Goal: Use online tool/utility: Utilize a website feature to perform a specific function

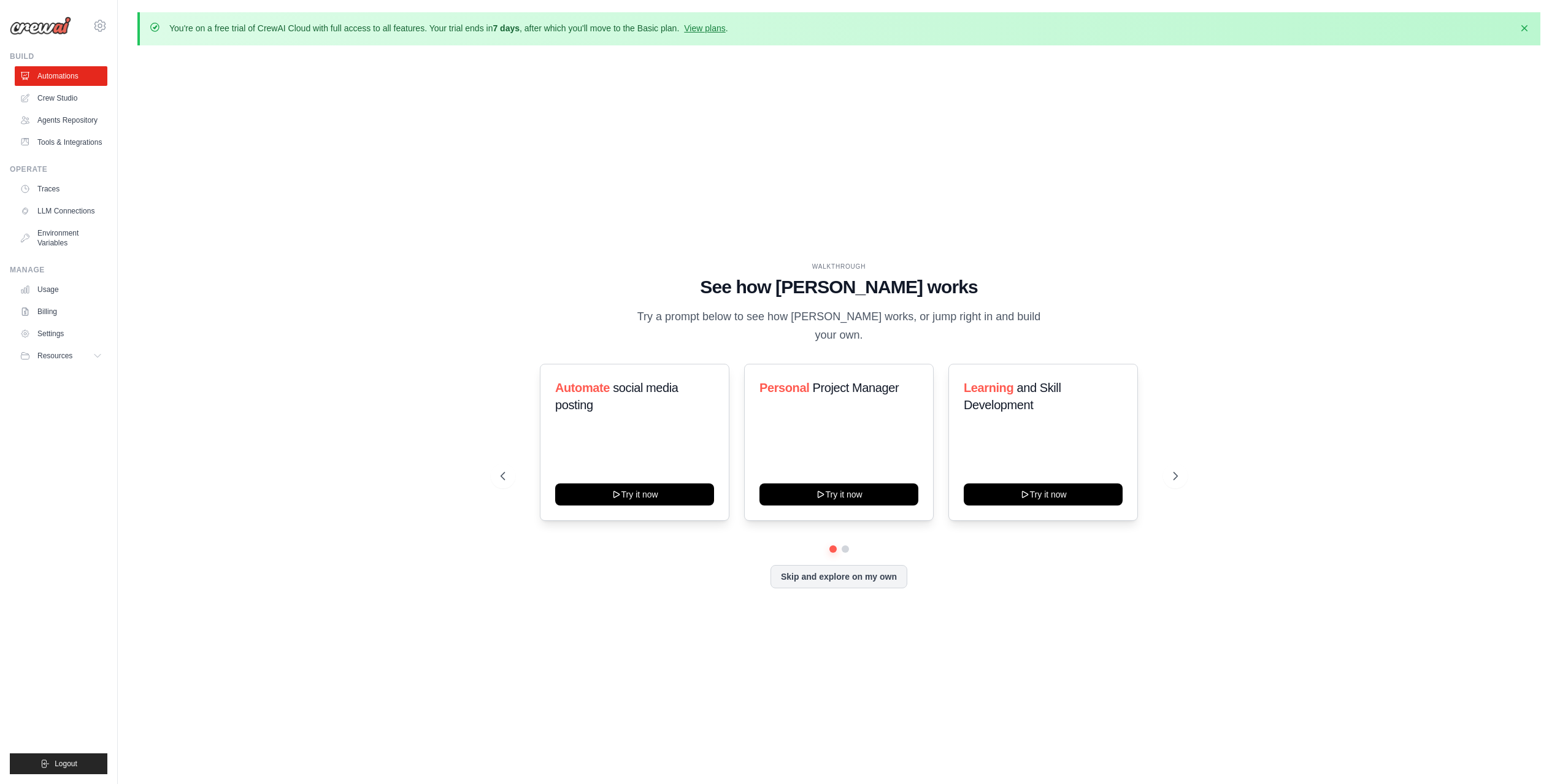
click at [762, 103] on div "WALKTHROUGH See how [PERSON_NAME] works Try a prompt below to see how [PERSON_N…" at bounding box center [838, 434] width 1403 height 759
click at [260, 271] on div "WALKTHROUGH See how [PERSON_NAME] works Try a prompt below to see how [PERSON_N…" at bounding box center [838, 434] width 1403 height 759
click at [446, 228] on div "WALKTHROUGH See how [PERSON_NAME] works Try a prompt below to see how [PERSON_N…" at bounding box center [838, 434] width 1403 height 759
click at [849, 576] on button "Skip and explore on my own" at bounding box center [839, 576] width 137 height 24
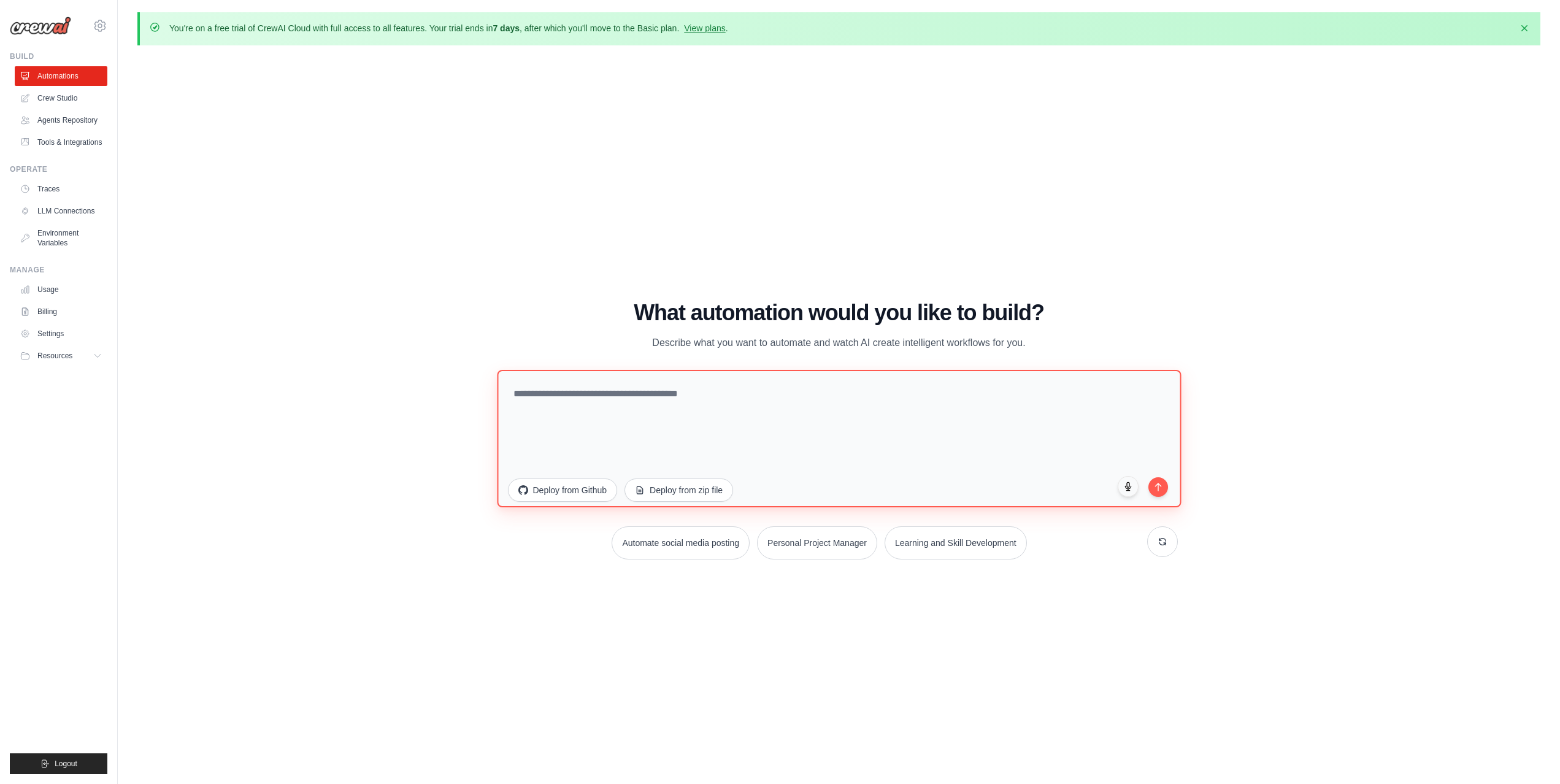
click at [613, 399] on textarea at bounding box center [839, 439] width 684 height 137
click at [740, 421] on textarea "**********" at bounding box center [839, 439] width 684 height 137
click at [766, 389] on textarea "**********" at bounding box center [839, 439] width 684 height 137
click at [781, 395] on textarea "**********" at bounding box center [839, 439] width 684 height 137
type textarea "**********"
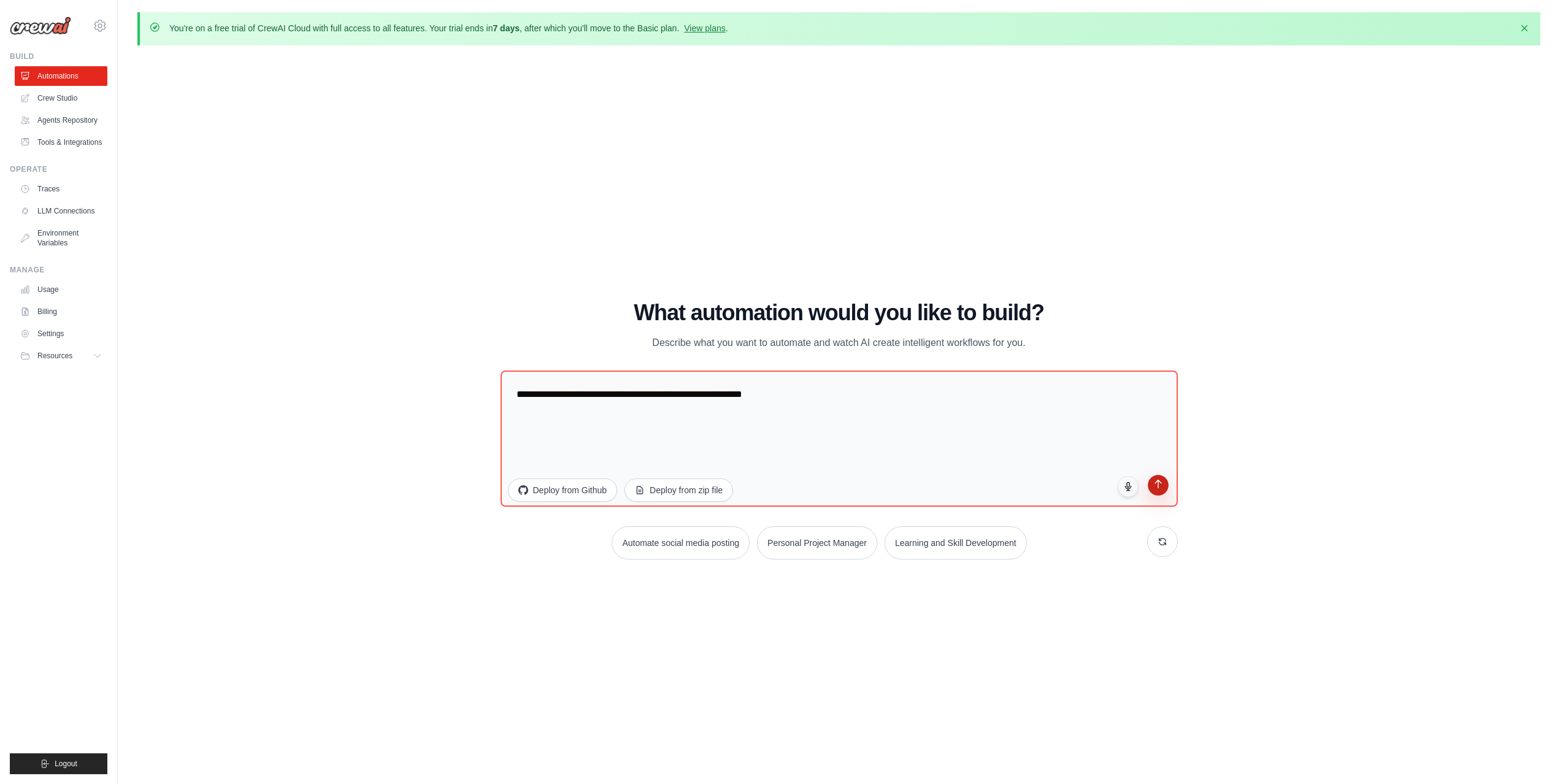
click at [1157, 487] on icon "submit" at bounding box center [1157, 483] width 10 height 10
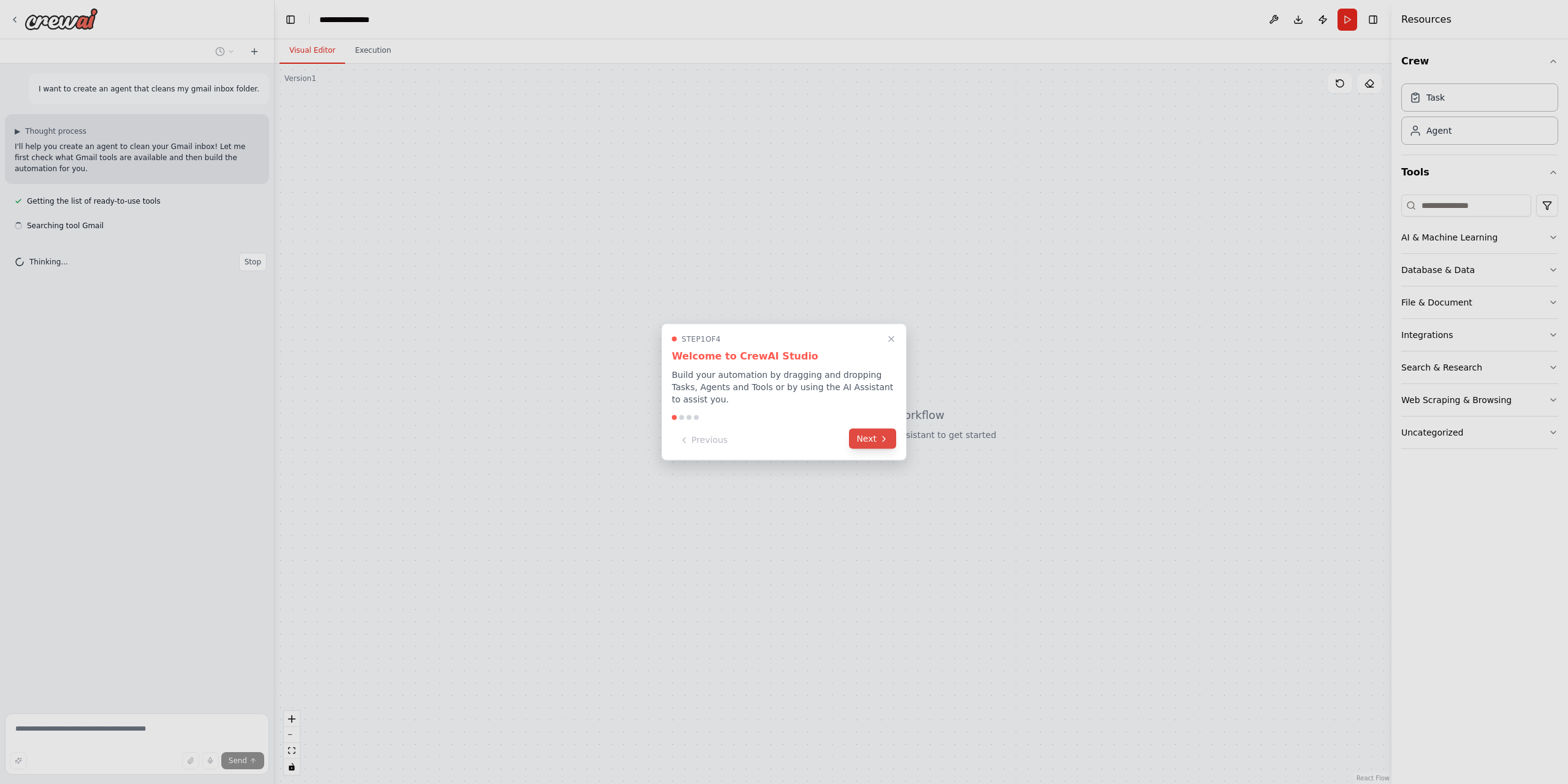
click at [879, 436] on icon at bounding box center [884, 439] width 10 height 10
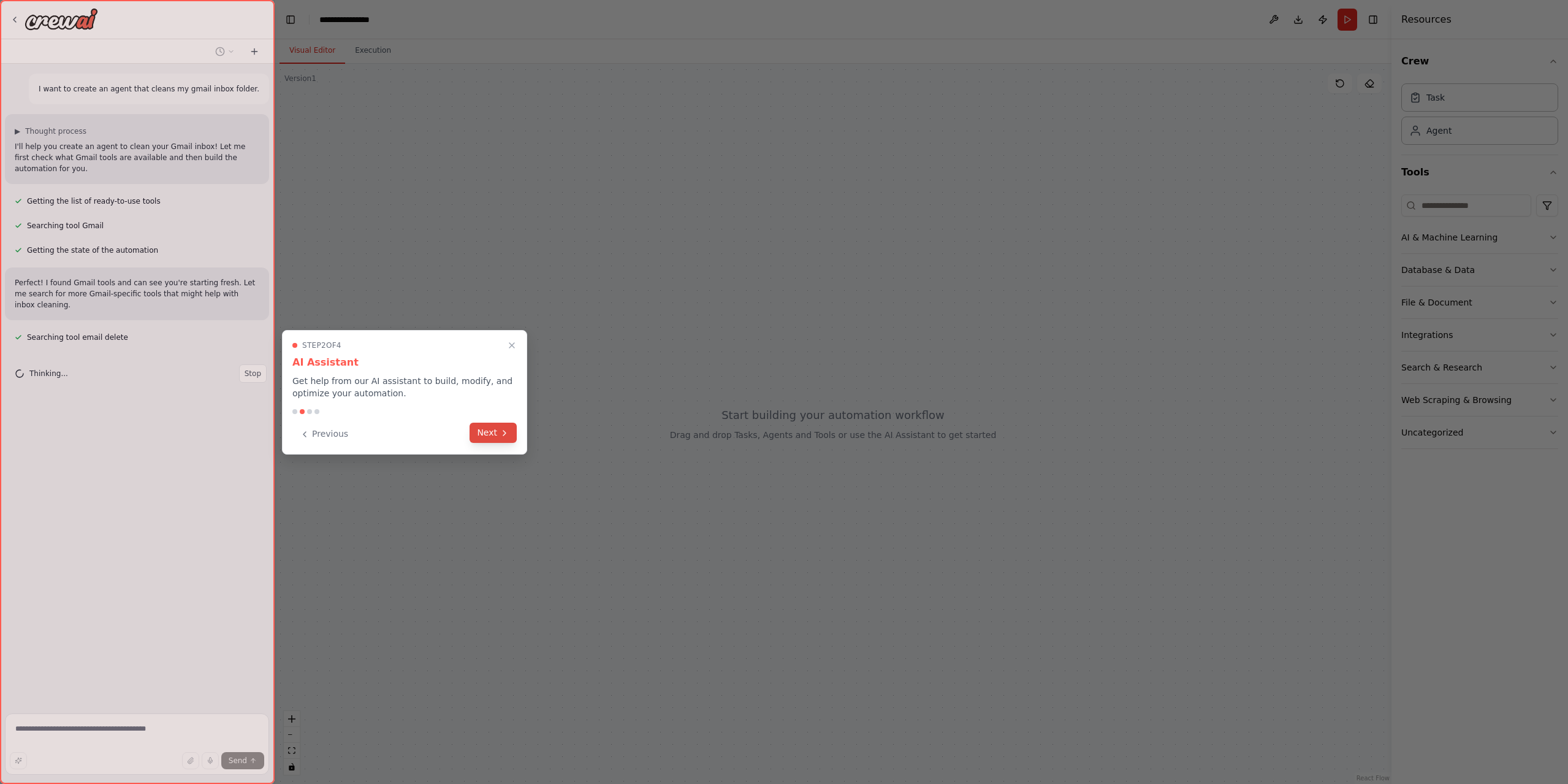
click at [506, 430] on icon at bounding box center [504, 433] width 10 height 10
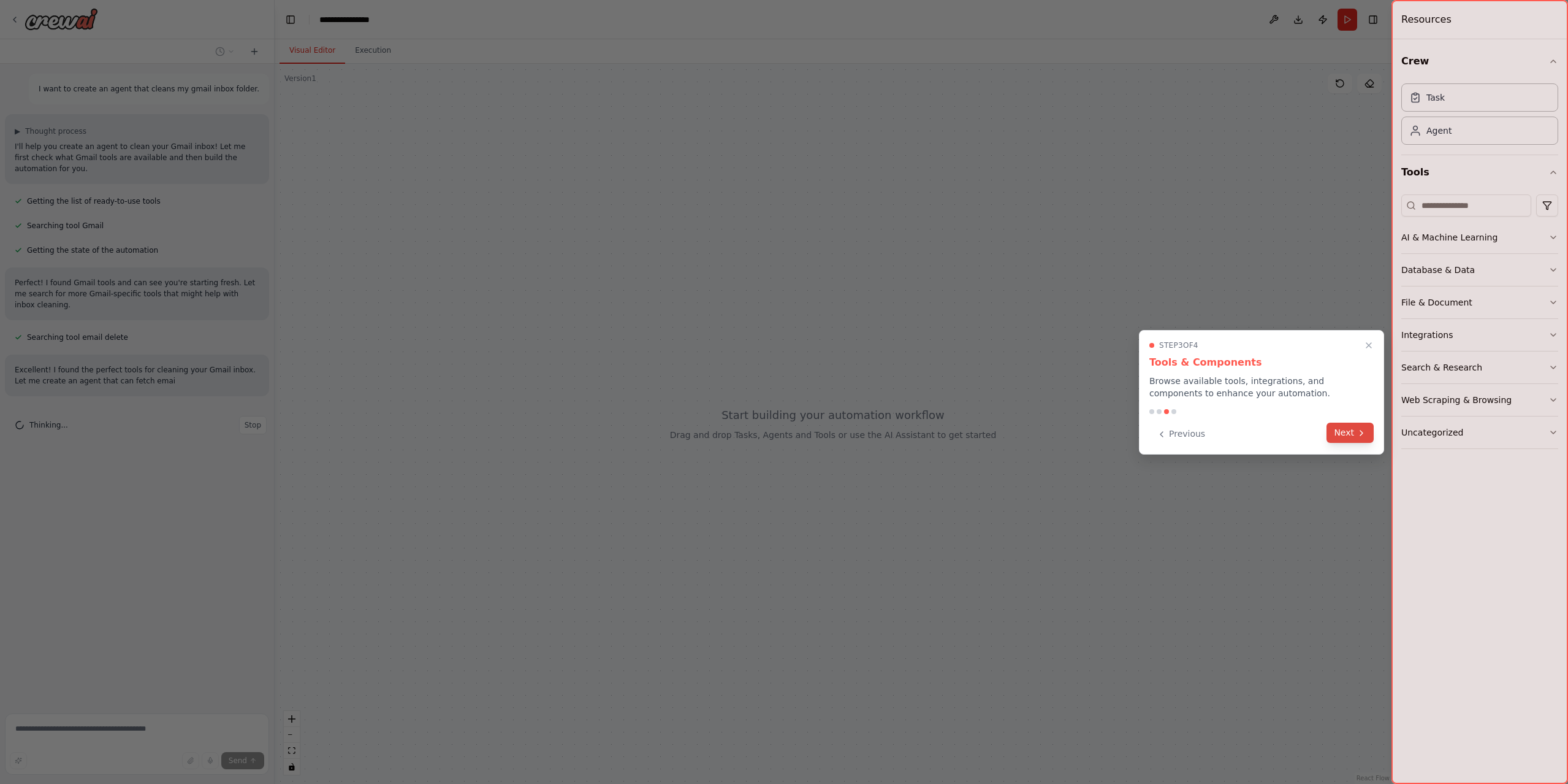
click at [1340, 436] on button "Next" at bounding box center [1351, 433] width 47 height 20
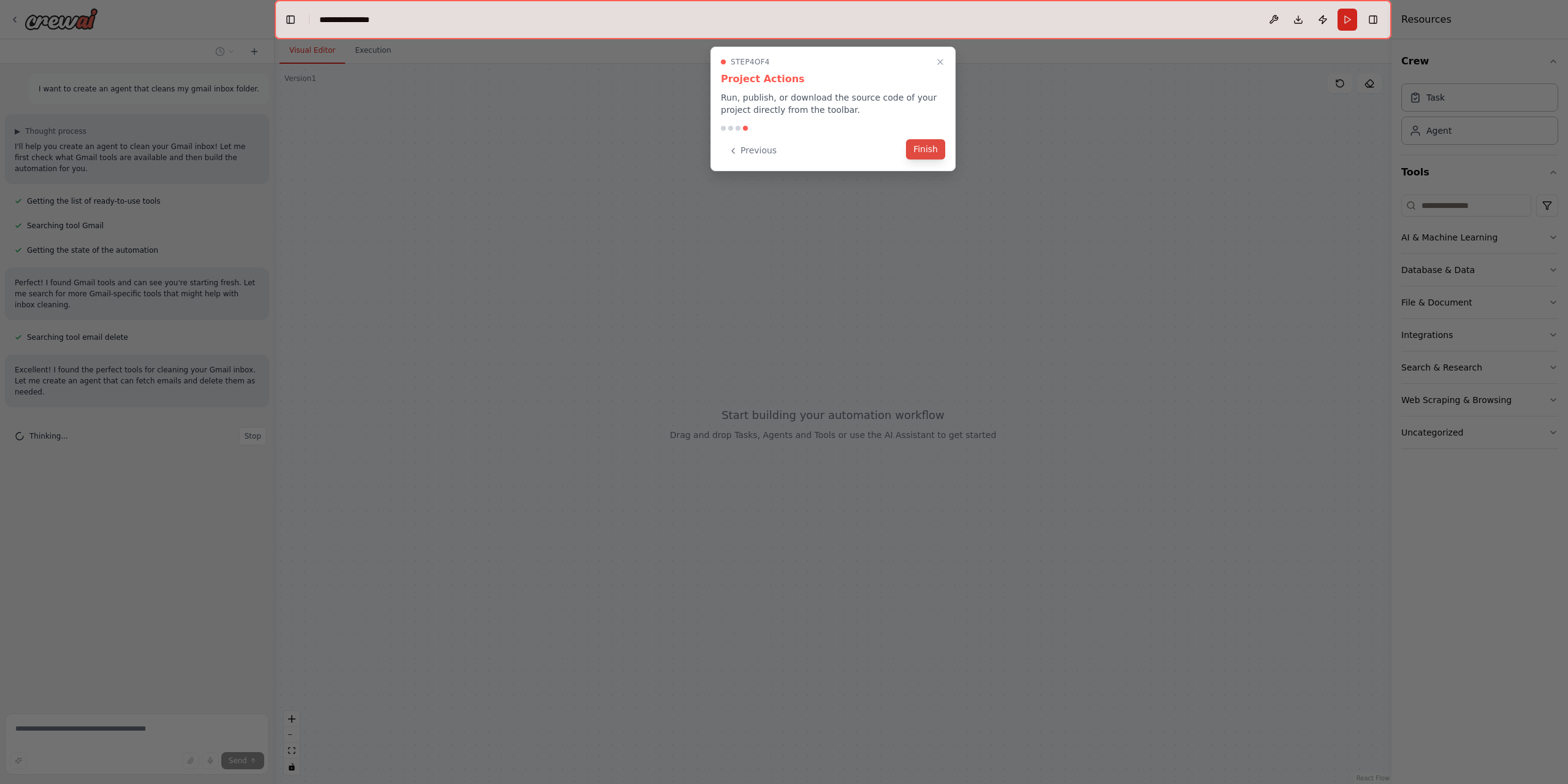
click at [921, 144] on button "Finish" at bounding box center [925, 149] width 39 height 20
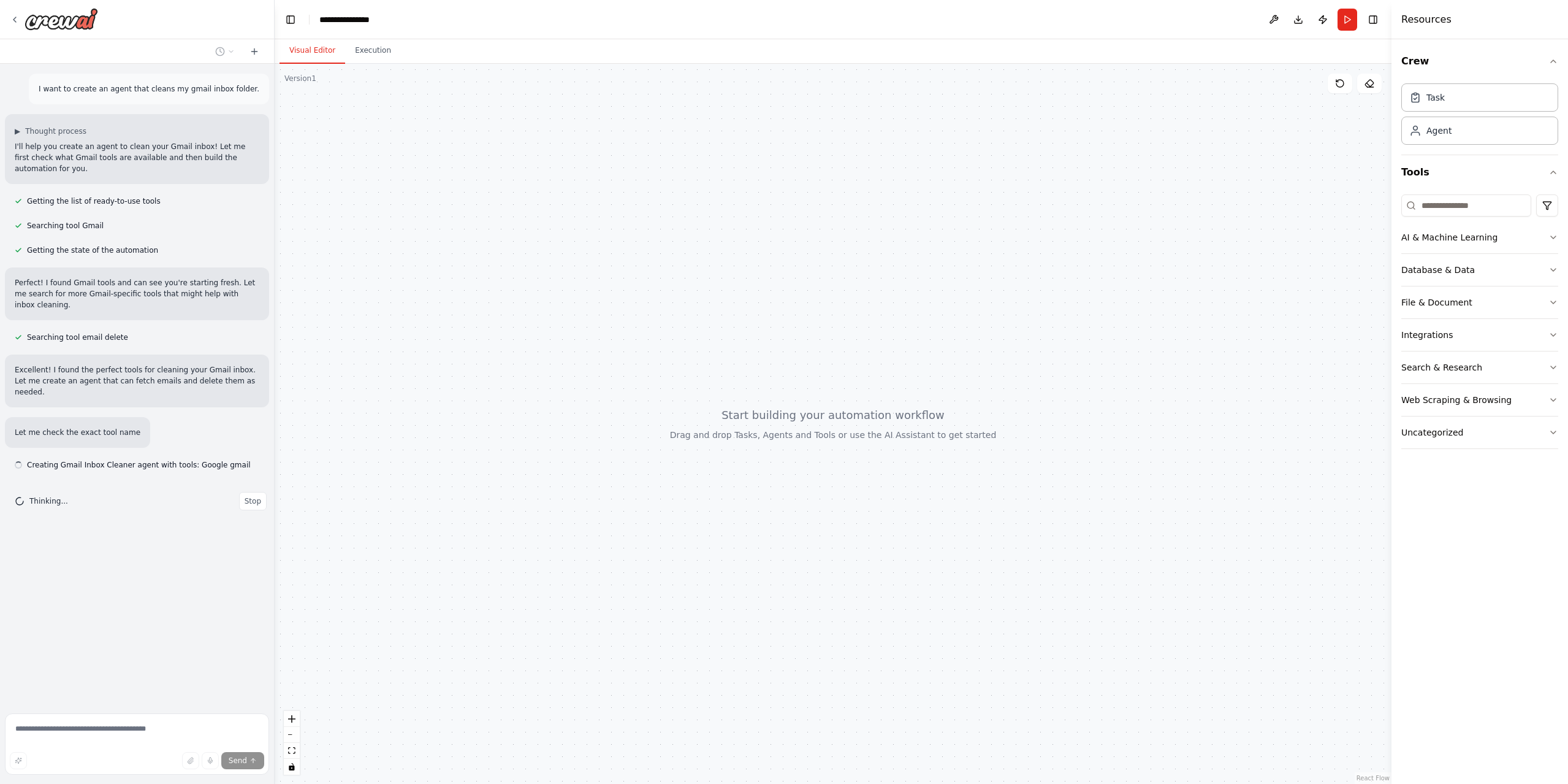
click at [359, 10] on header "**********" at bounding box center [833, 19] width 1117 height 39
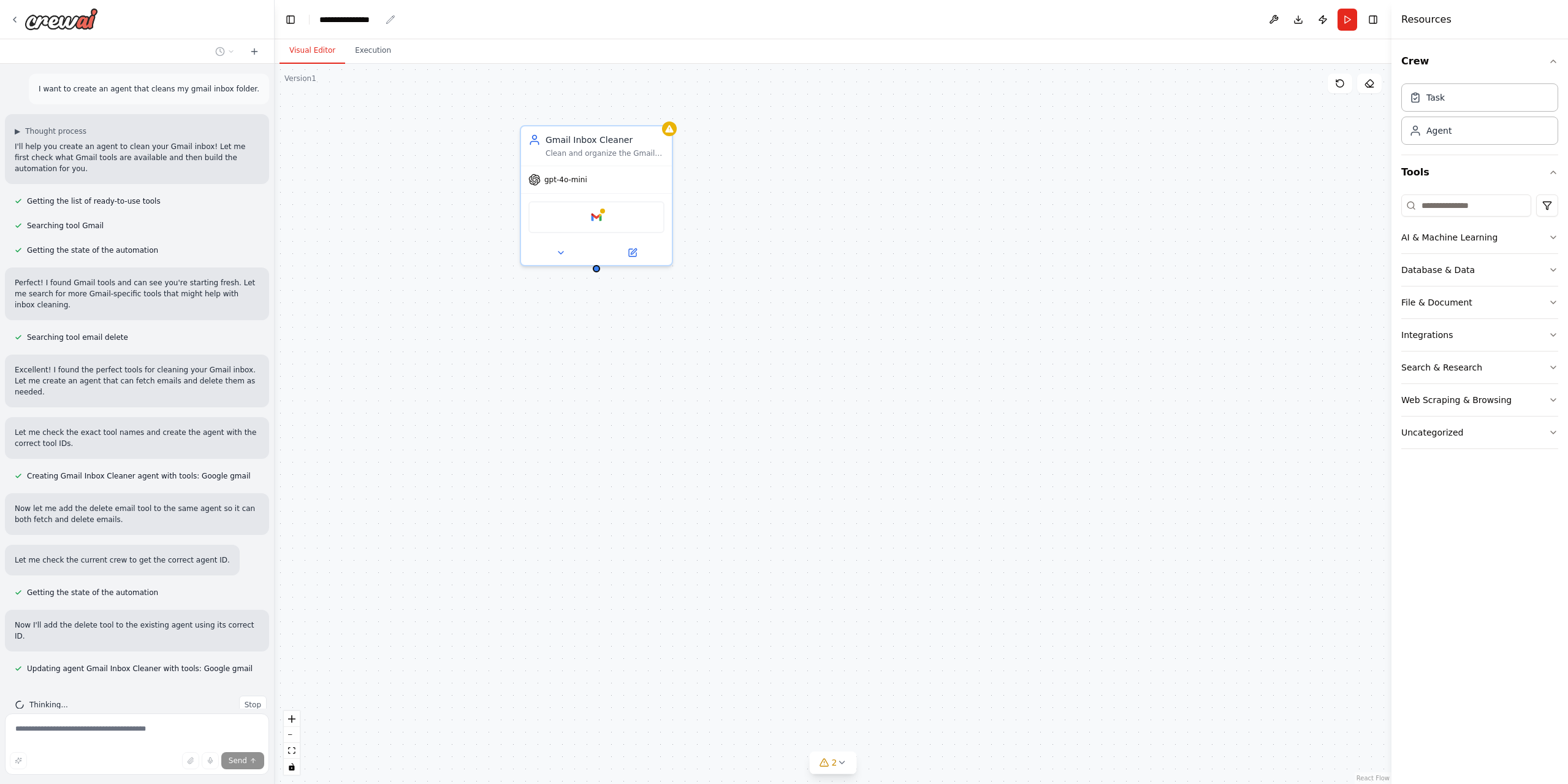
click at [363, 17] on div "**********" at bounding box center [350, 19] width 61 height 12
drag, startPoint x: 360, startPoint y: 21, endPoint x: 380, endPoint y: 20, distance: 20.0
click at [361, 21] on div "**********" at bounding box center [365, 19] width 92 height 12
click at [381, 20] on div "**********" at bounding box center [365, 19] width 92 height 12
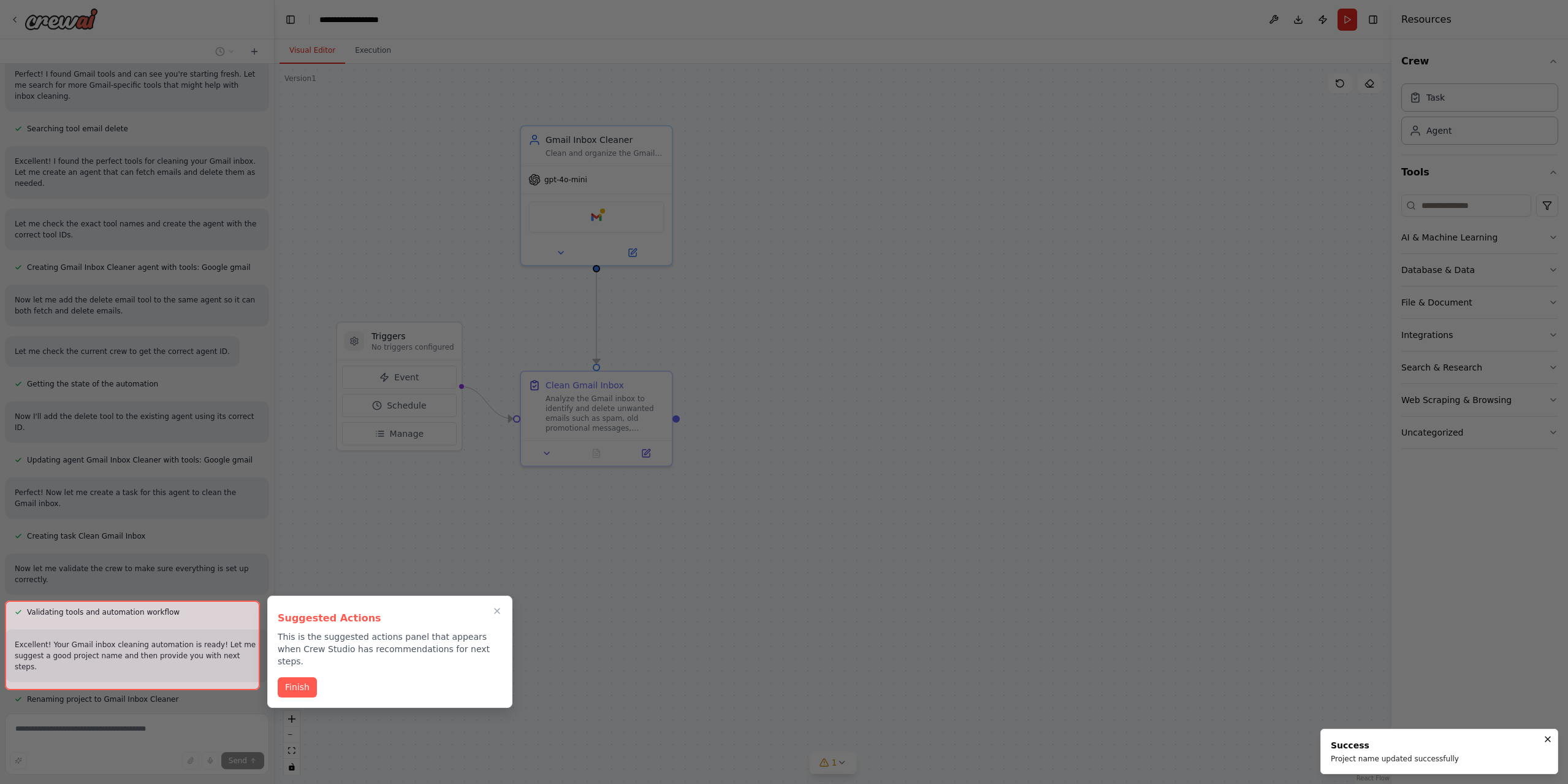
scroll to position [308, 0]
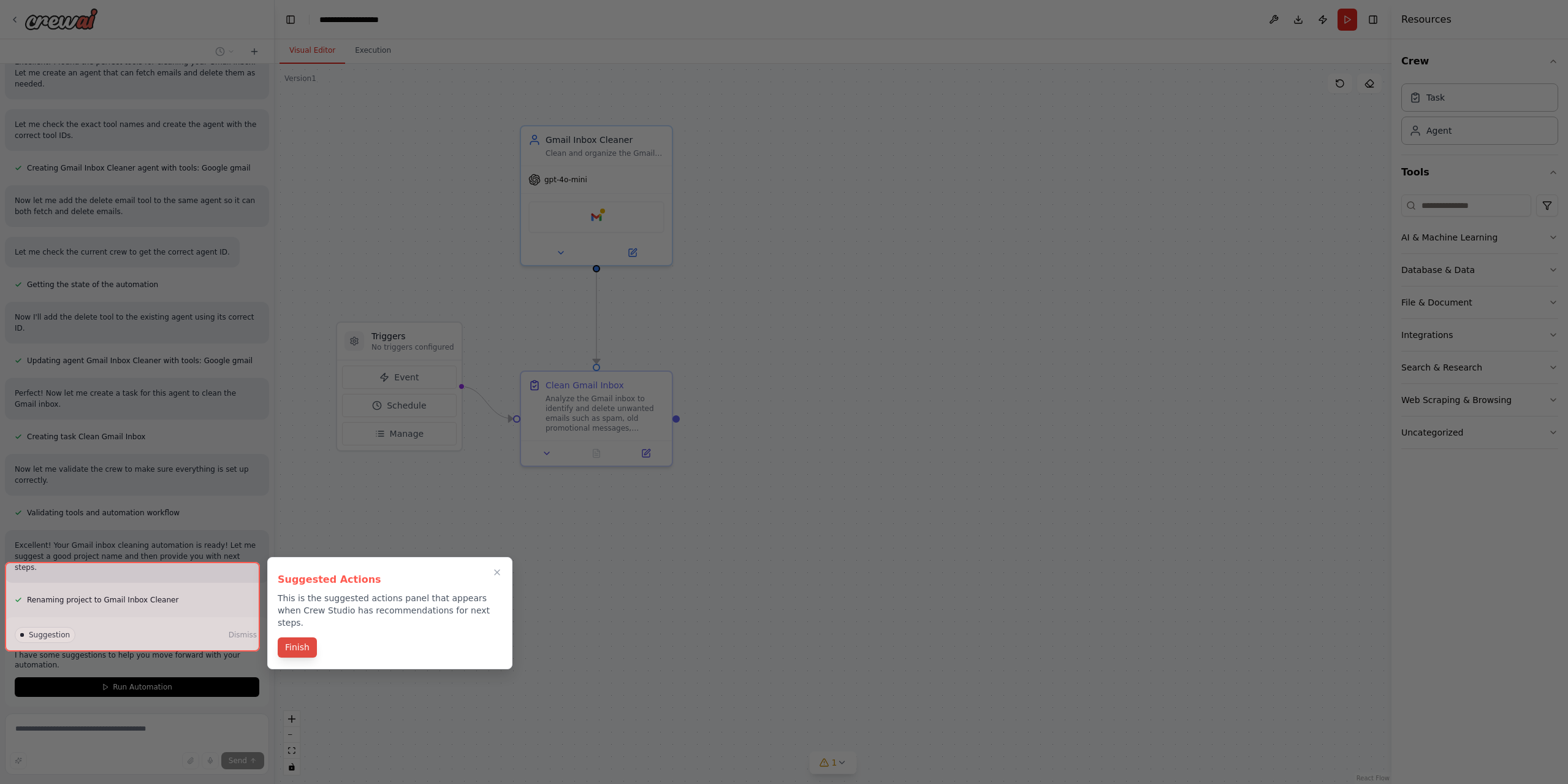
click at [303, 640] on button "Finish" at bounding box center [297, 647] width 39 height 20
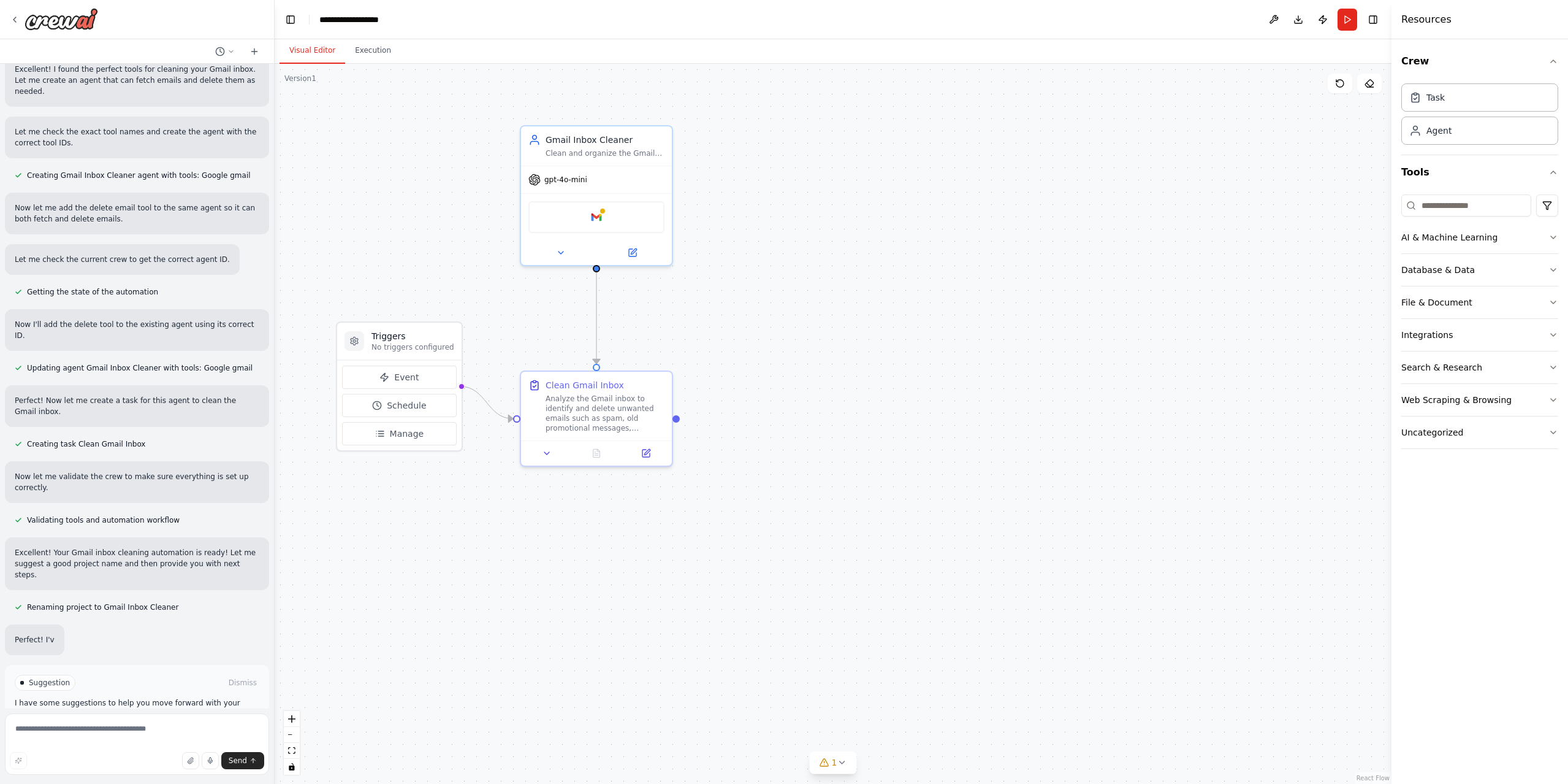
click at [139, 674] on div "Suggestion Dismiss" at bounding box center [137, 682] width 245 height 16
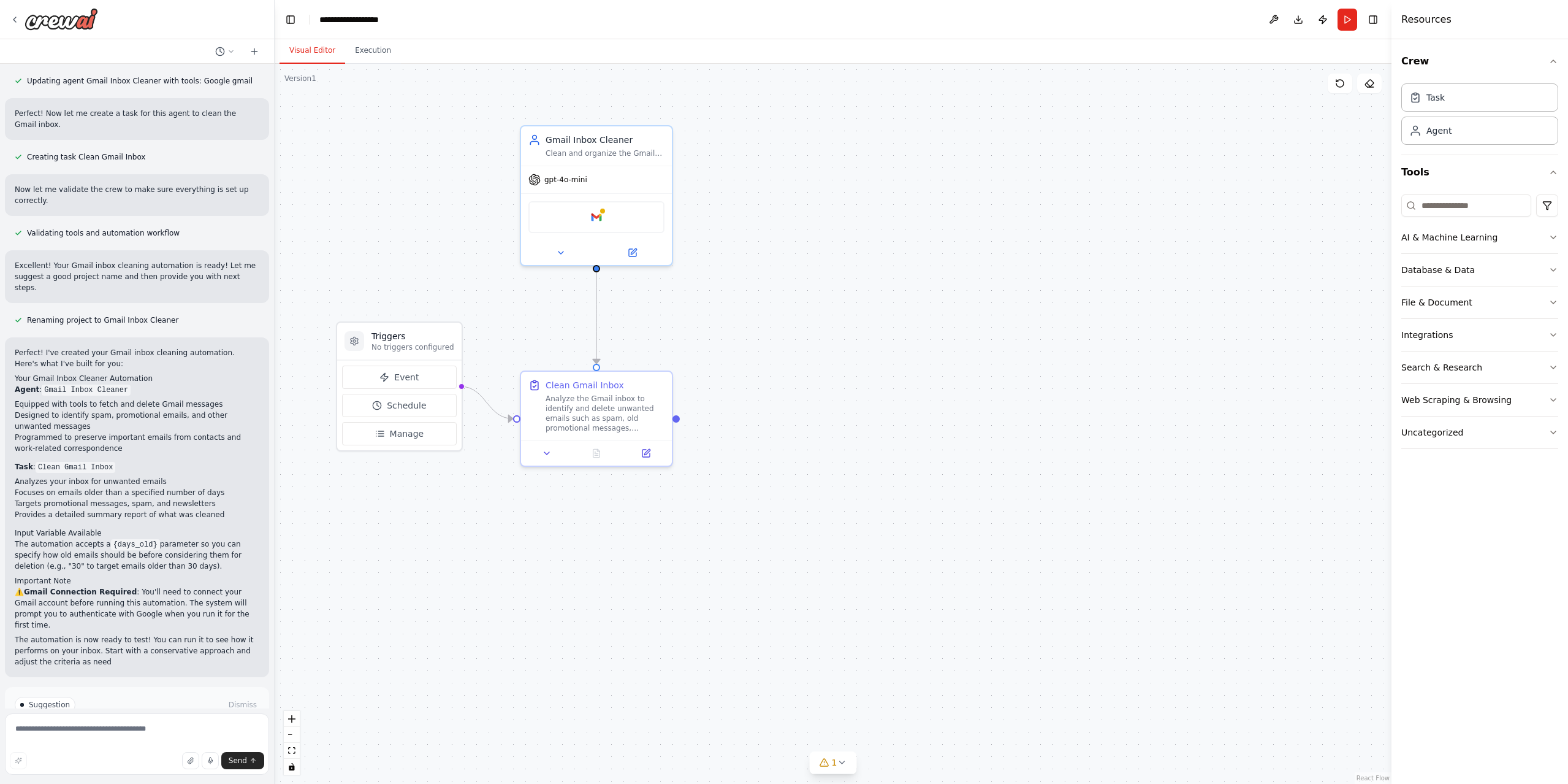
scroll to position [599, 0]
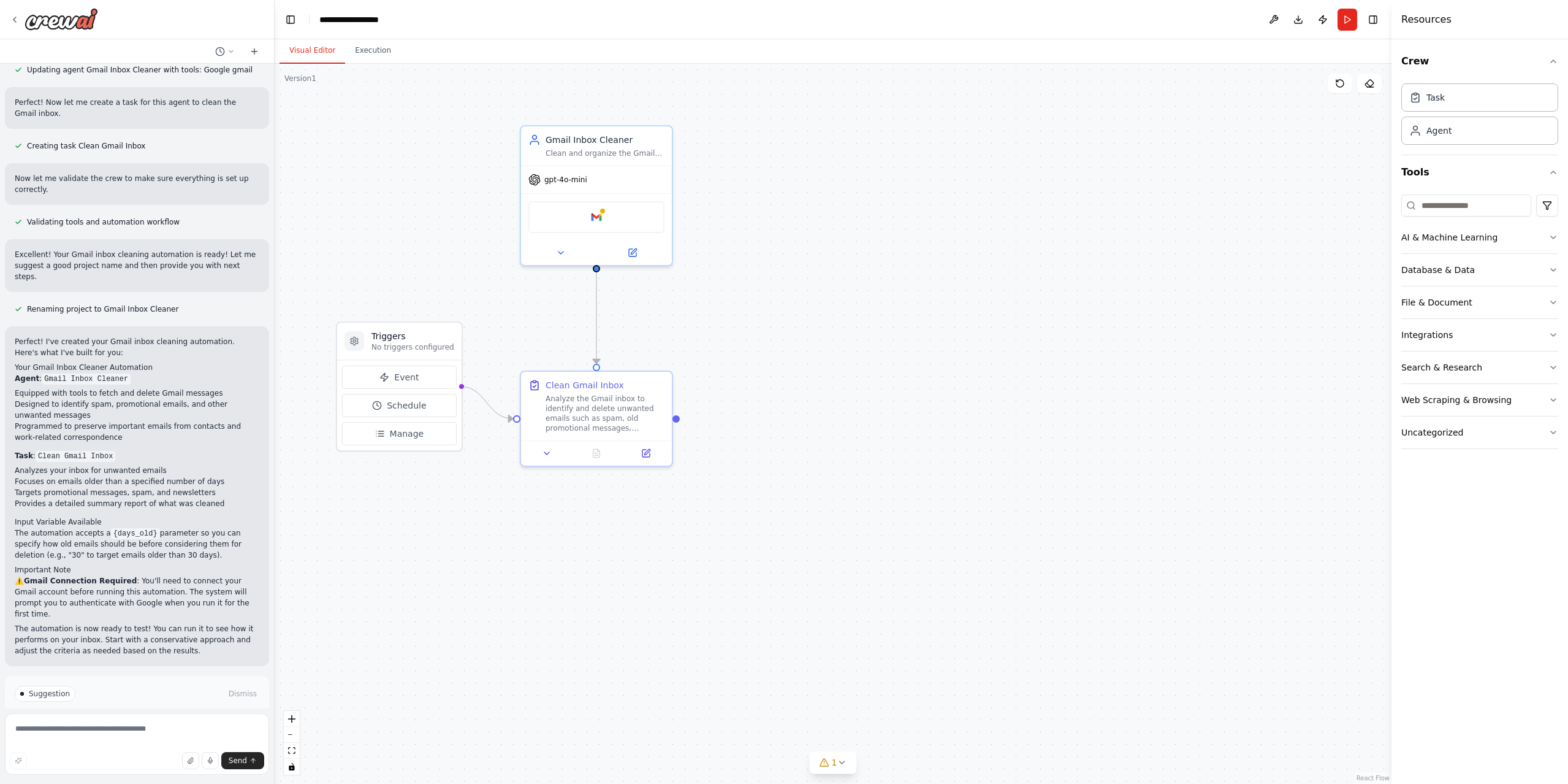
click at [126, 741] on span "Run Automation" at bounding box center [142, 746] width 59 height 10
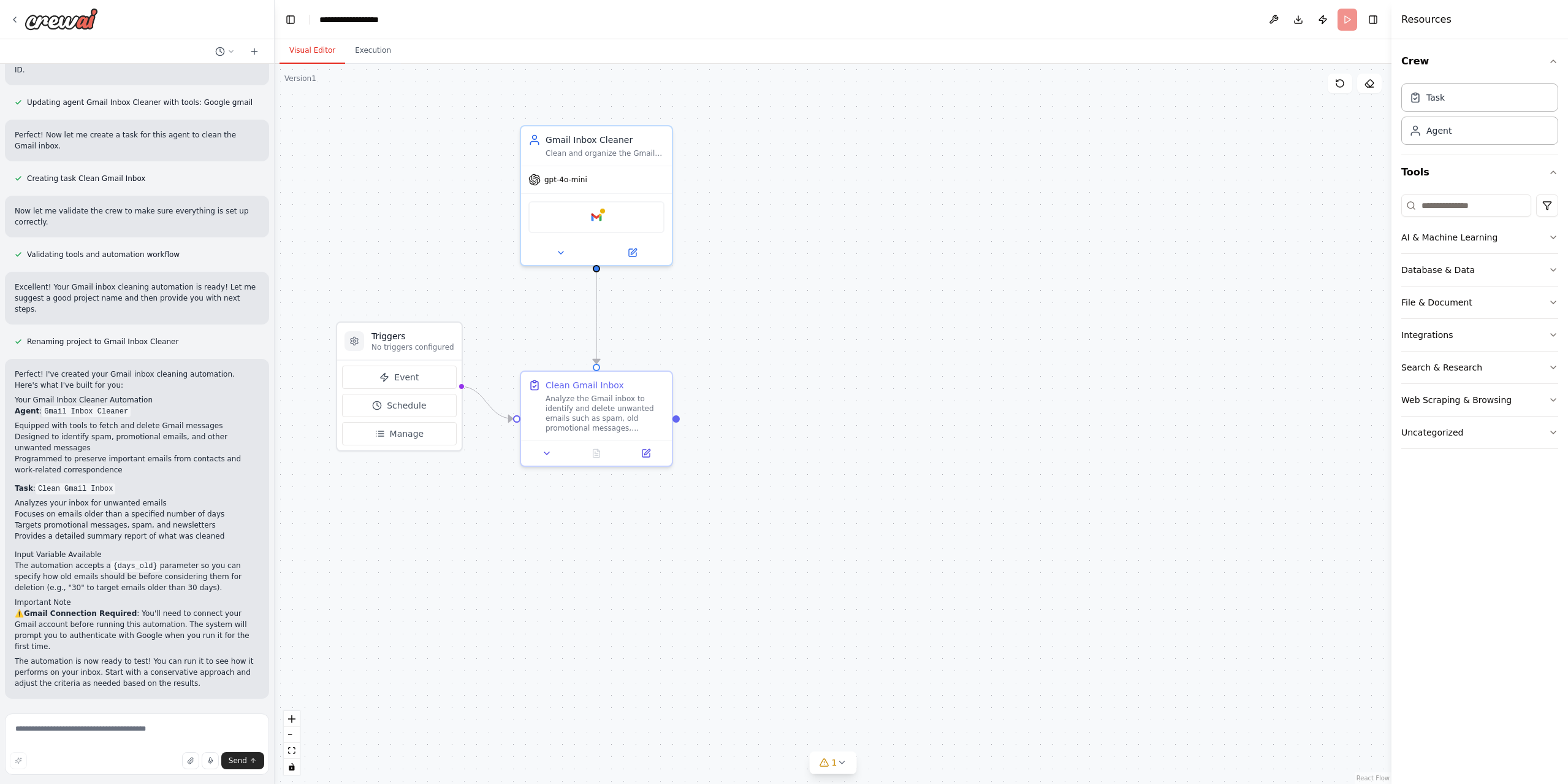
scroll to position [499, 0]
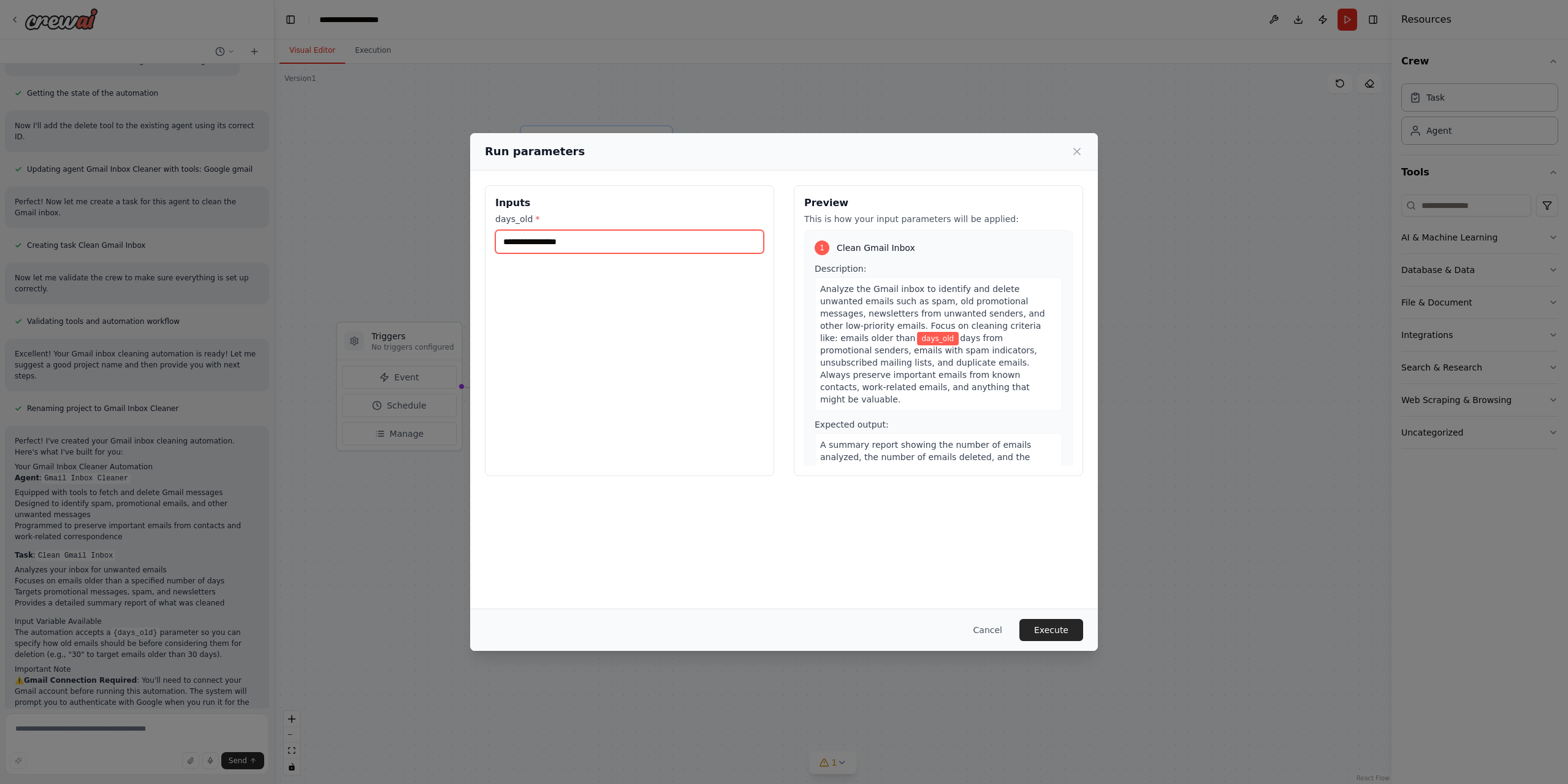
click at [591, 243] on input "days_old *" at bounding box center [629, 242] width 268 height 24
type input "**"
drag, startPoint x: 388, startPoint y: 226, endPoint x: 333, endPoint y: 221, distance: 55.2
click at [333, 221] on div "Run parameters Inputs days_old * ** Preview This is how your input parameters w…" at bounding box center [784, 392] width 1568 height 784
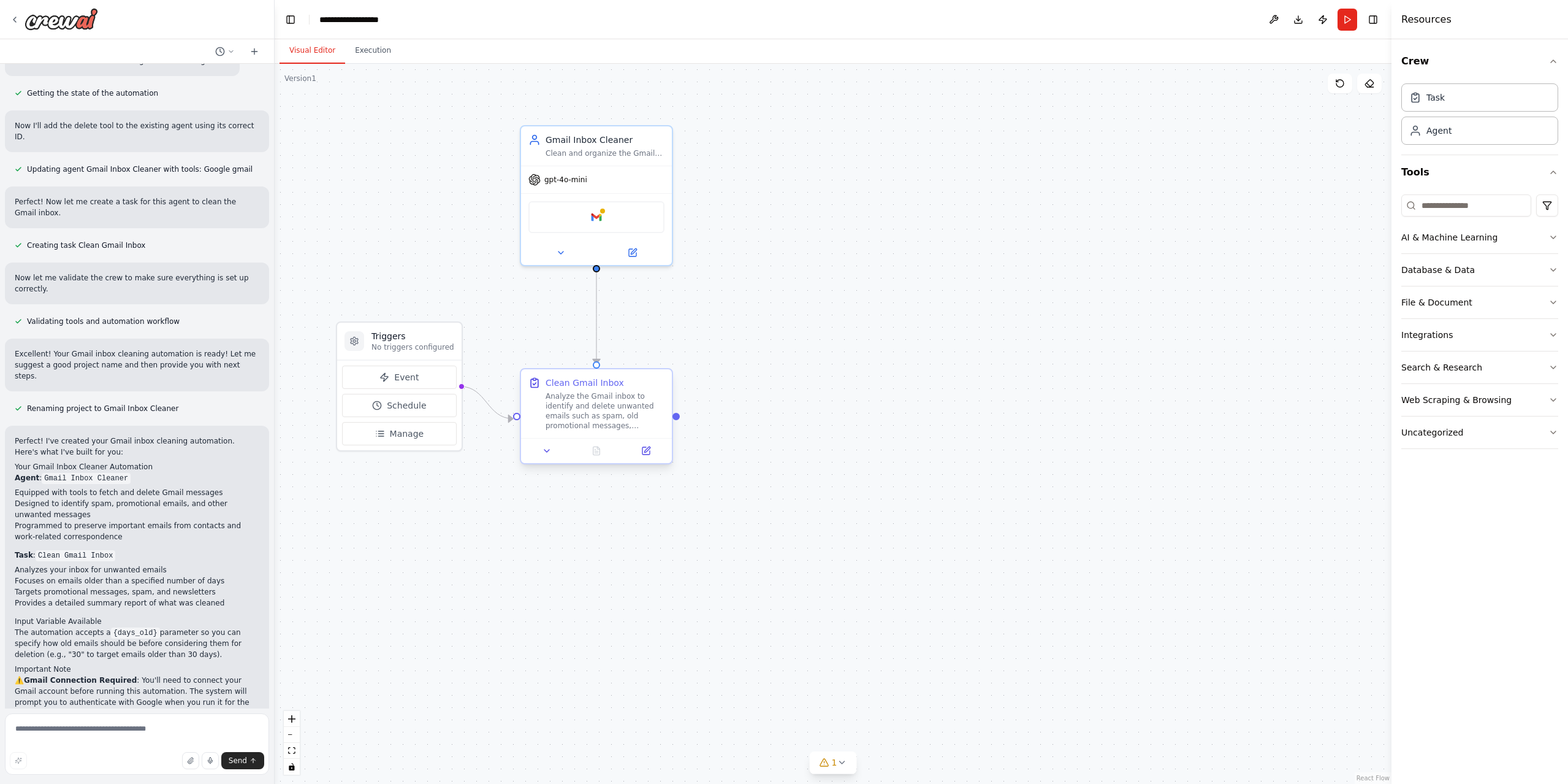
click at [620, 408] on div "Analyze the Gmail inbox to identify and delete unwanted emails such as spam, ol…" at bounding box center [605, 410] width 119 height 39
click at [170, 718] on textarea at bounding box center [136, 744] width 264 height 61
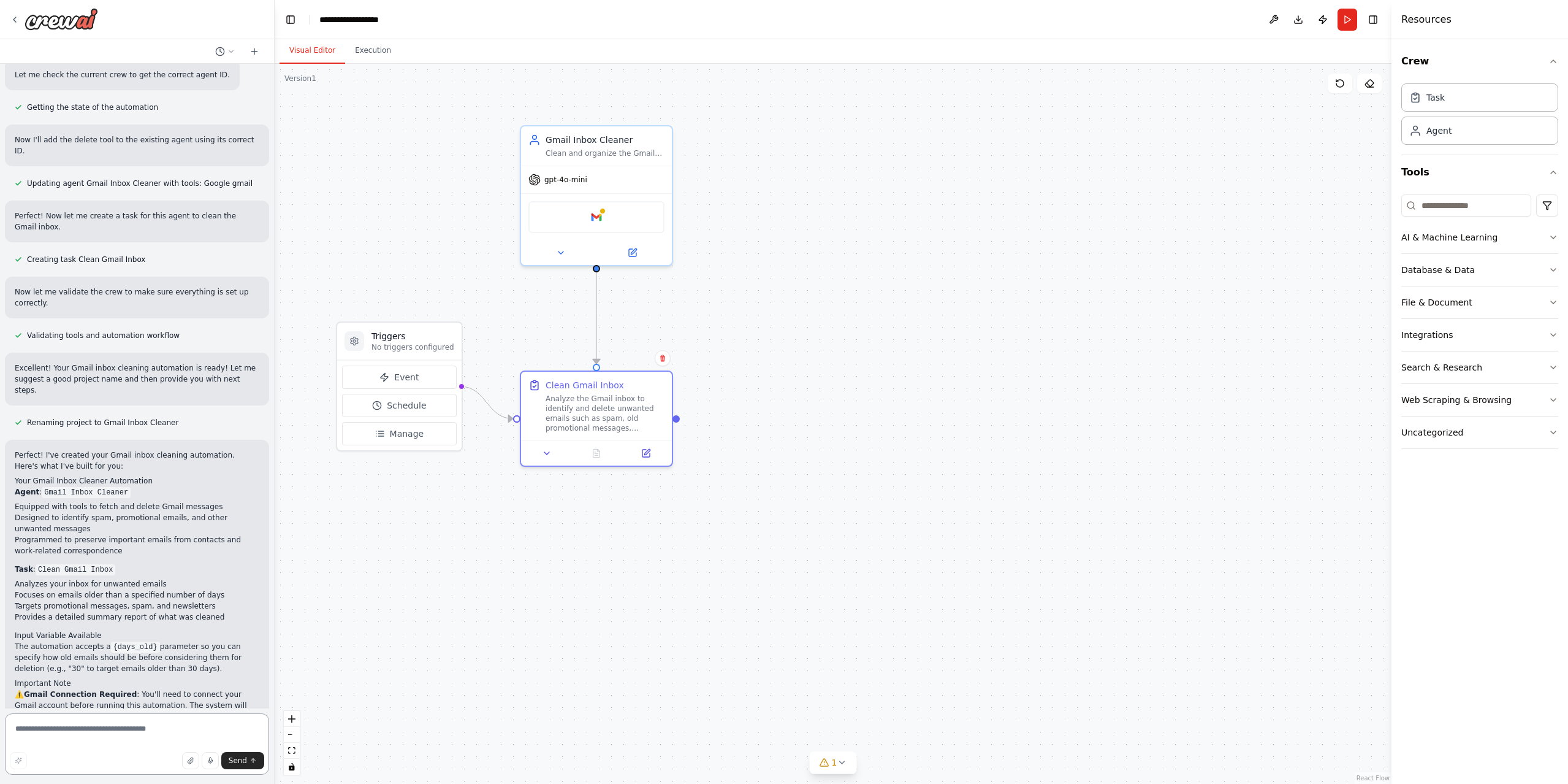
scroll to position [499, 0]
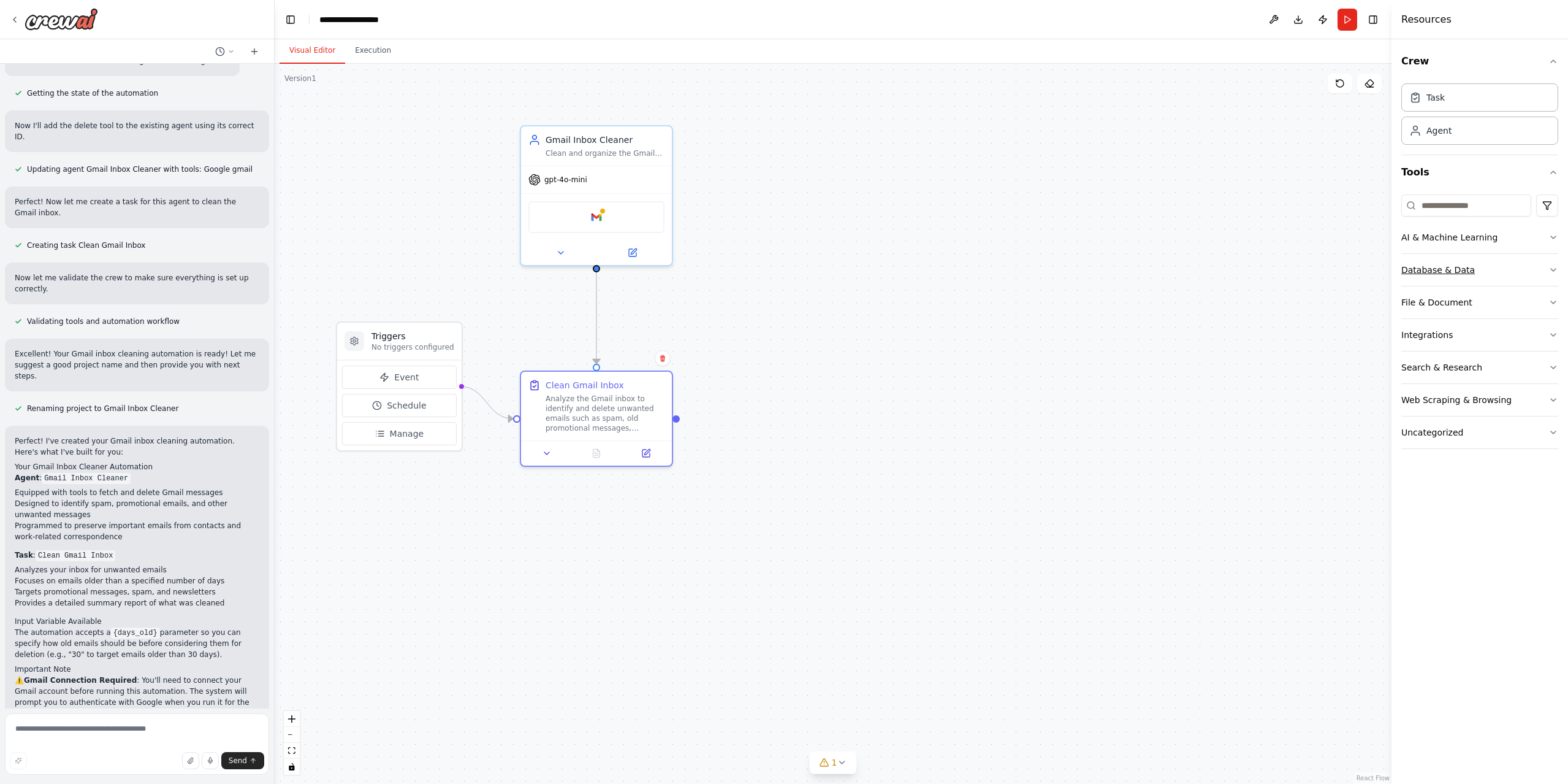
click at [1537, 270] on button "Database & Data" at bounding box center [1480, 270] width 157 height 32
click at [1541, 270] on button "Database & Data" at bounding box center [1480, 270] width 157 height 32
click at [414, 431] on span "Manage" at bounding box center [407, 433] width 35 height 12
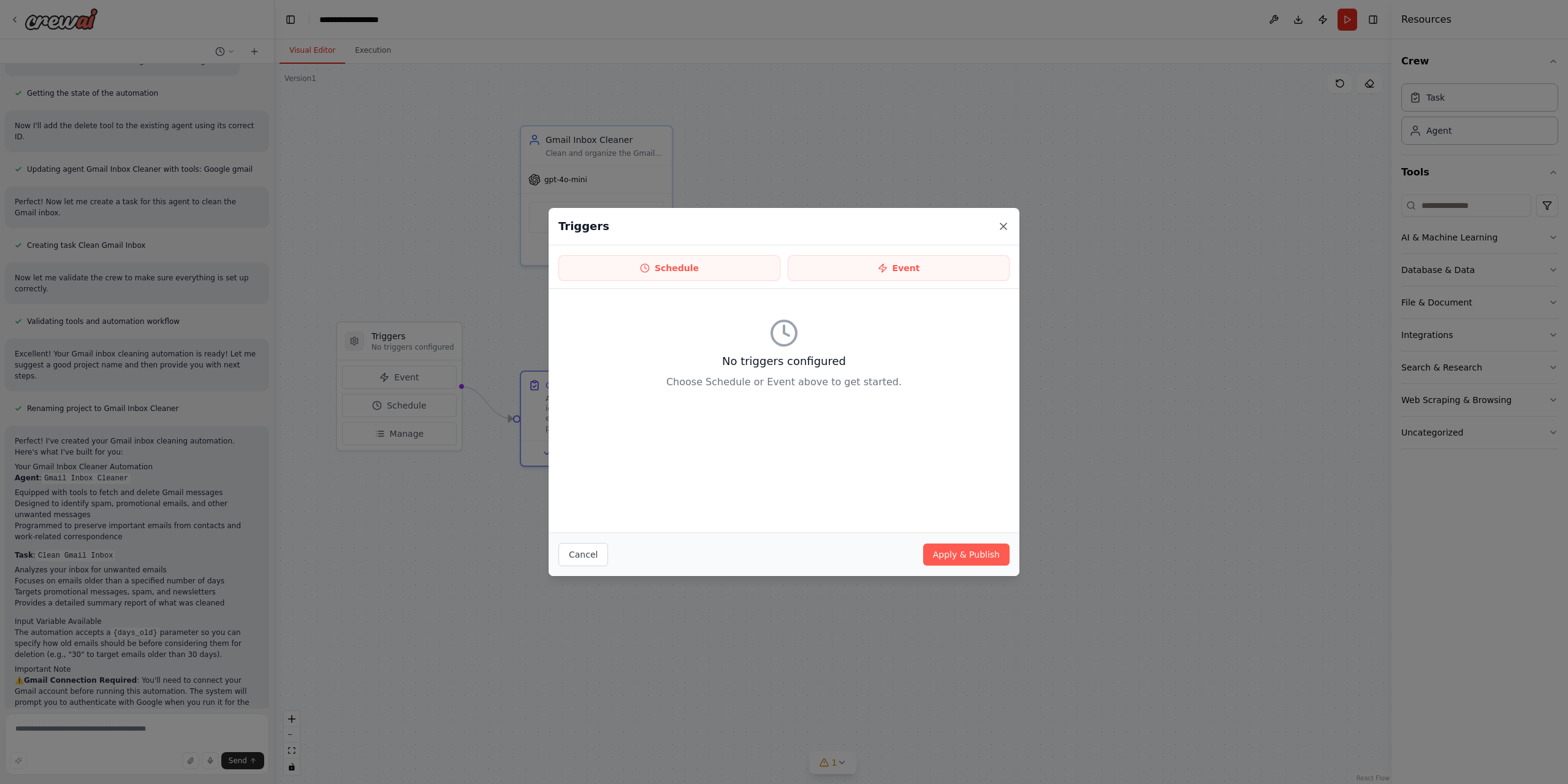
click at [1006, 228] on icon at bounding box center [1003, 226] width 12 height 12
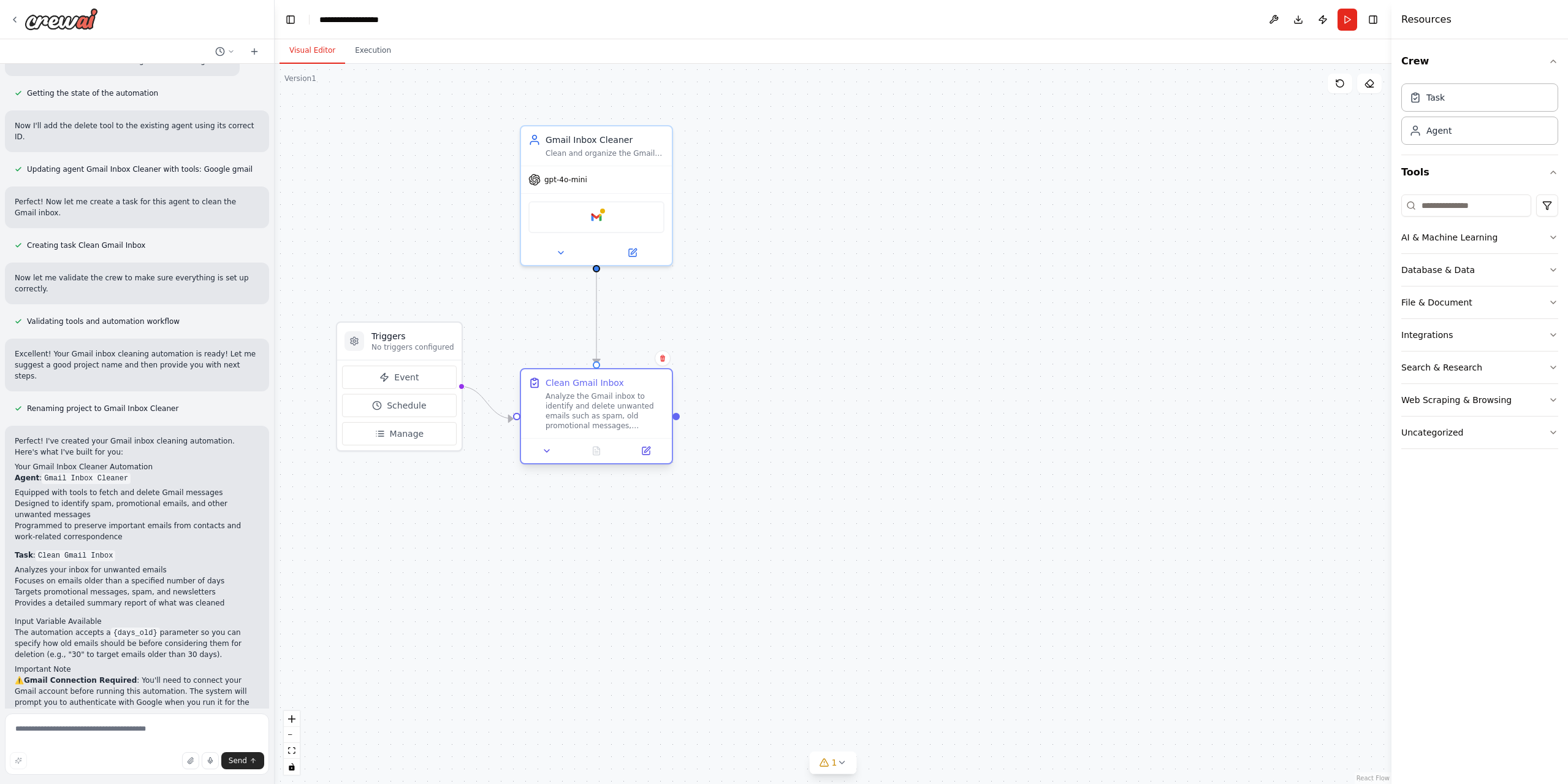
click at [566, 409] on div "Analyze the Gmail inbox to identify and delete unwanted emails such as spam, ol…" at bounding box center [605, 410] width 119 height 39
click at [620, 169] on div "gpt-4o-mini" at bounding box center [596, 177] width 151 height 27
click at [551, 252] on button at bounding box center [561, 250] width 69 height 15
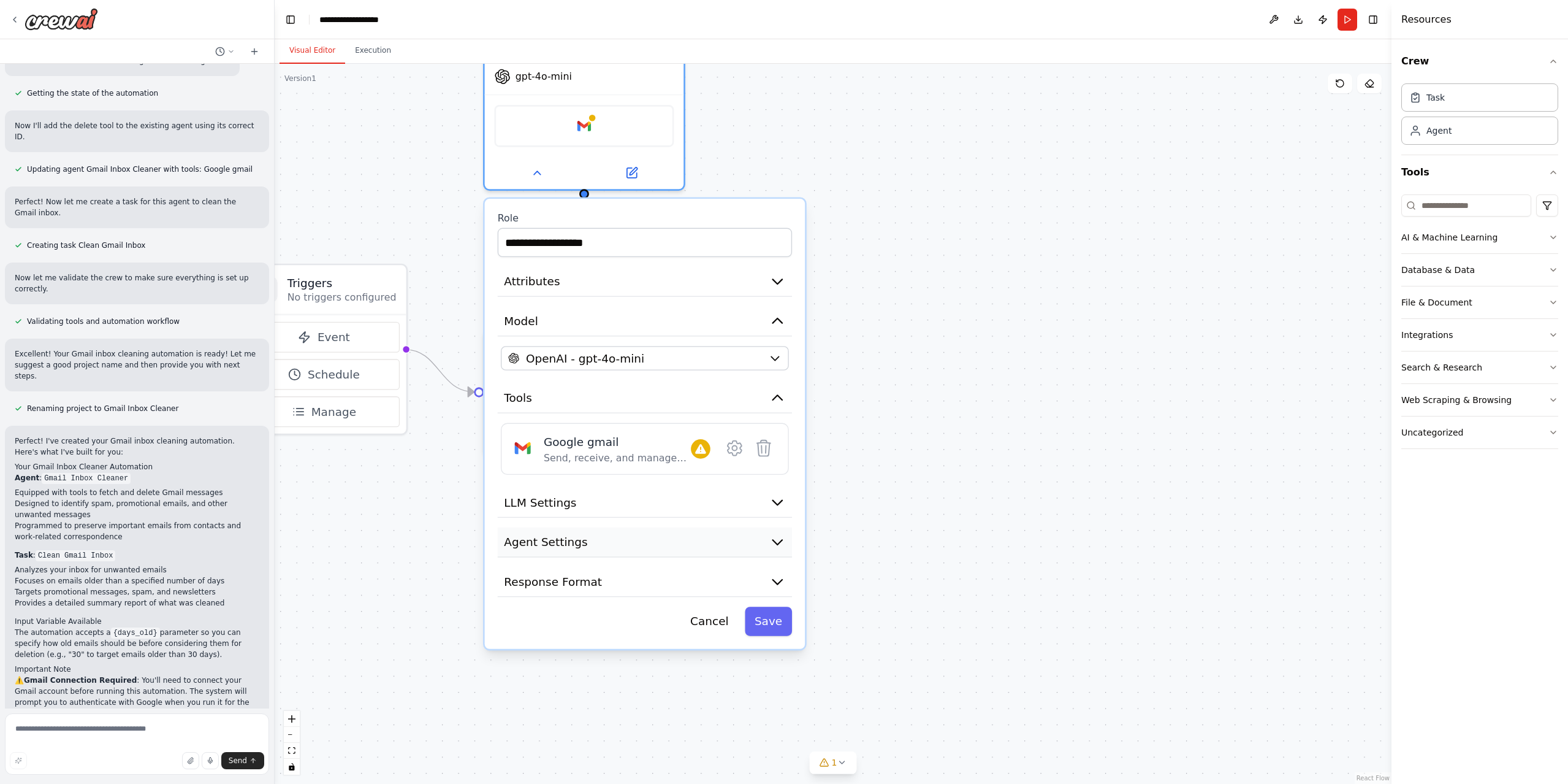
click at [633, 535] on button "Agent Settings" at bounding box center [645, 542] width 294 height 30
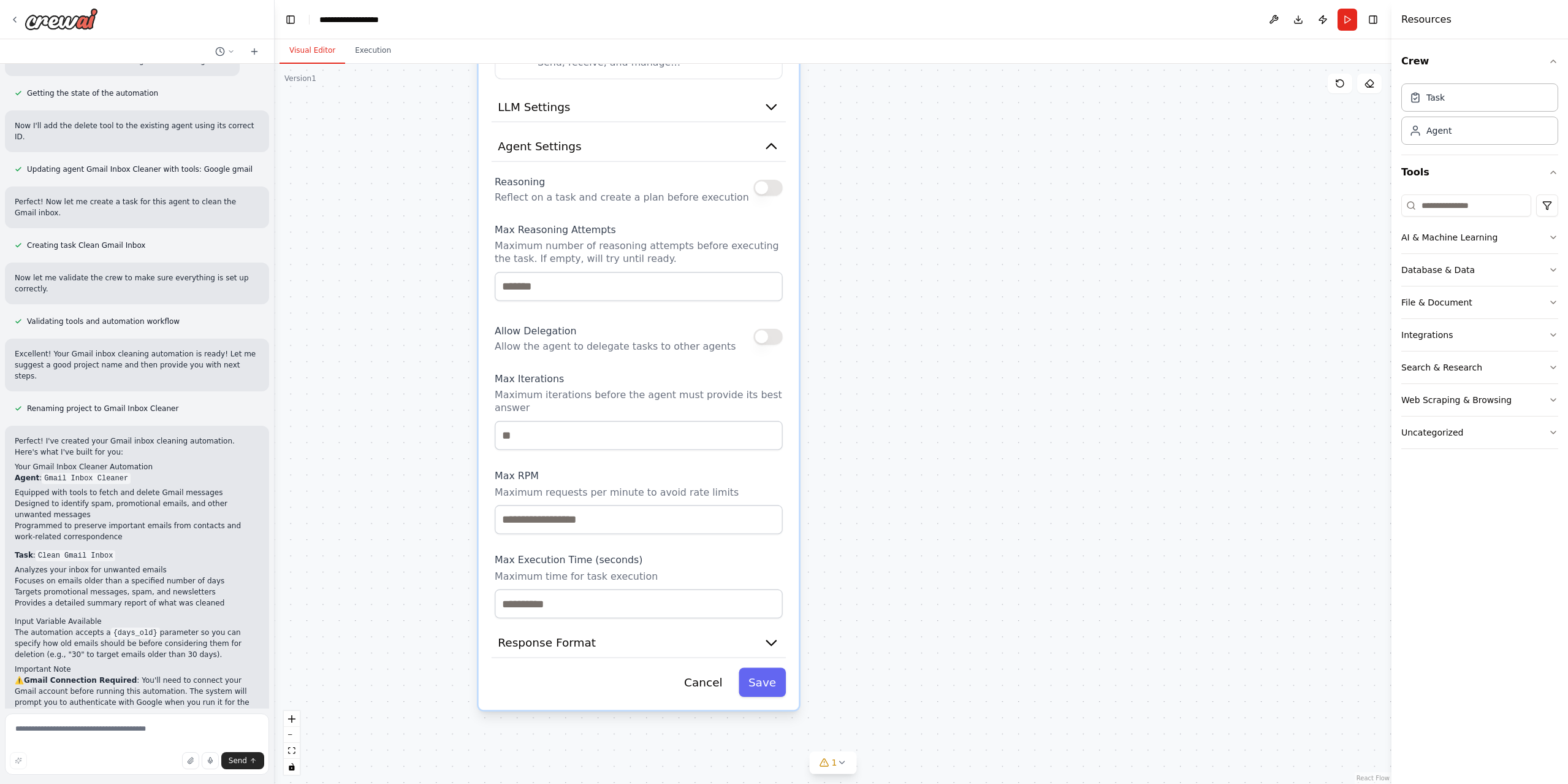
drag, startPoint x: 984, startPoint y: 540, endPoint x: 985, endPoint y: 222, distance: 318.0
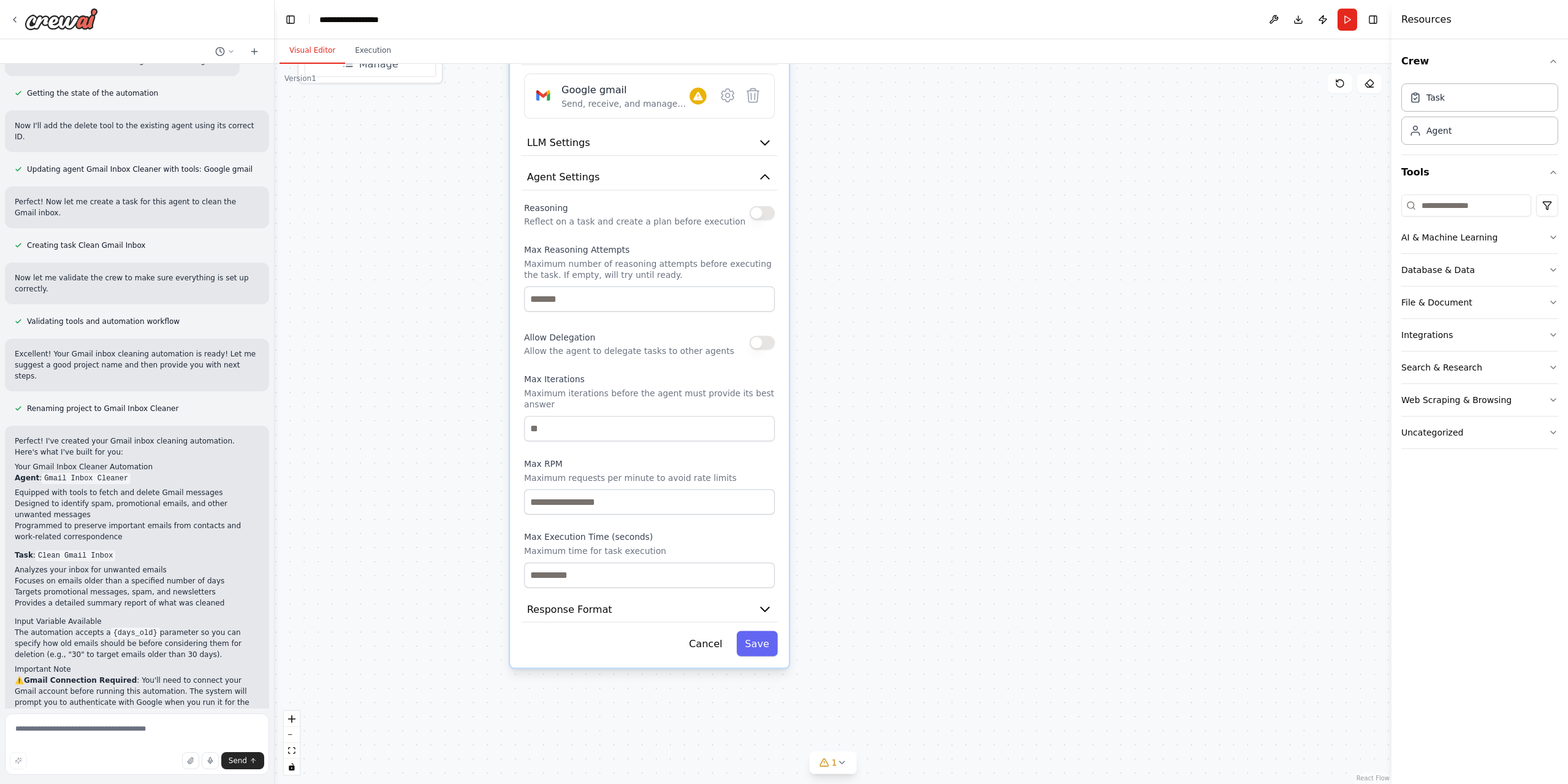
click at [775, 647] on div "**********" at bounding box center [649, 273] width 279 height 789
click at [766, 637] on button "Save" at bounding box center [757, 643] width 41 height 26
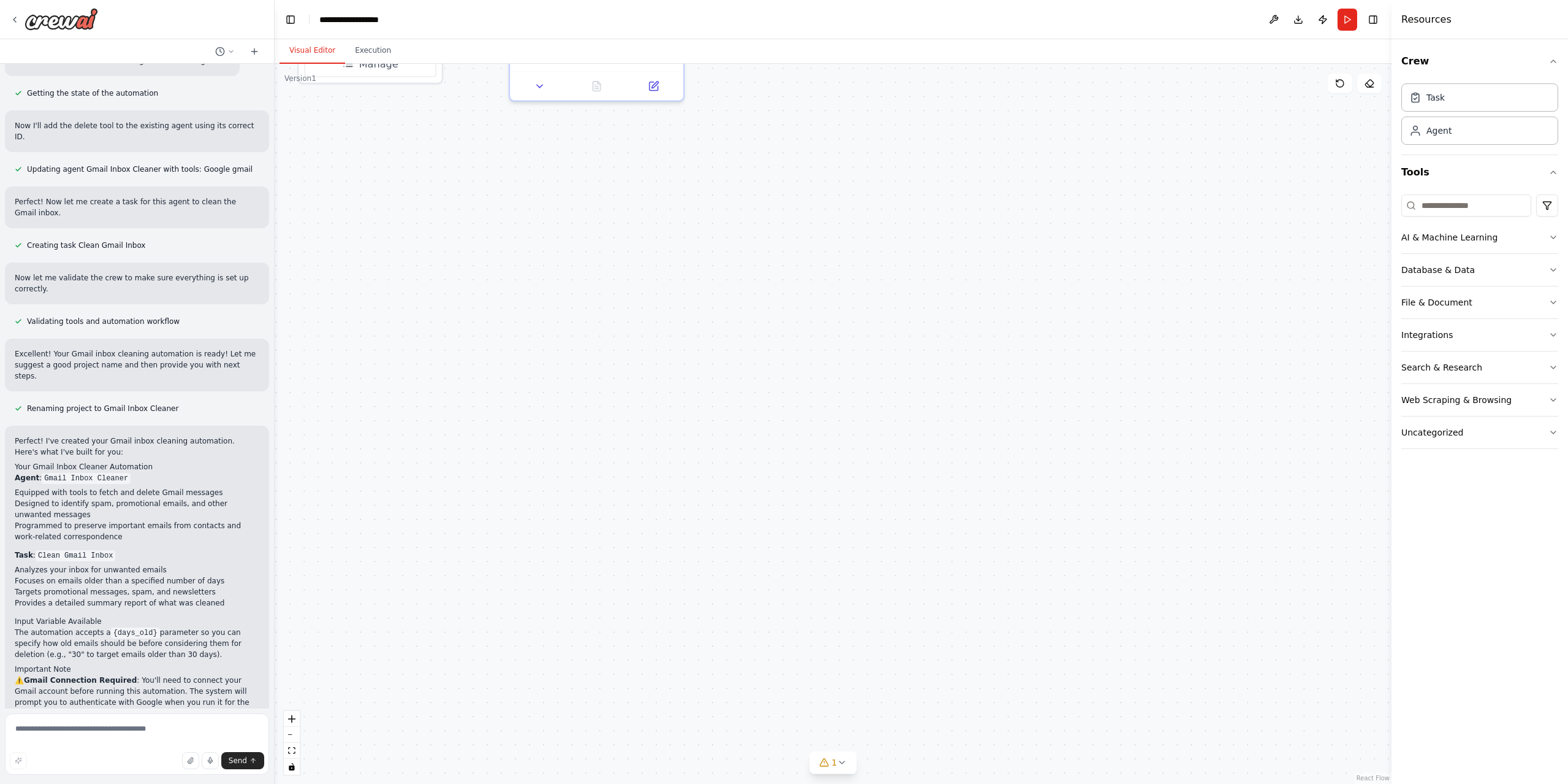
drag, startPoint x: 442, startPoint y: 592, endPoint x: 251, endPoint y: 586, distance: 191.1
click at [434, 594] on div ".deletable-edge-delete-btn { width: 20px; height: 20px; border: 0px solid #ffff…" at bounding box center [833, 424] width 1117 height 720
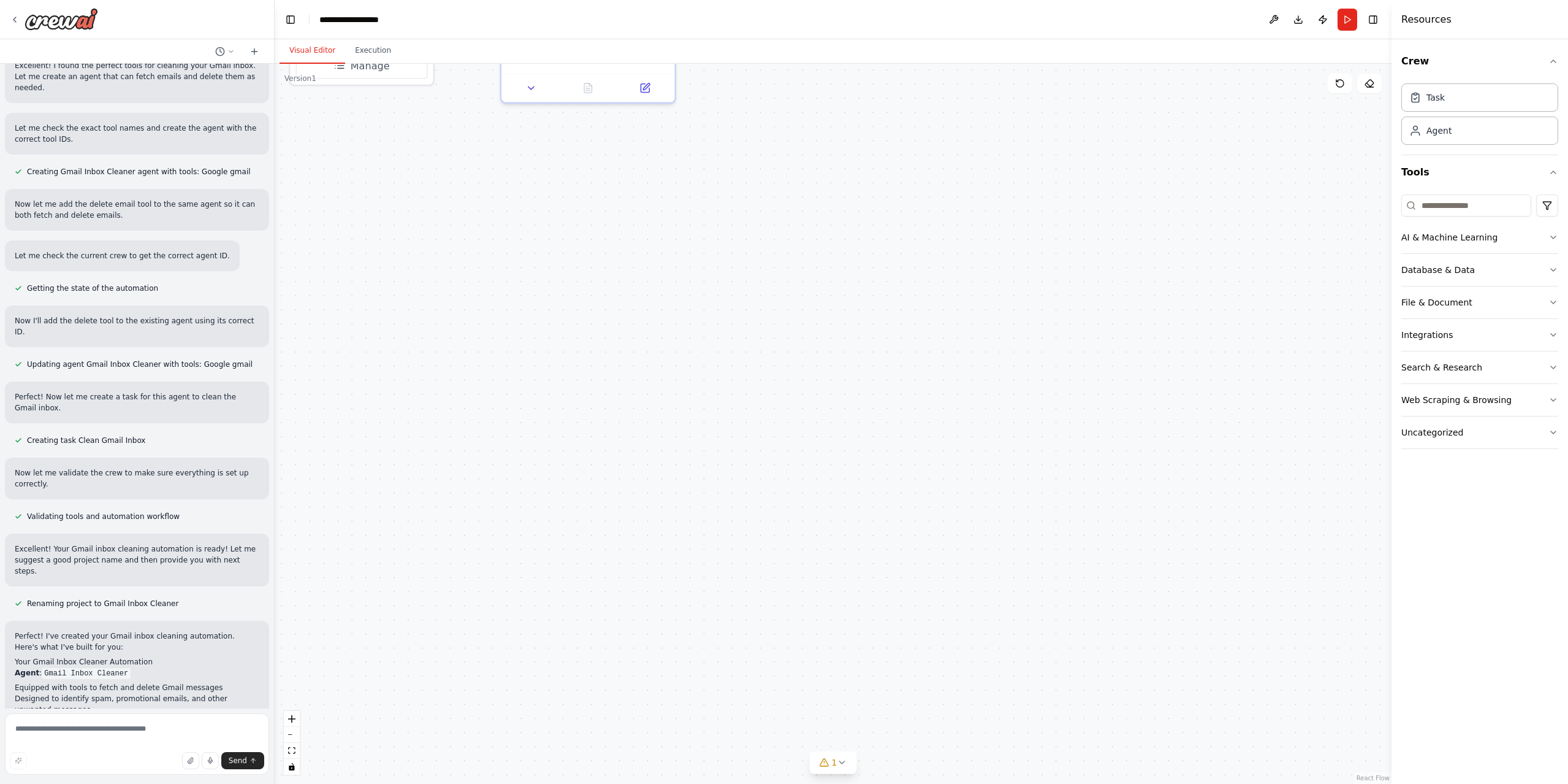
scroll to position [307, 0]
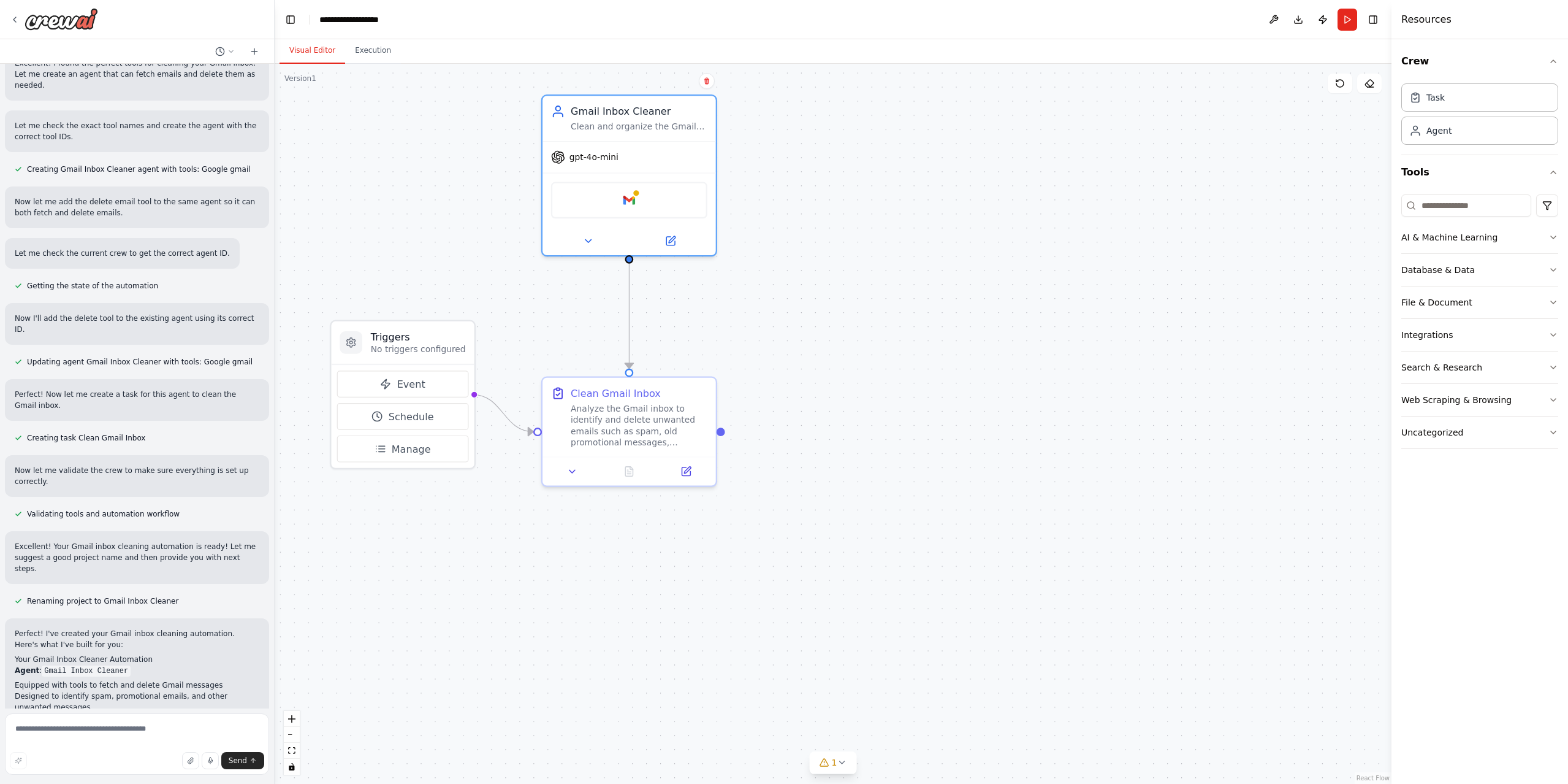
drag, startPoint x: 436, startPoint y: 274, endPoint x: 531, endPoint y: 639, distance: 377.2
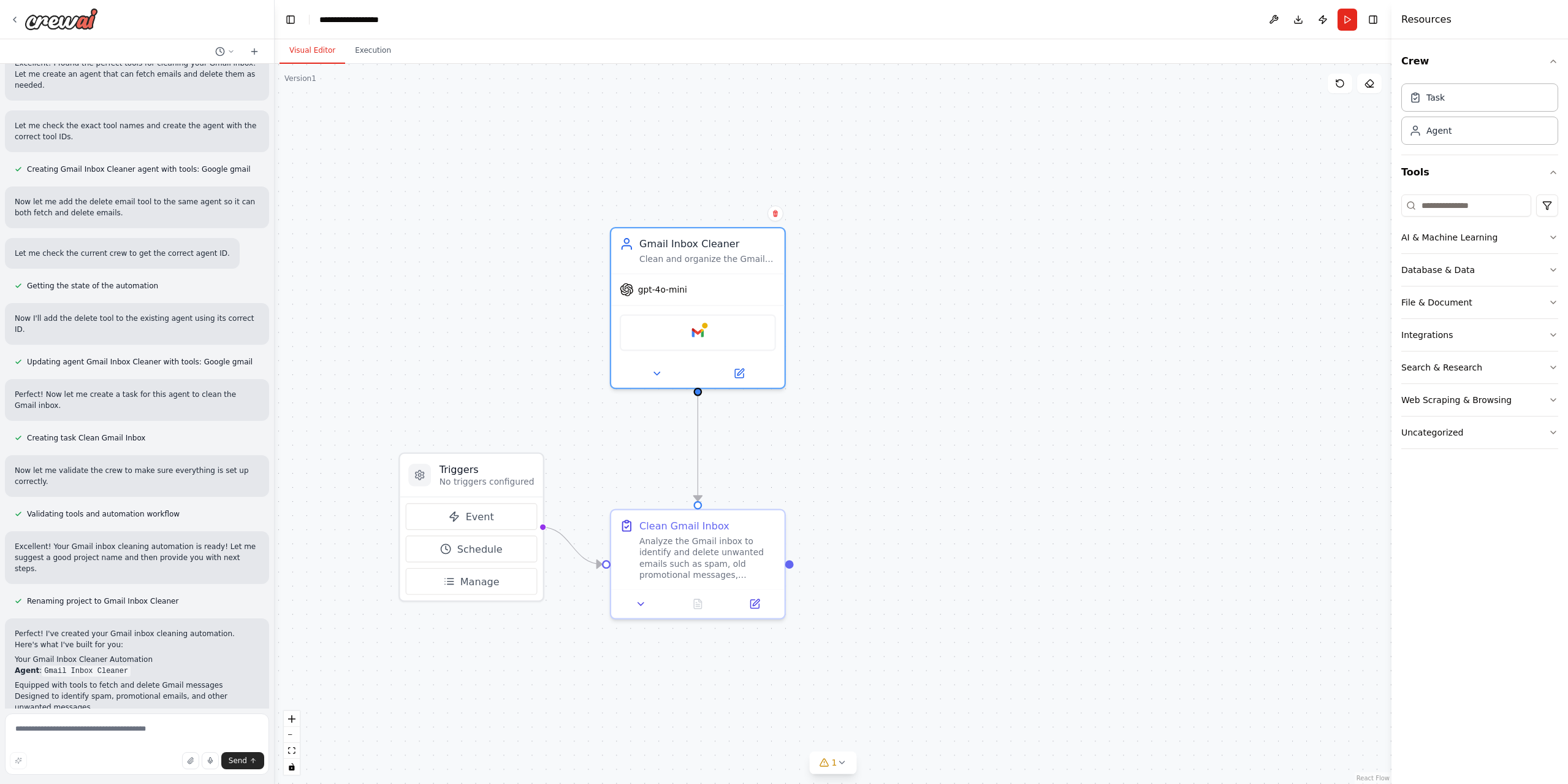
drag, startPoint x: 771, startPoint y: 409, endPoint x: 837, endPoint y: 503, distance: 114.9
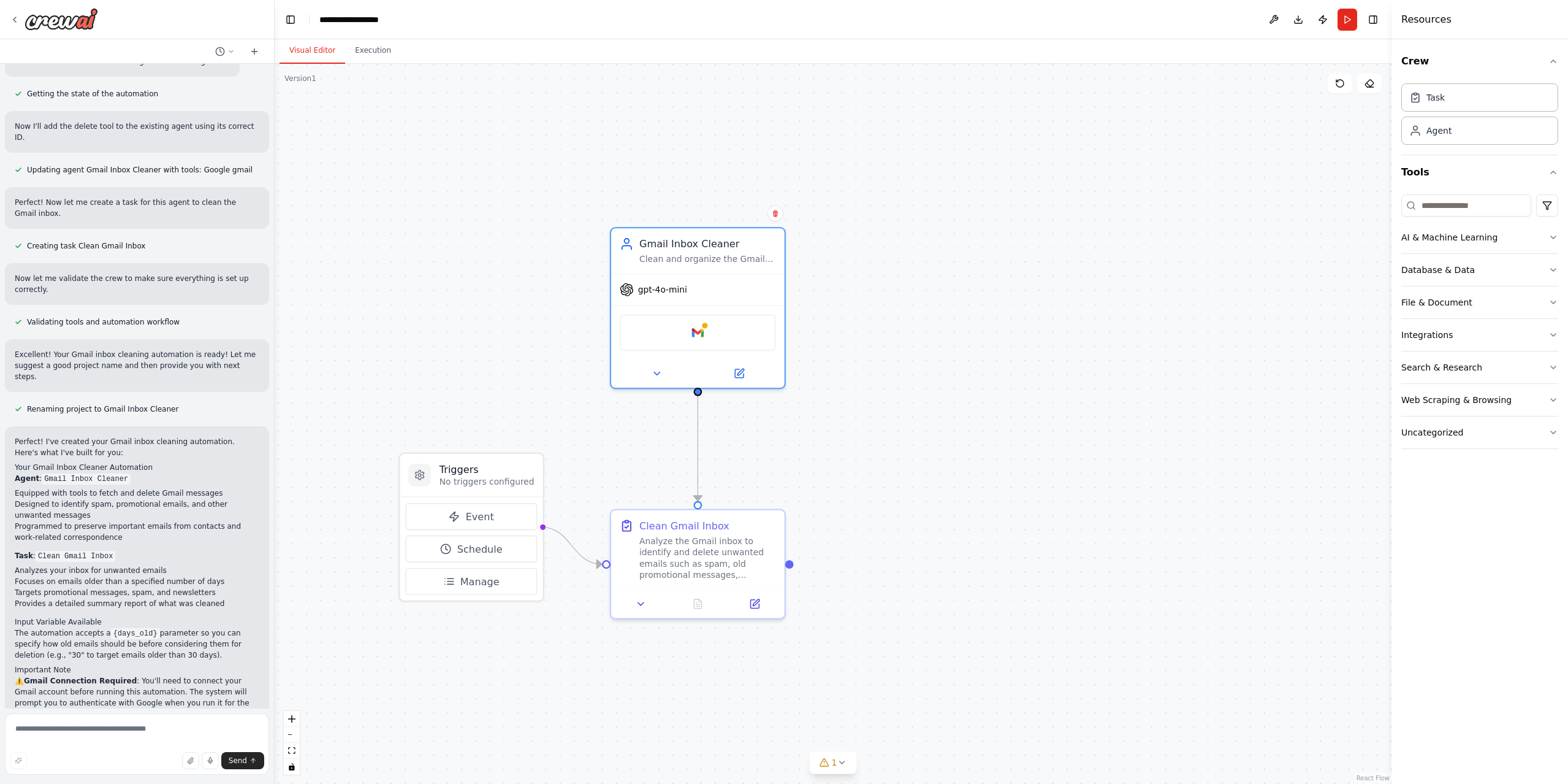
scroll to position [499, 0]
click at [1344, 12] on button "Run" at bounding box center [1347, 19] width 19 height 22
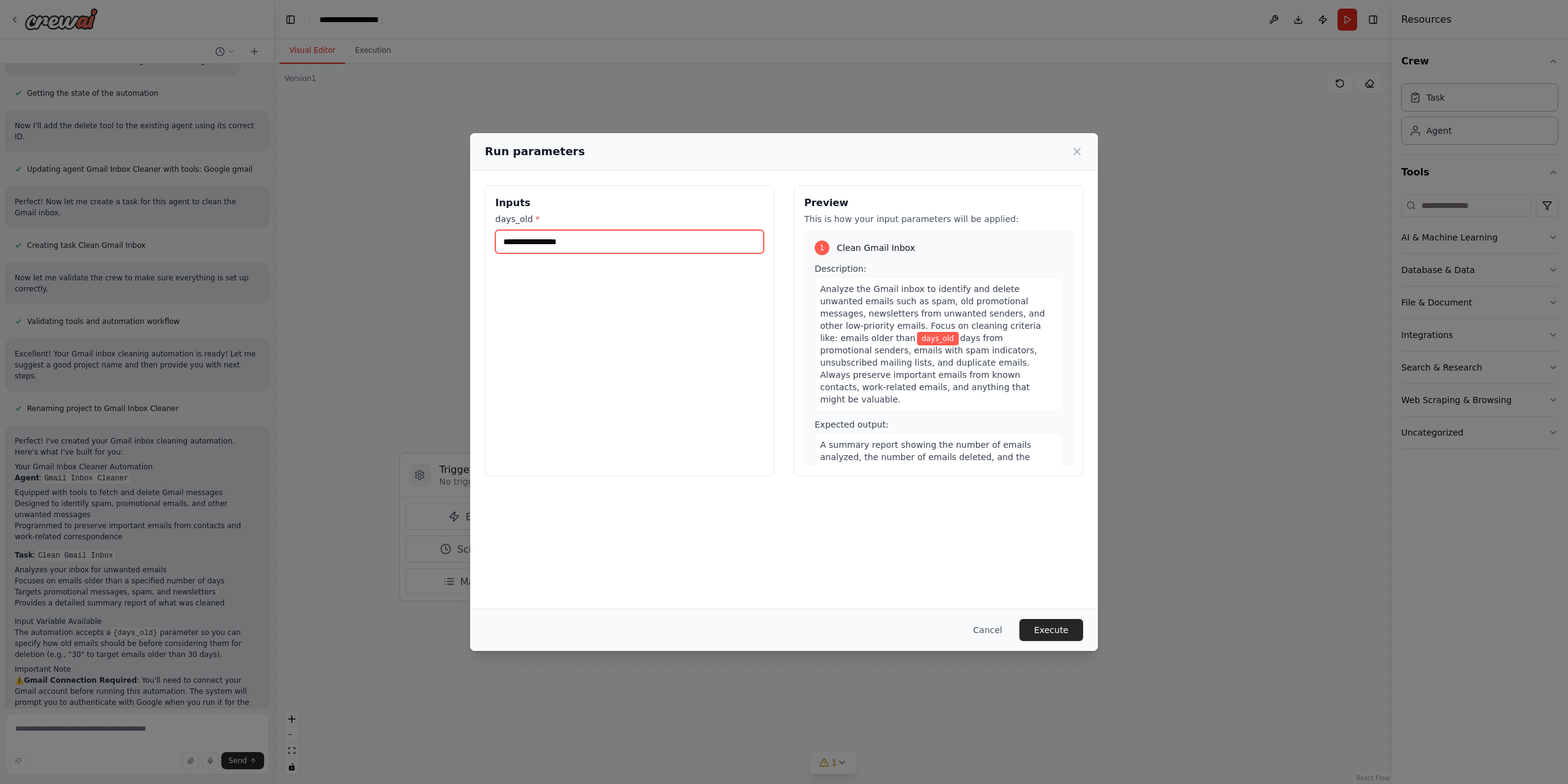
click at [548, 240] on input "days_old *" at bounding box center [629, 242] width 268 height 24
type input "**"
click at [1067, 630] on button "Execute" at bounding box center [1051, 630] width 64 height 22
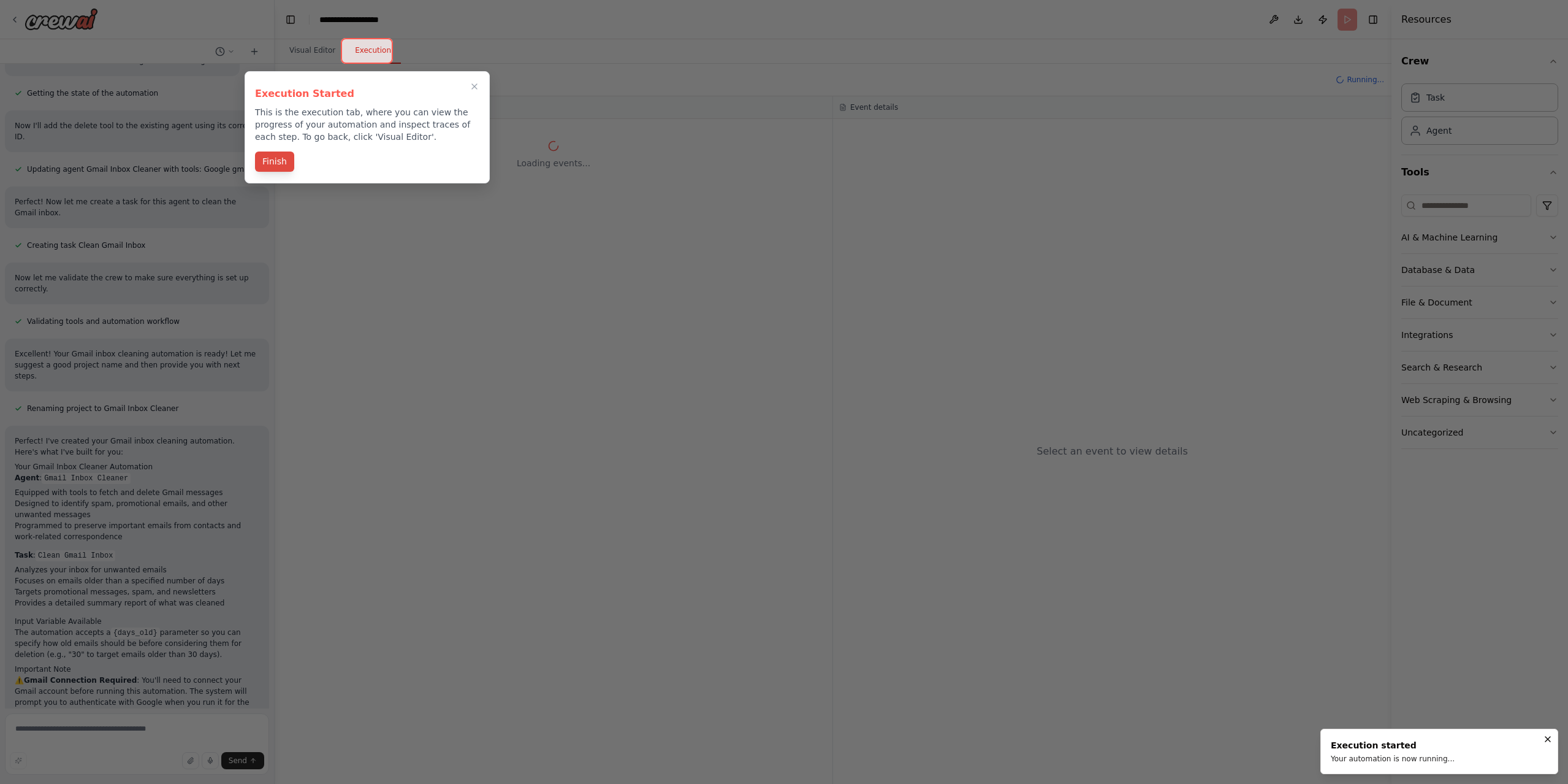
click at [275, 154] on button "Finish" at bounding box center [274, 162] width 39 height 20
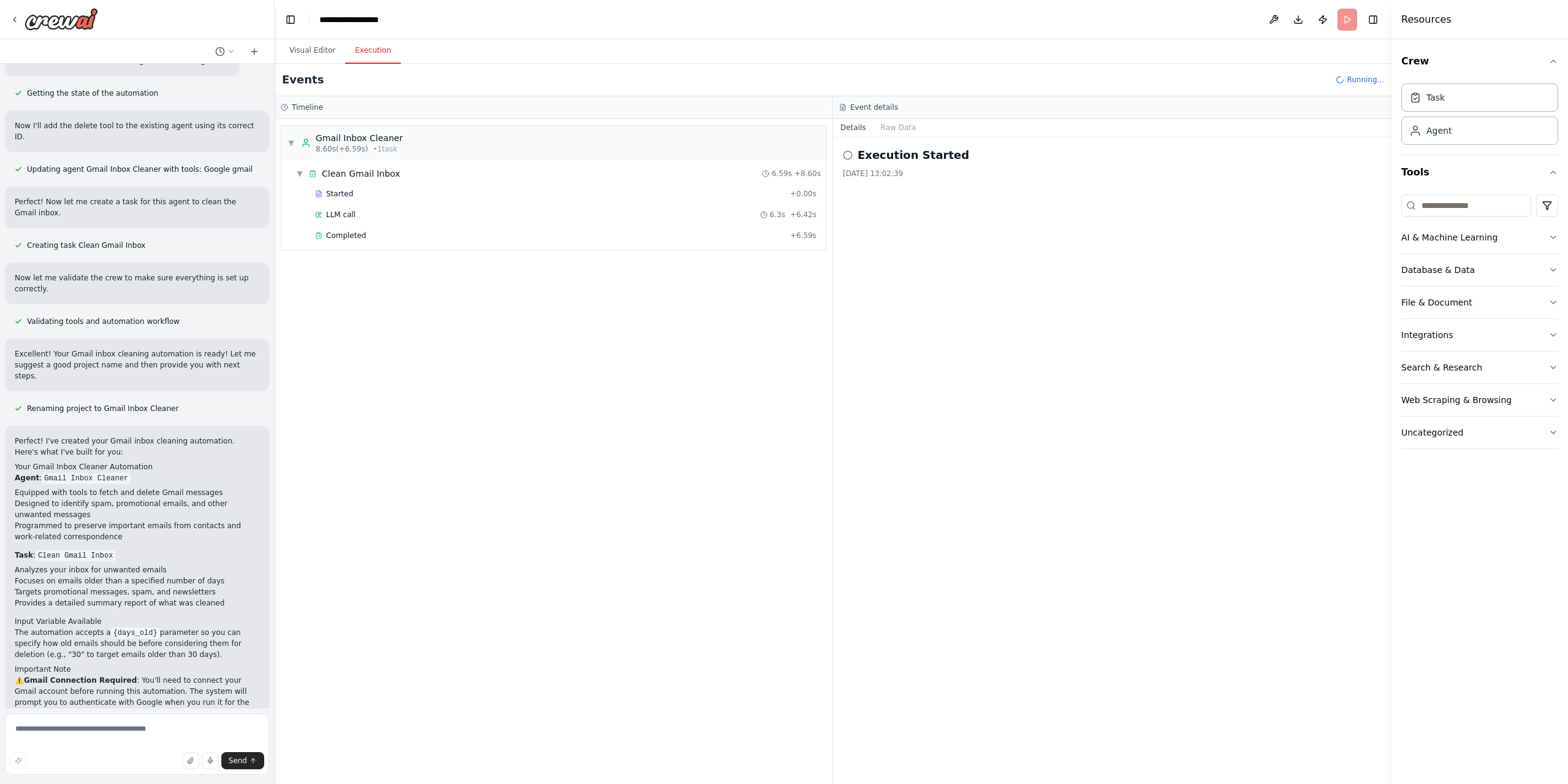
scroll to position [599, 0]
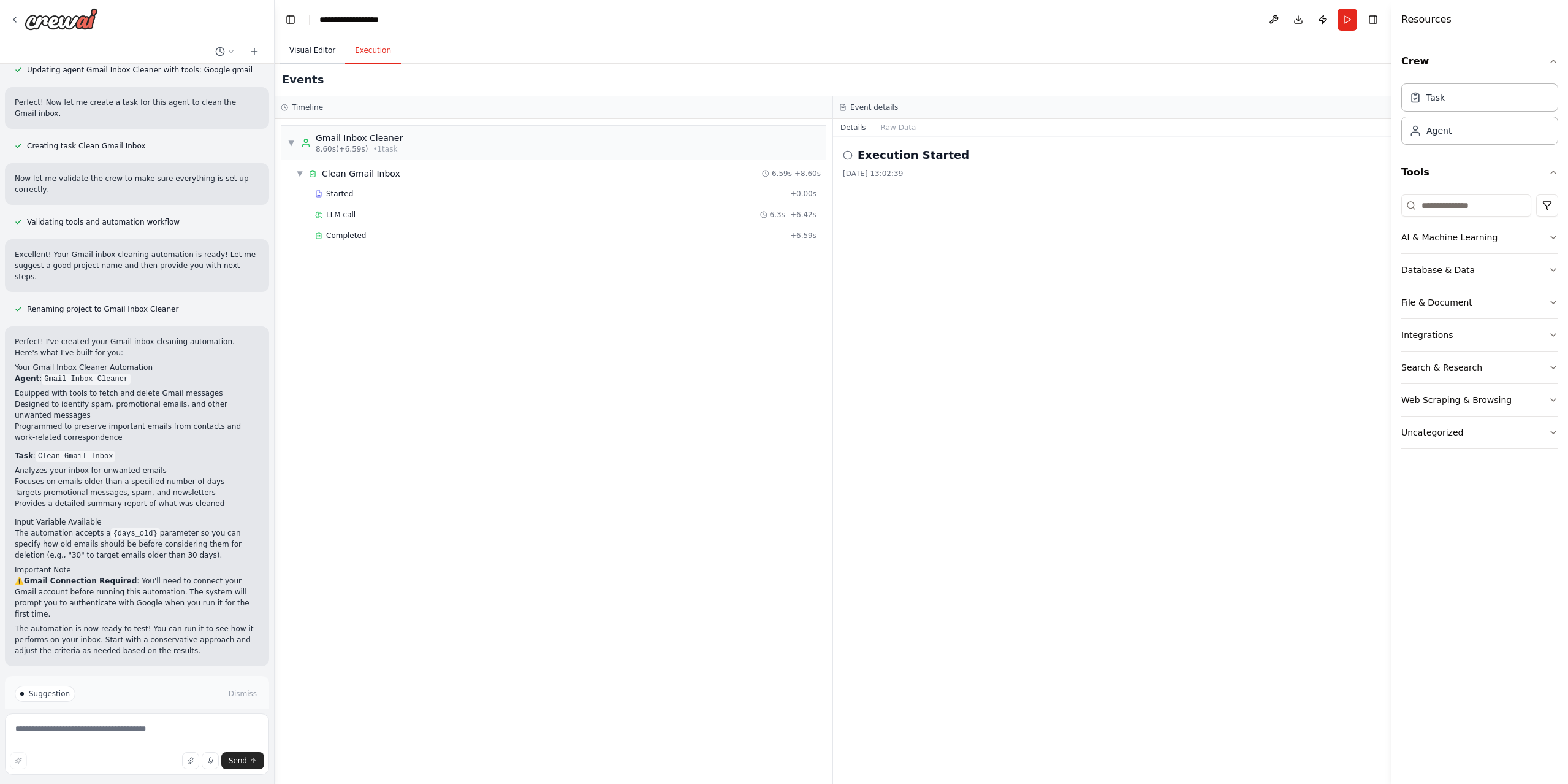
click at [298, 55] on button "Visual Editor" at bounding box center [312, 51] width 66 height 26
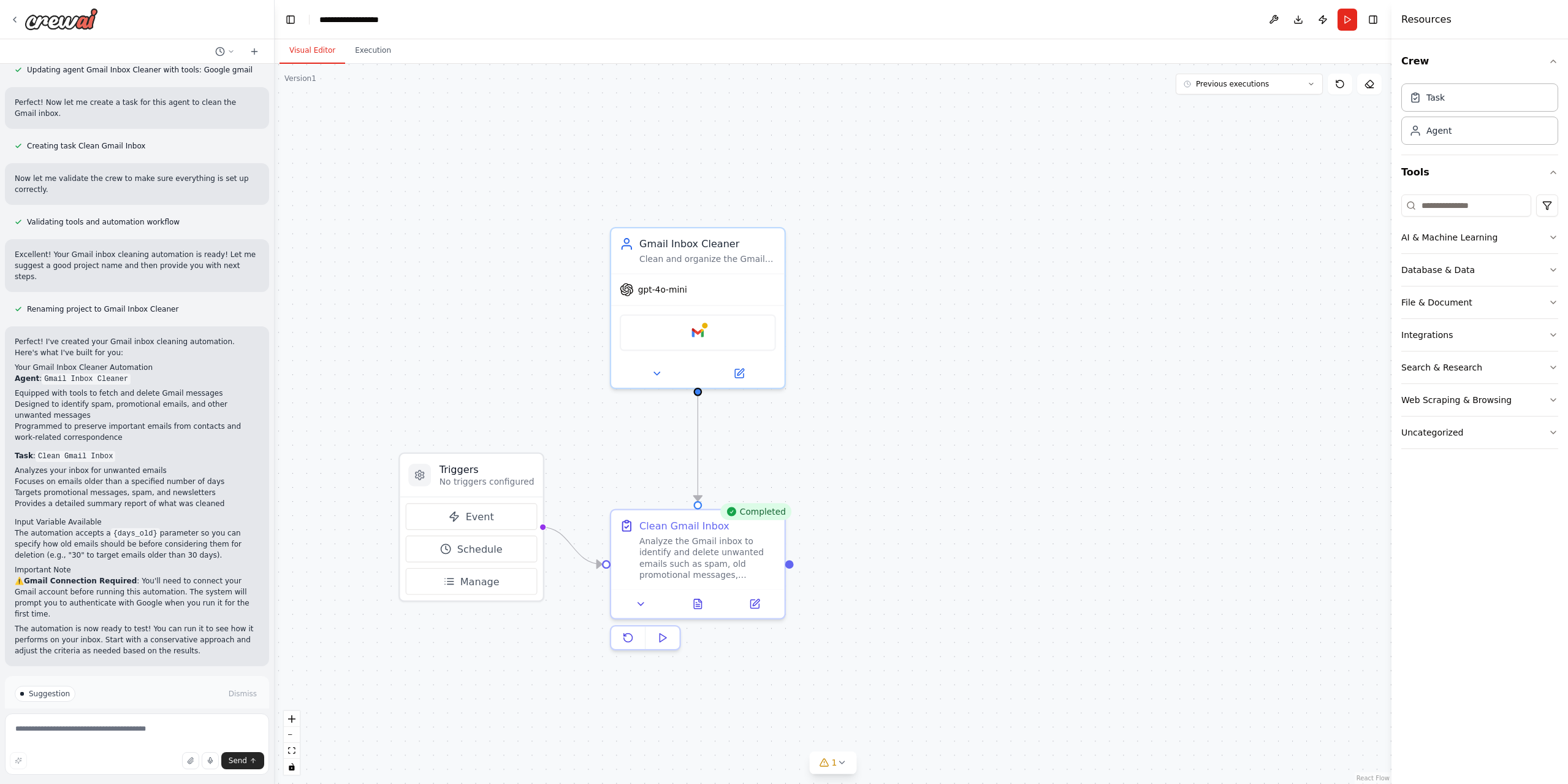
click at [94, 742] on icon at bounding box center [98, 746] width 7 height 7
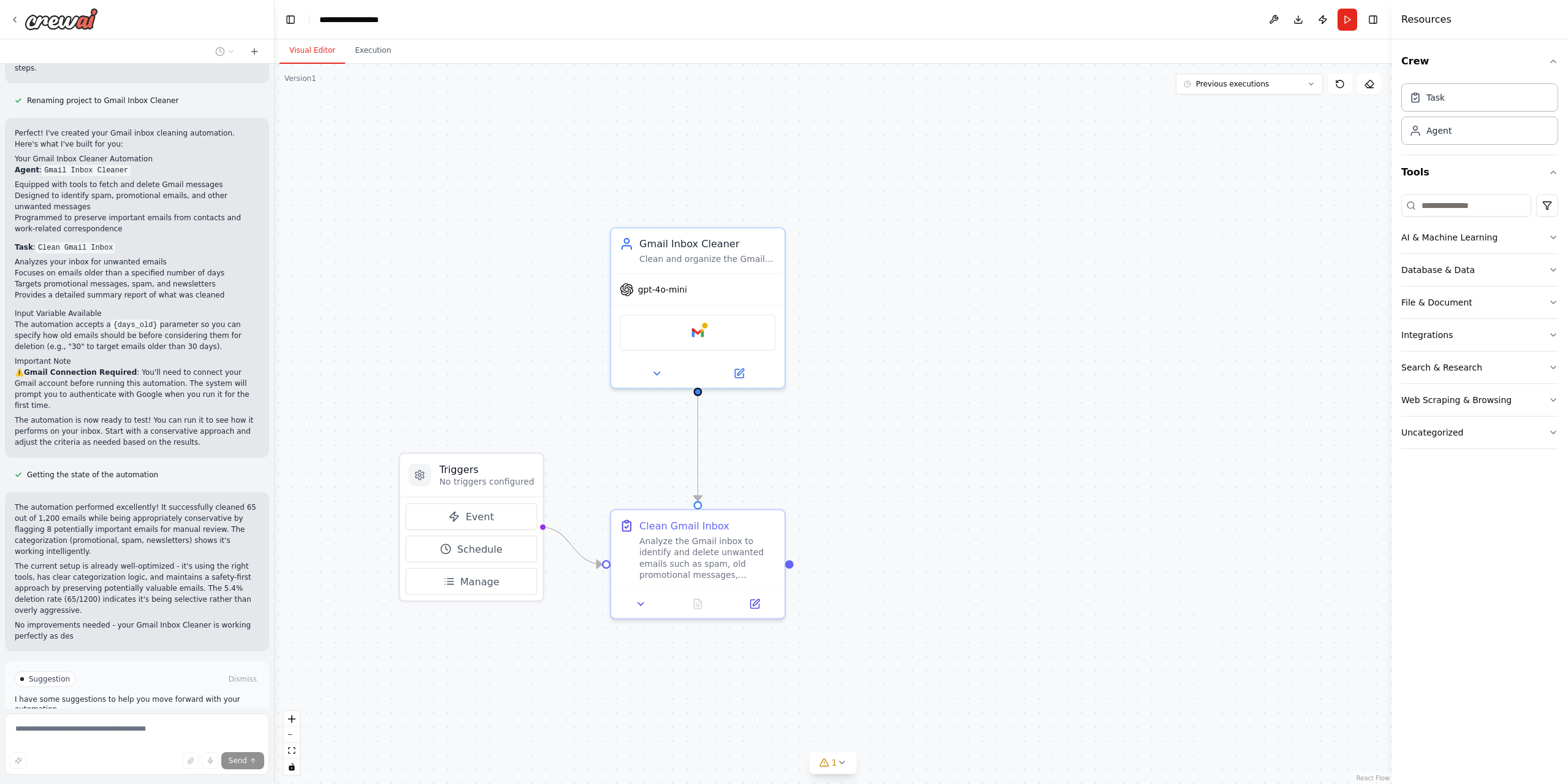
scroll to position [819, 0]
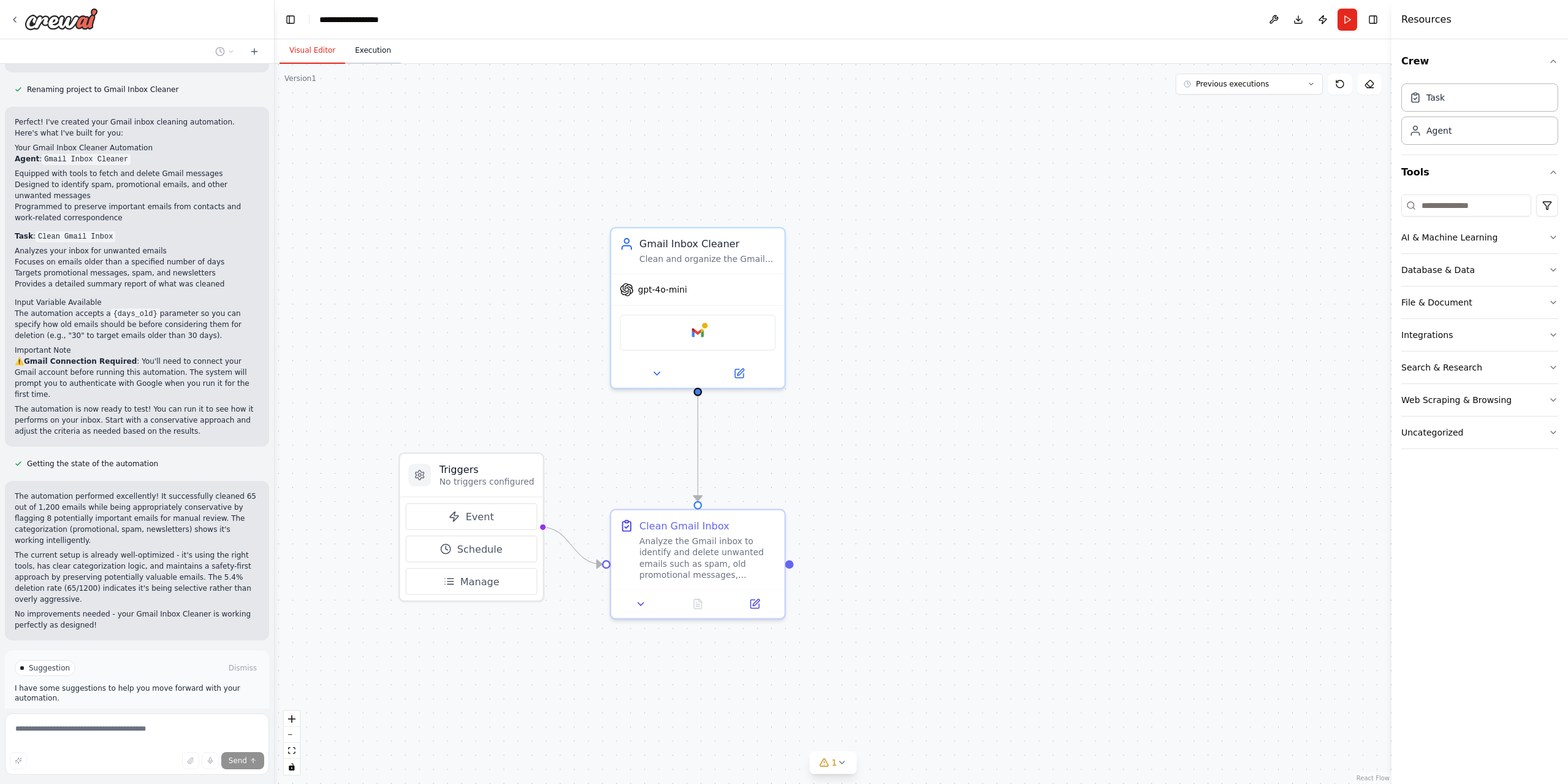
click at [366, 48] on button "Execution" at bounding box center [373, 51] width 56 height 26
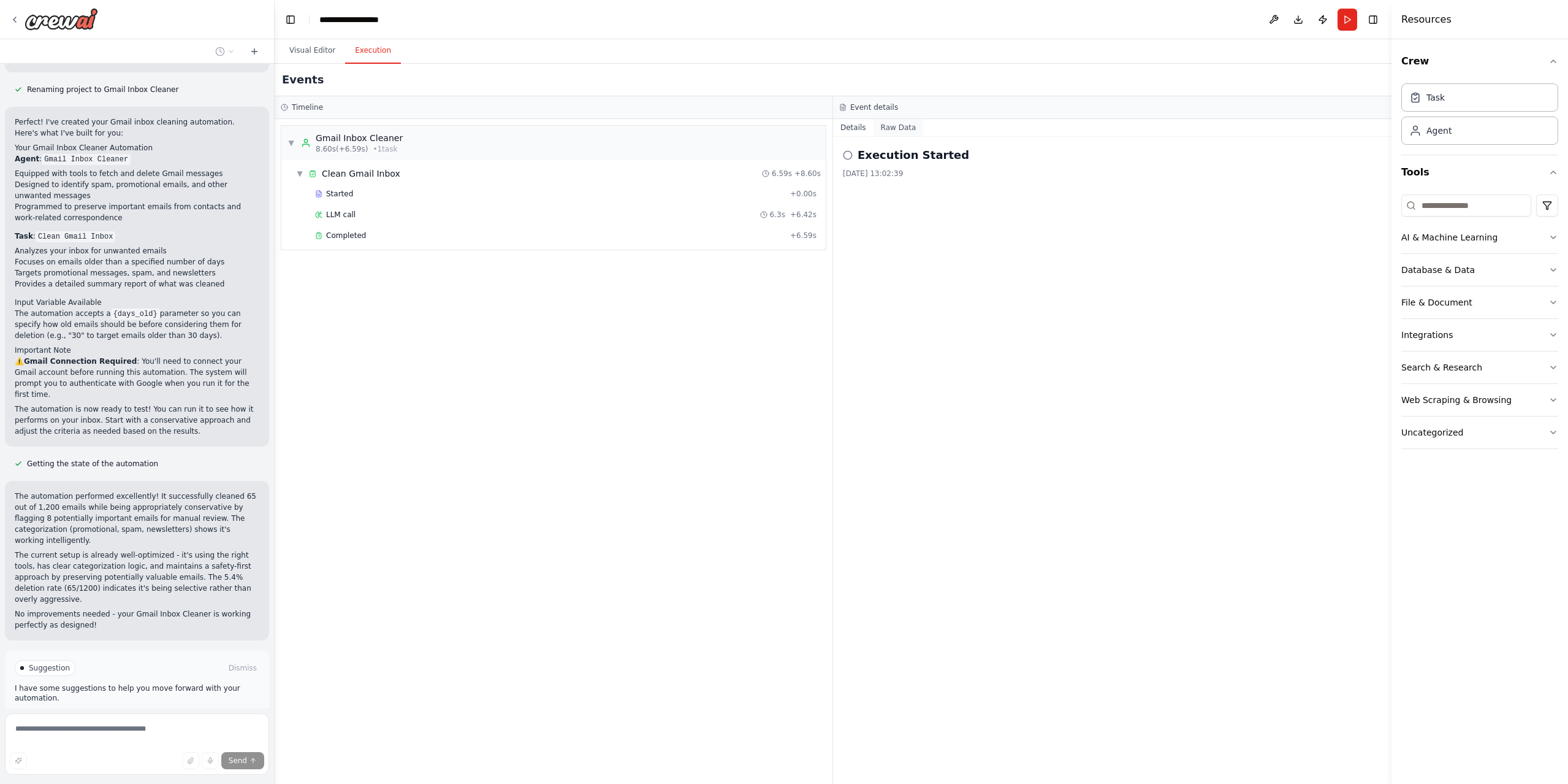
click at [889, 129] on button "Raw Data" at bounding box center [899, 127] width 50 height 17
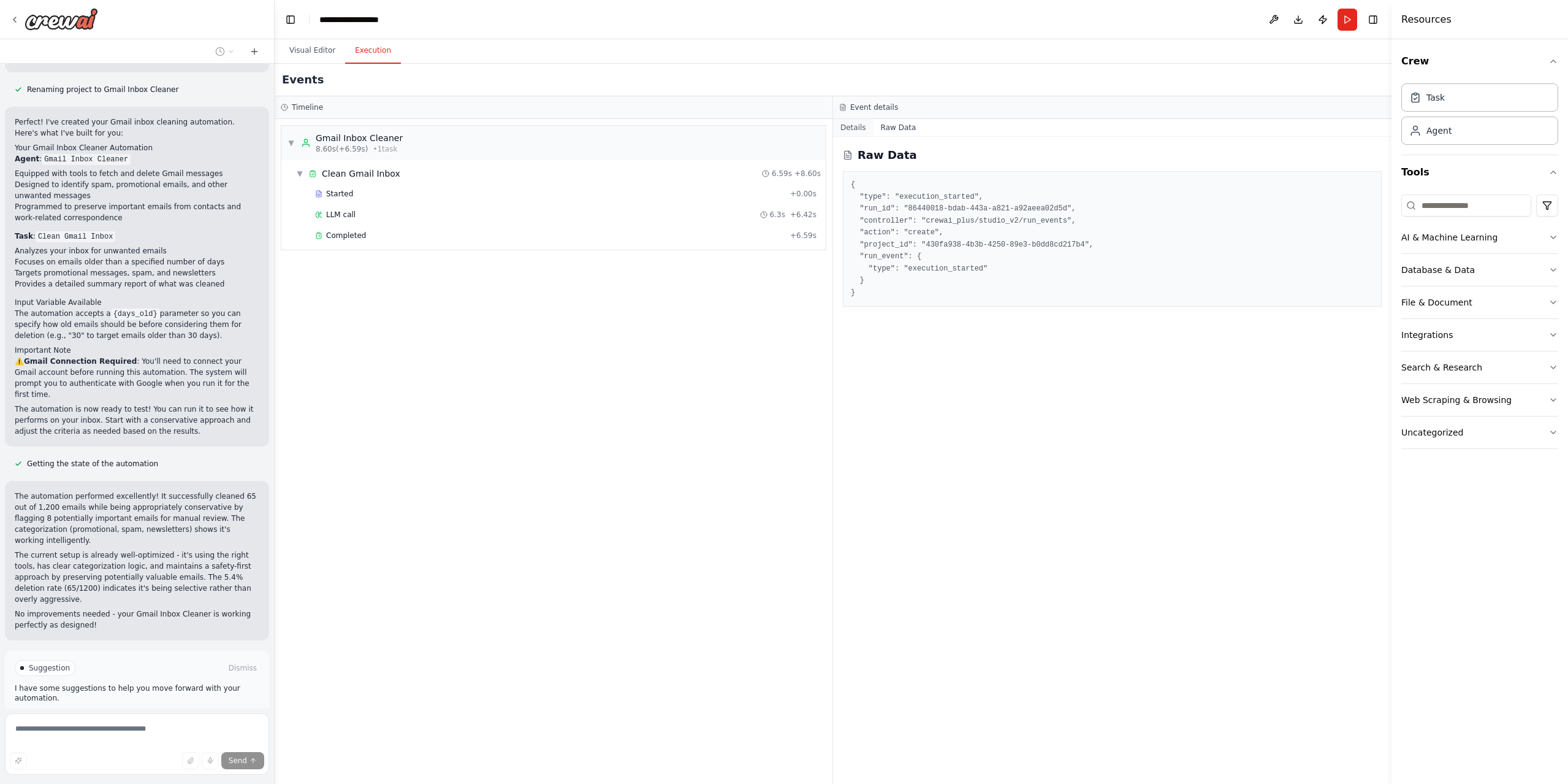
click at [861, 122] on button "Details" at bounding box center [853, 127] width 40 height 17
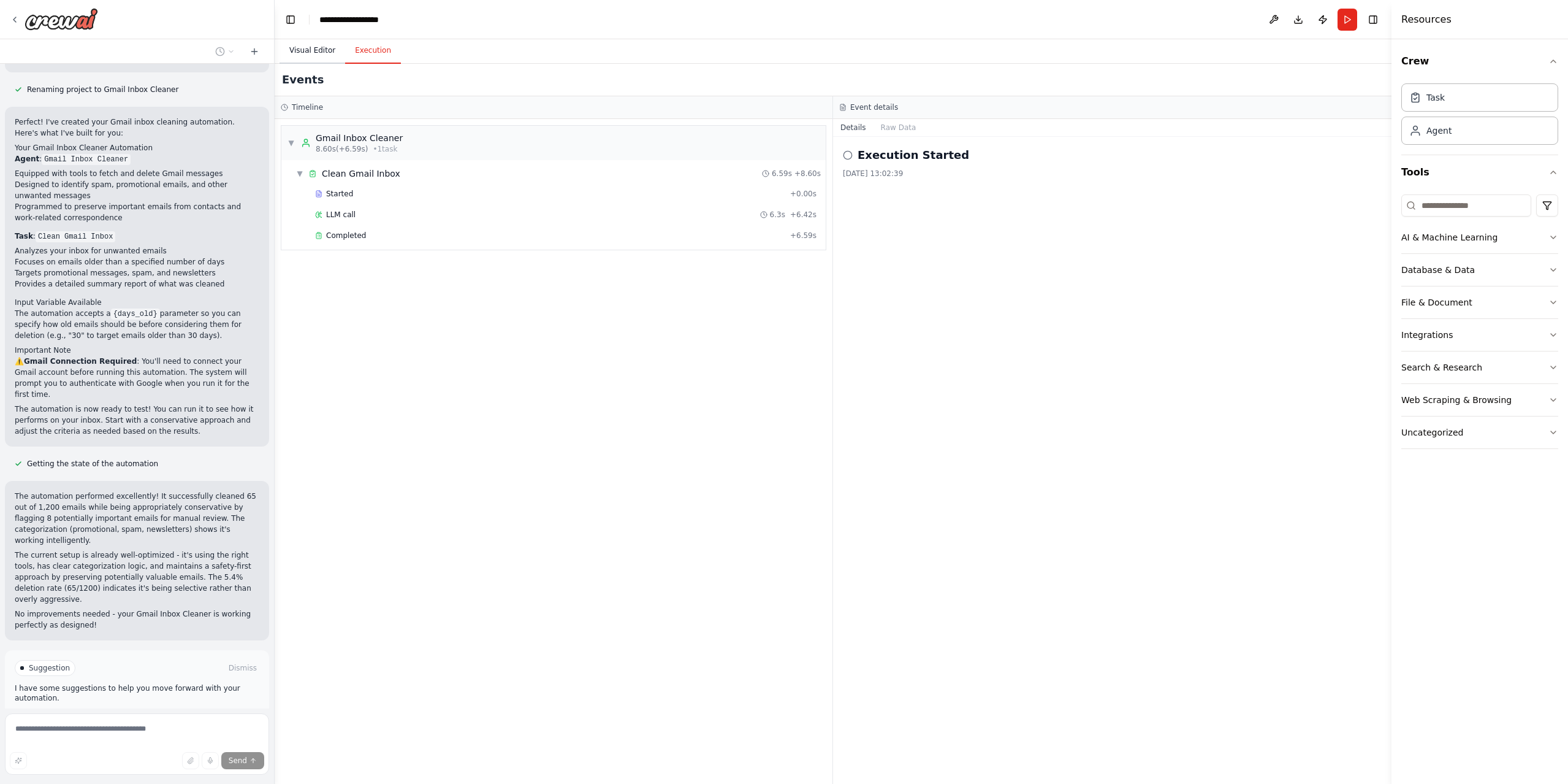
click at [316, 47] on button "Visual Editor" at bounding box center [312, 51] width 66 height 26
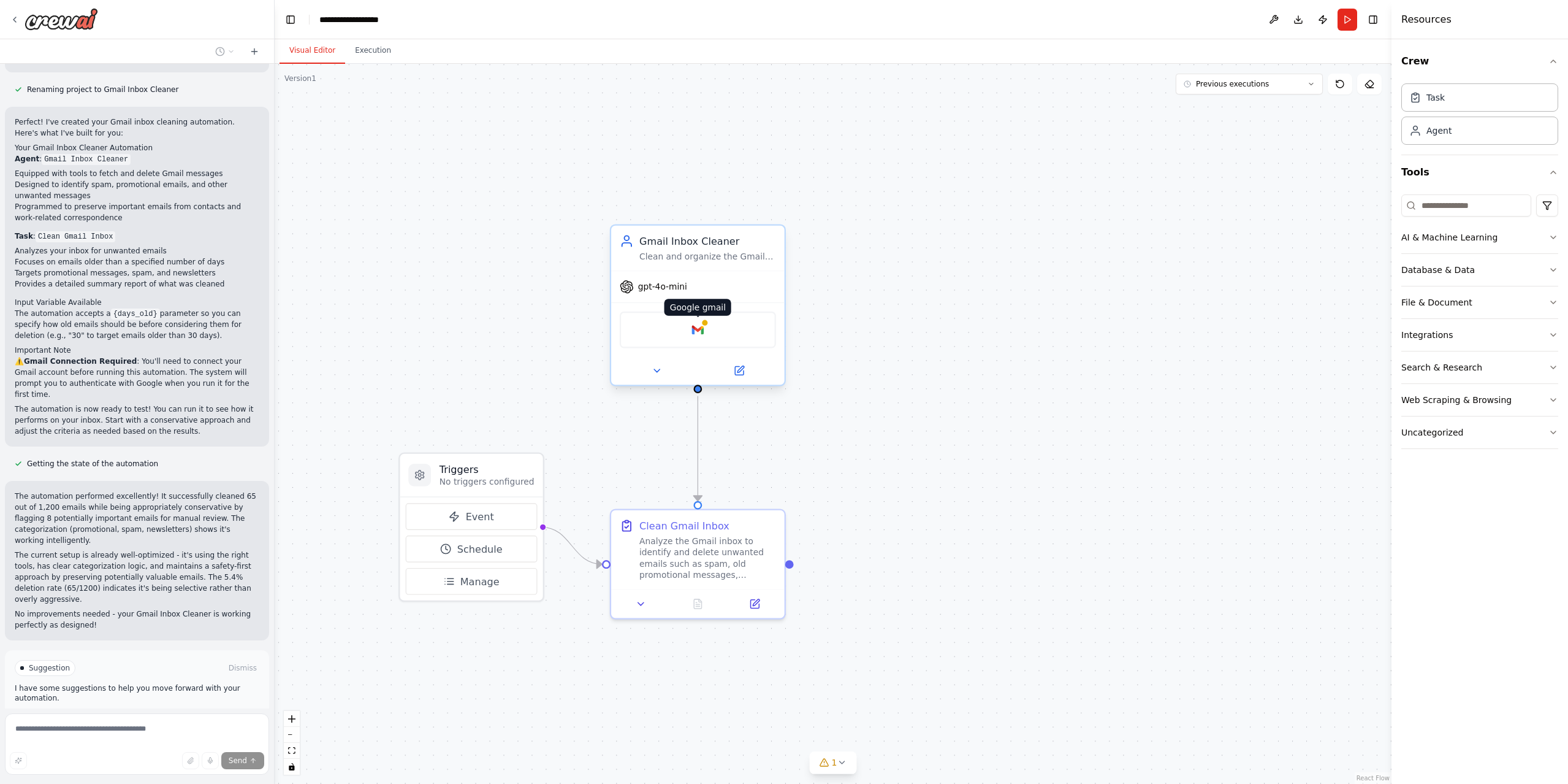
click at [697, 334] on img at bounding box center [698, 330] width 17 height 17
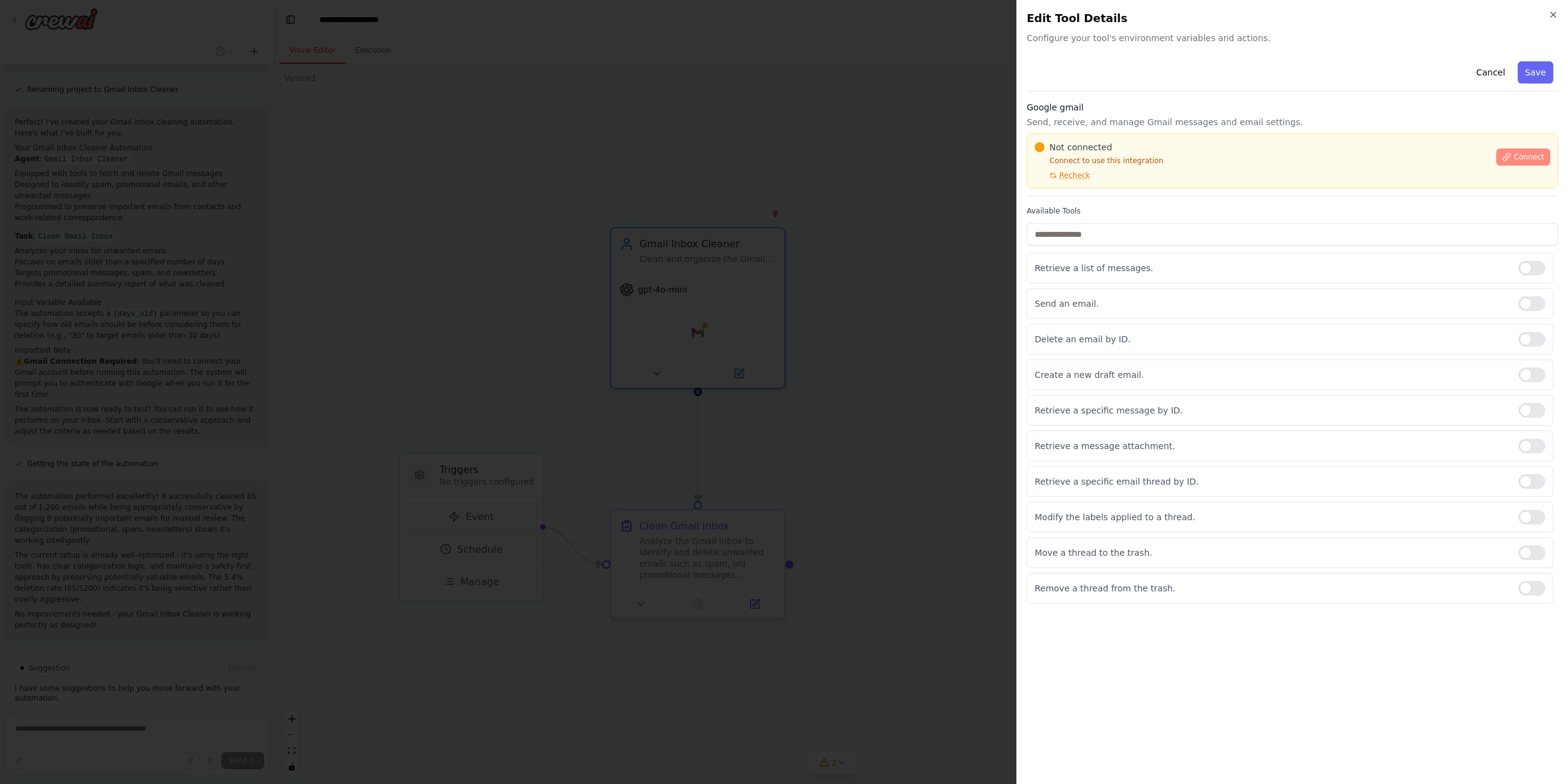
click at [1538, 157] on span "Connect" at bounding box center [1529, 156] width 31 height 10
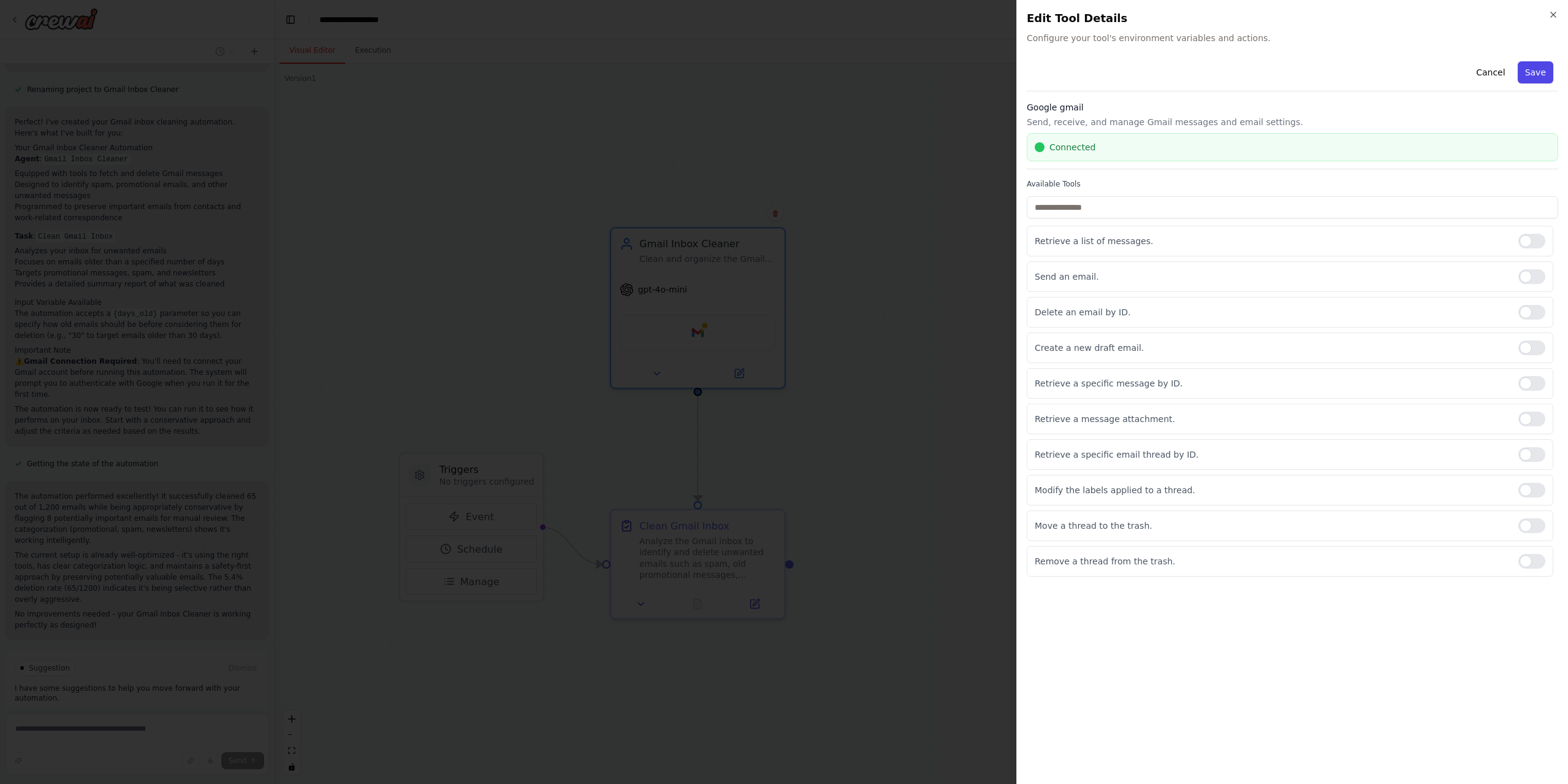
click at [1540, 79] on button "Save" at bounding box center [1535, 72] width 36 height 22
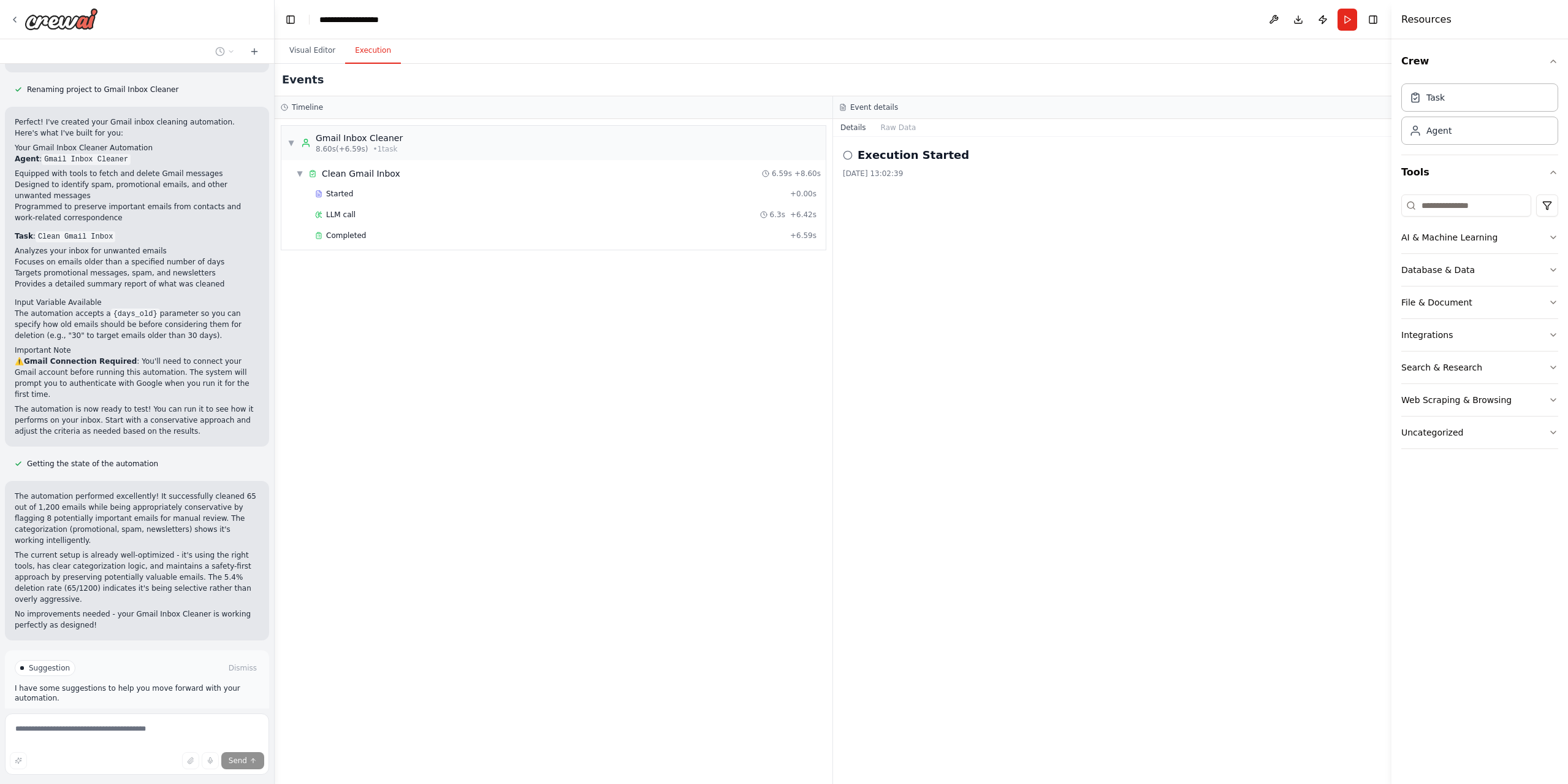
click at [360, 49] on button "Execution" at bounding box center [373, 51] width 56 height 26
click at [298, 45] on button "Visual Editor" at bounding box center [312, 51] width 66 height 26
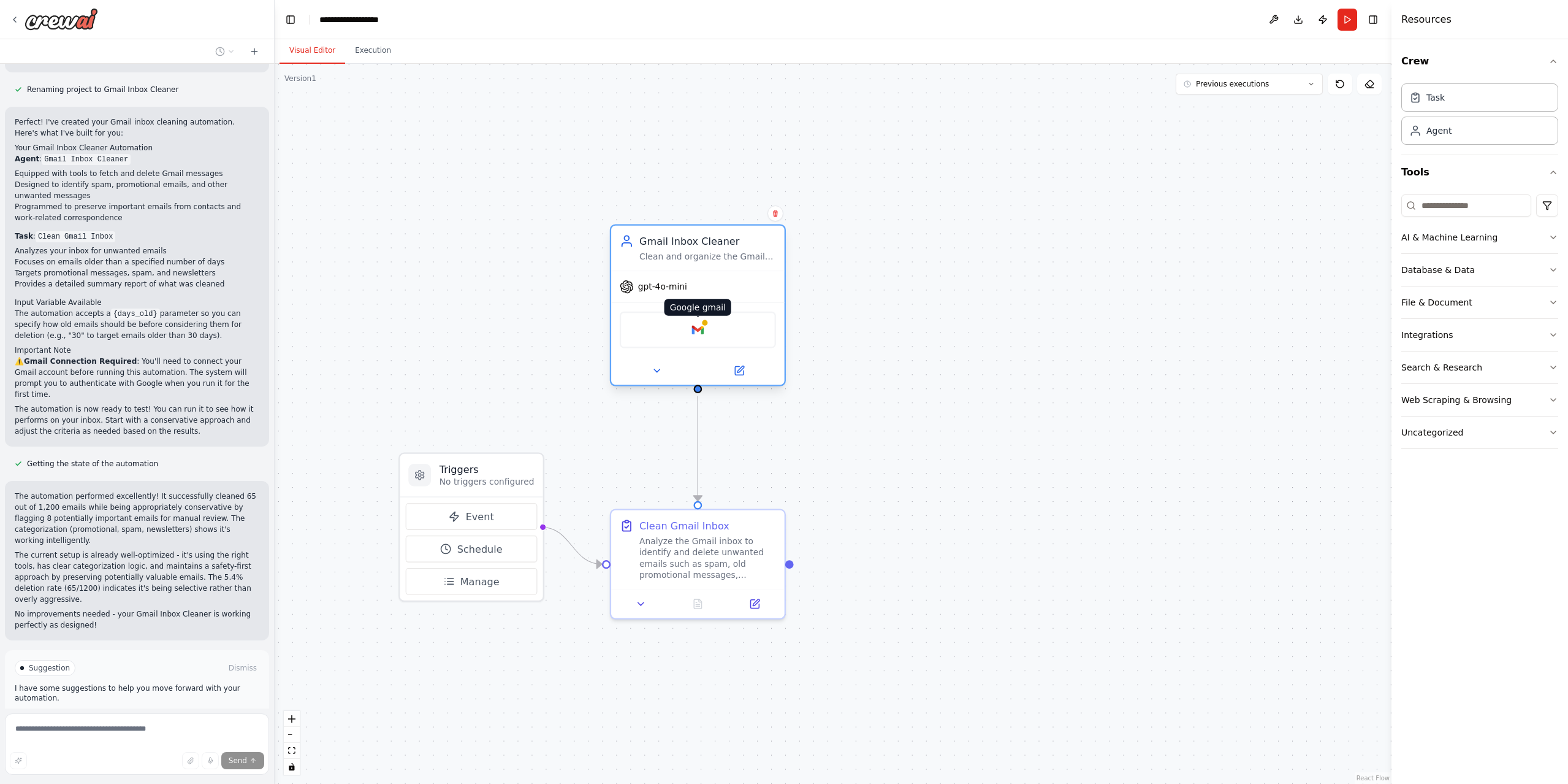
click at [705, 331] on img at bounding box center [698, 330] width 17 height 17
click at [254, 759] on button "Stop" at bounding box center [253, 768] width 27 height 18
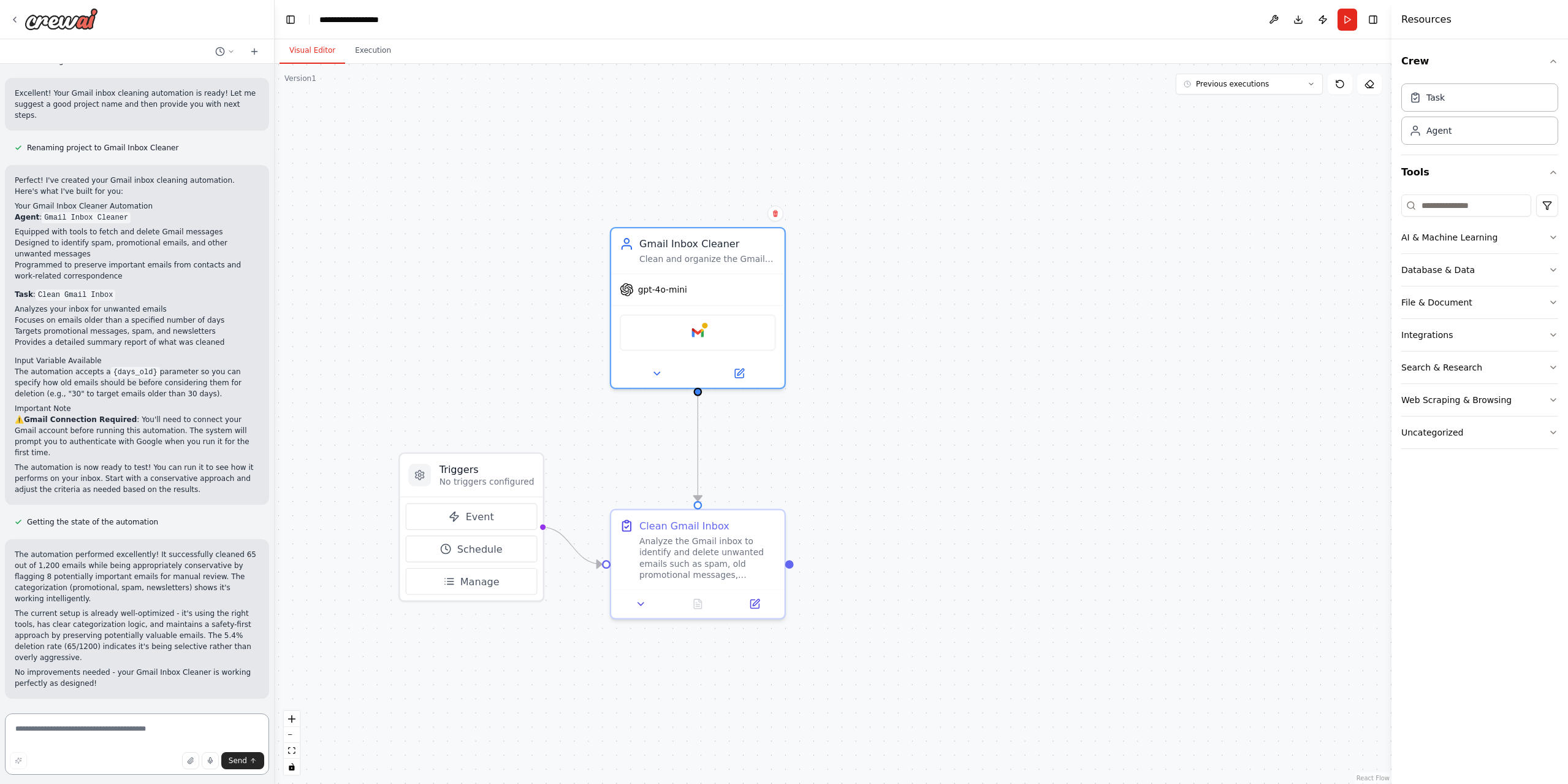
scroll to position [671, 0]
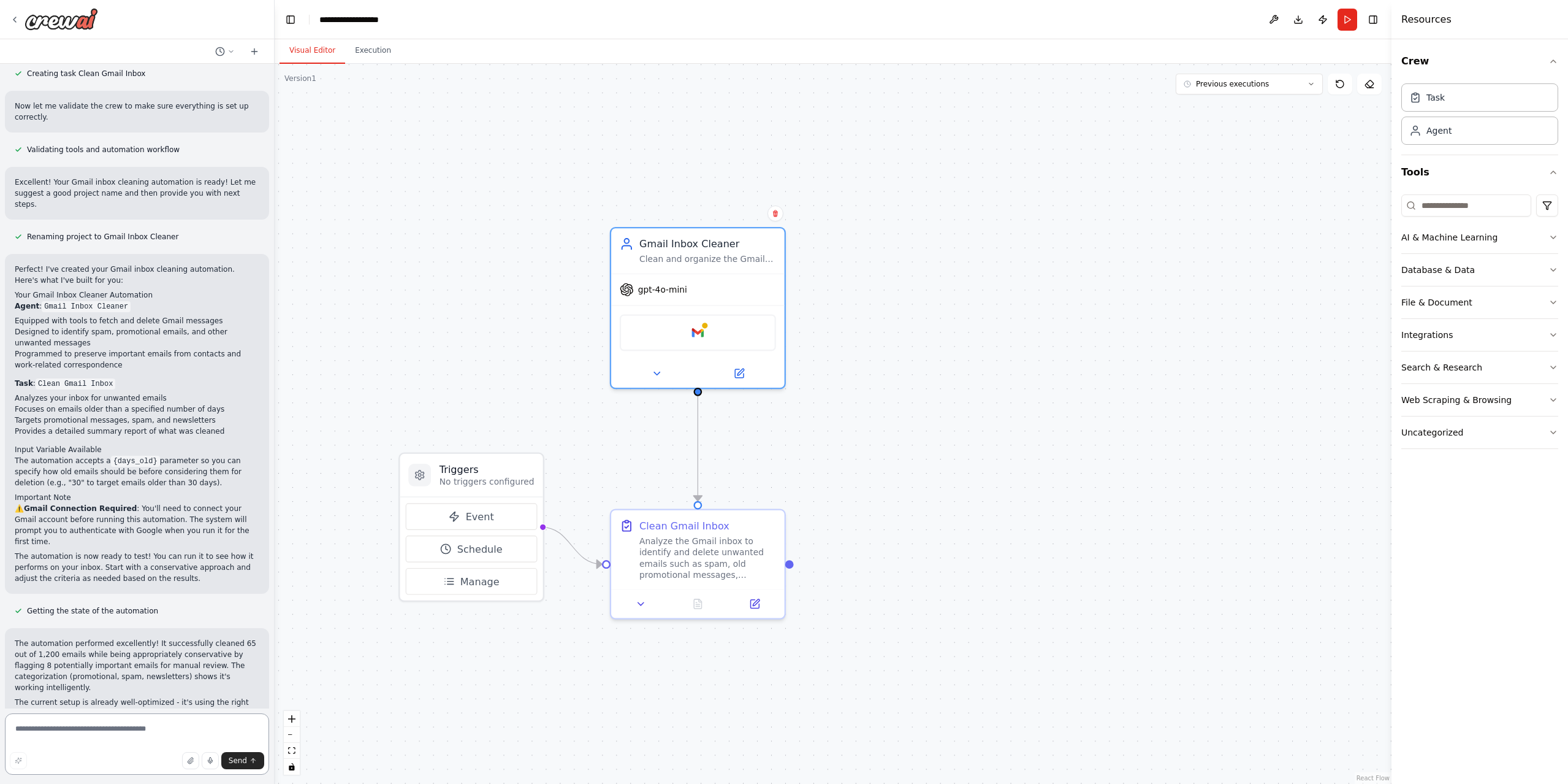
click at [117, 729] on textarea at bounding box center [136, 744] width 264 height 61
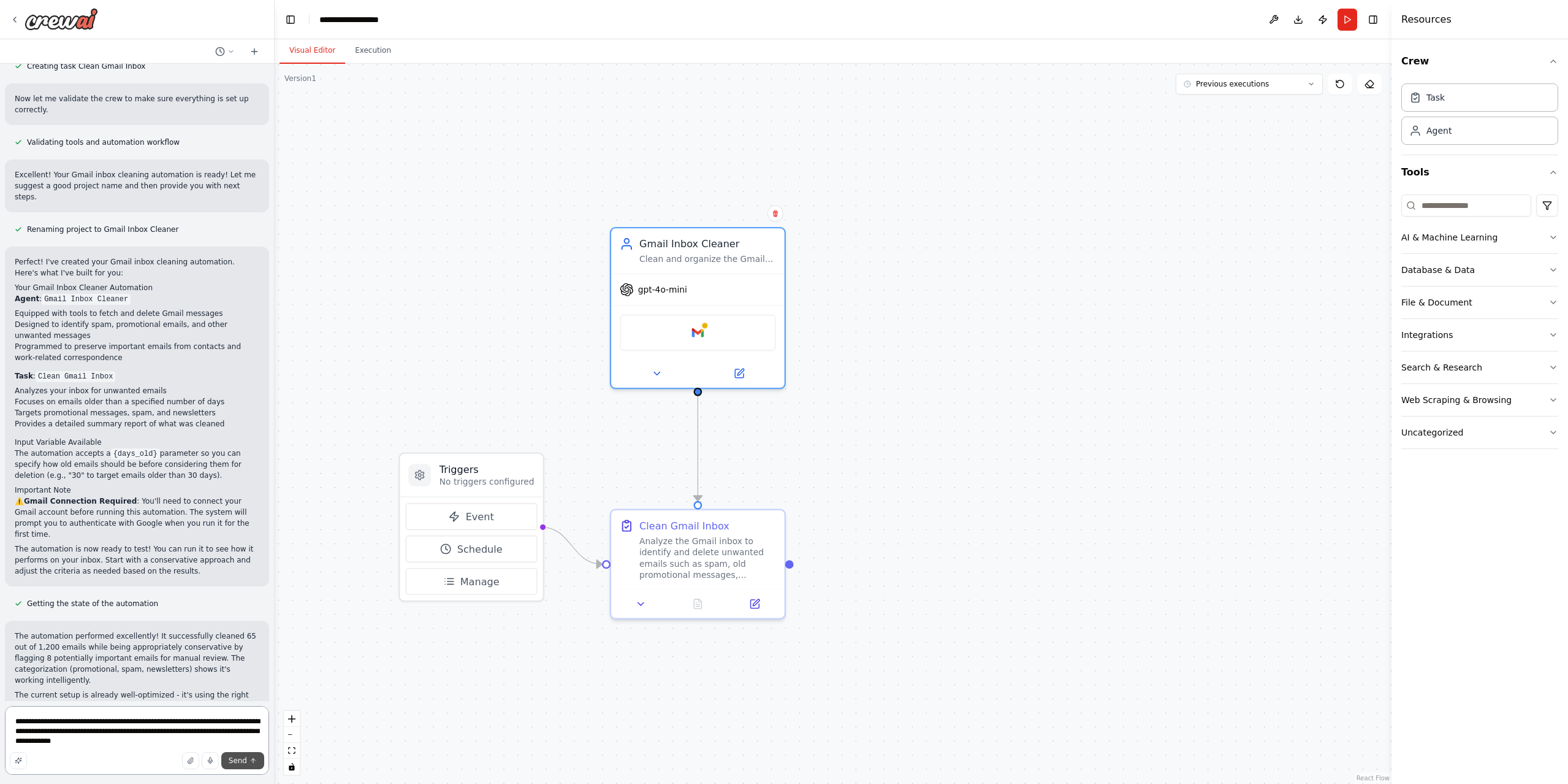
type textarea "**********"
click at [241, 762] on span "Send" at bounding box center [237, 760] width 18 height 10
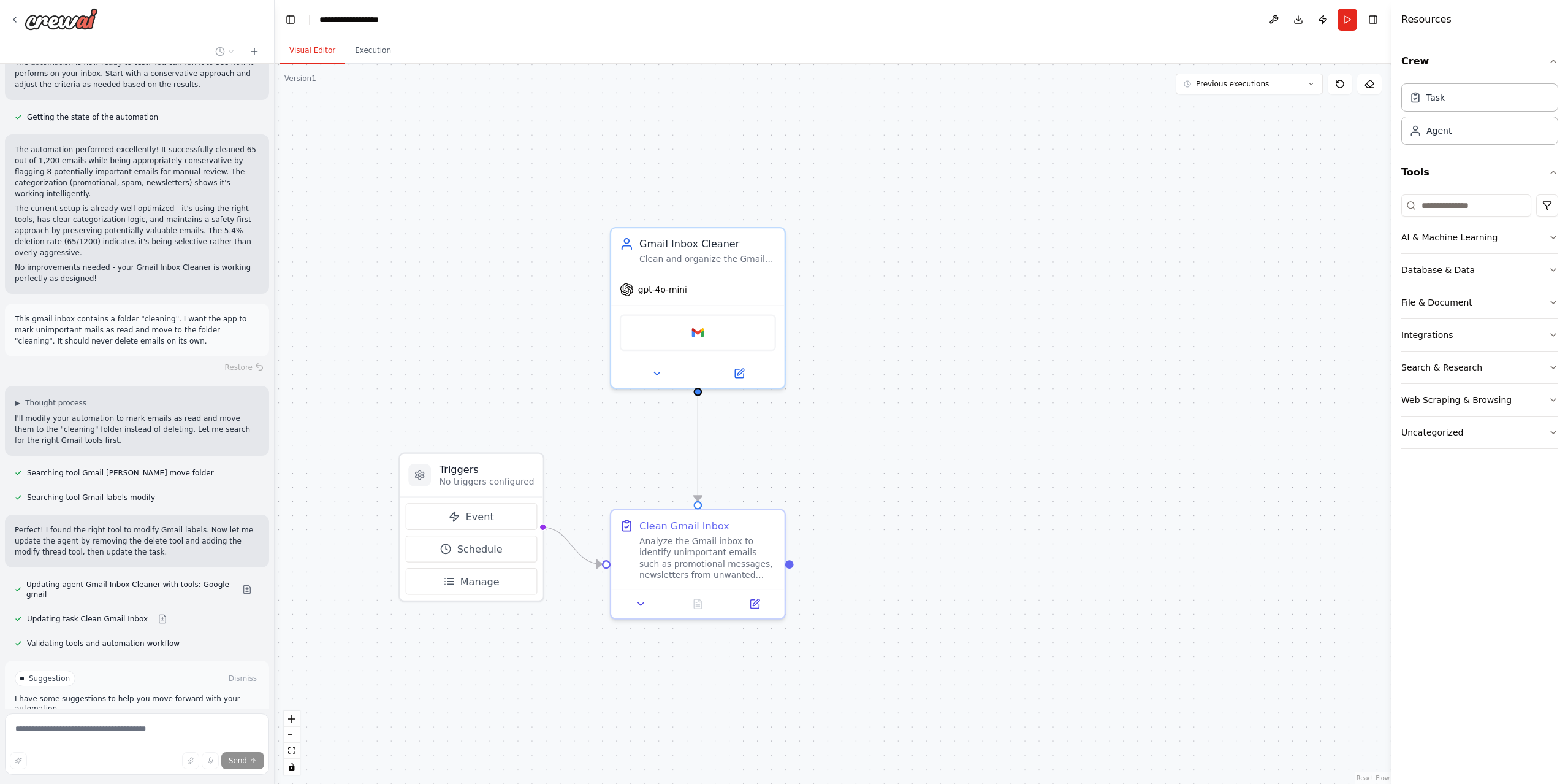
scroll to position [1175, 0]
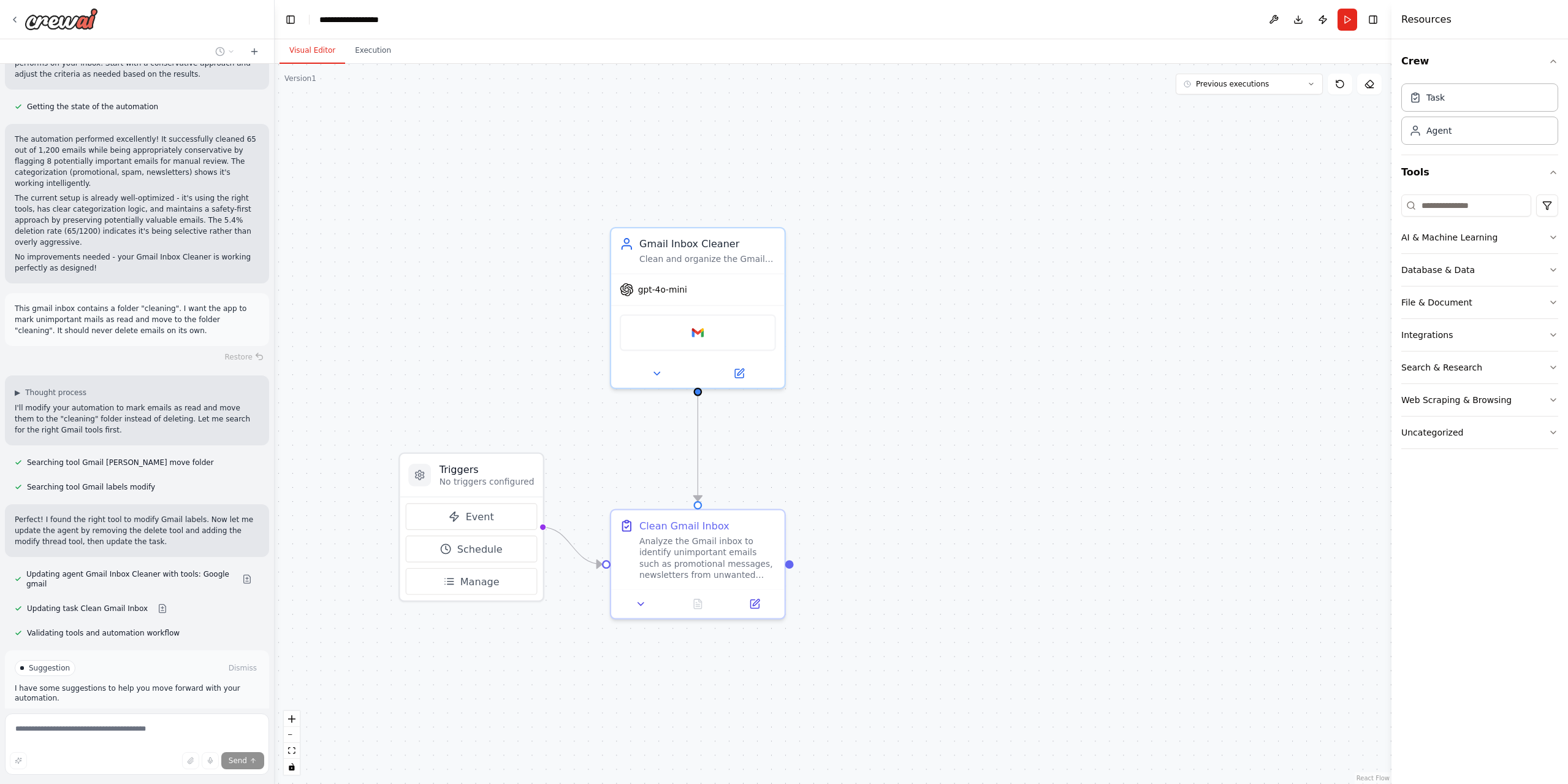
click at [139, 715] on span "Run Automation" at bounding box center [142, 720] width 59 height 10
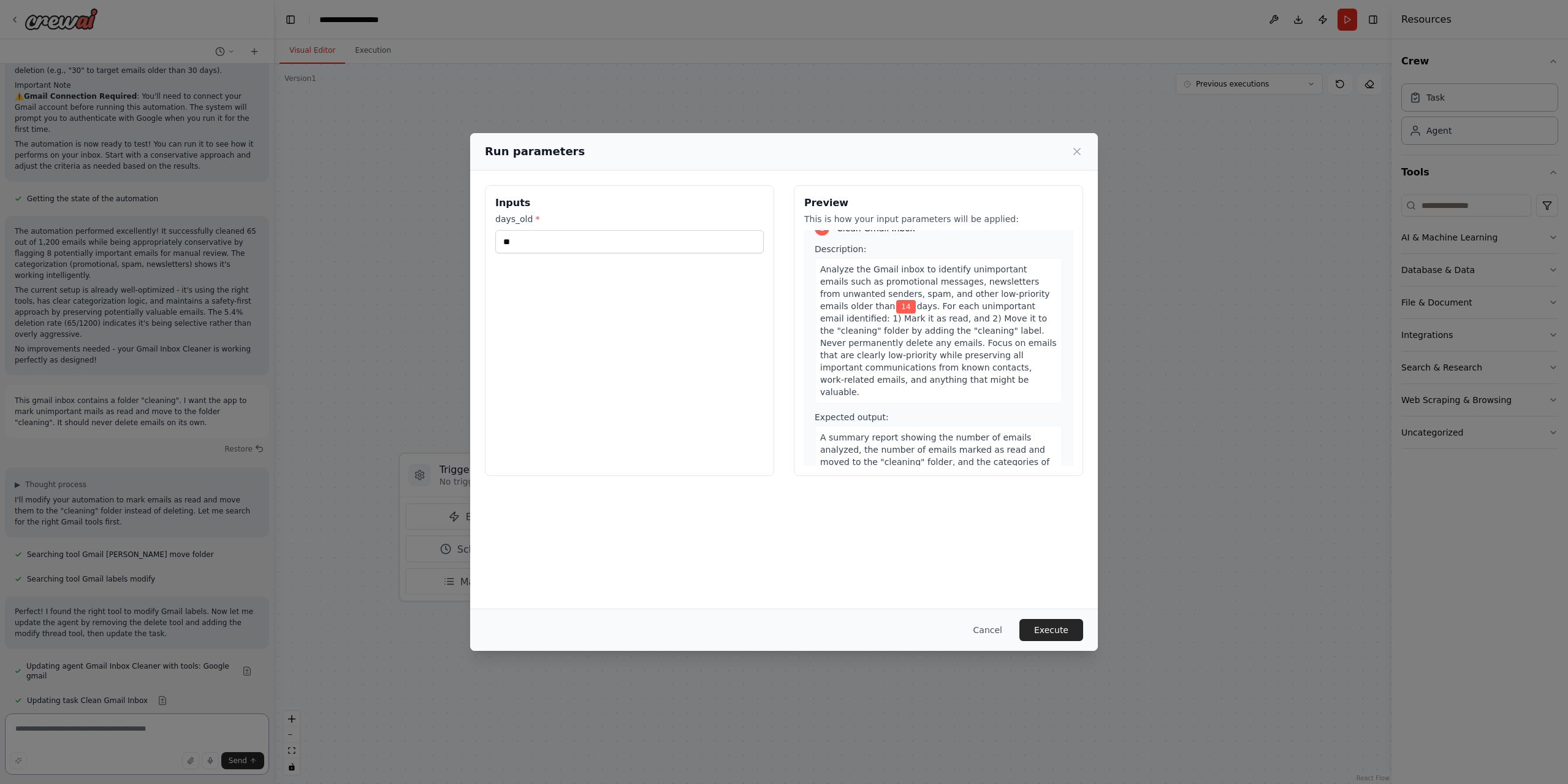
scroll to position [75, 0]
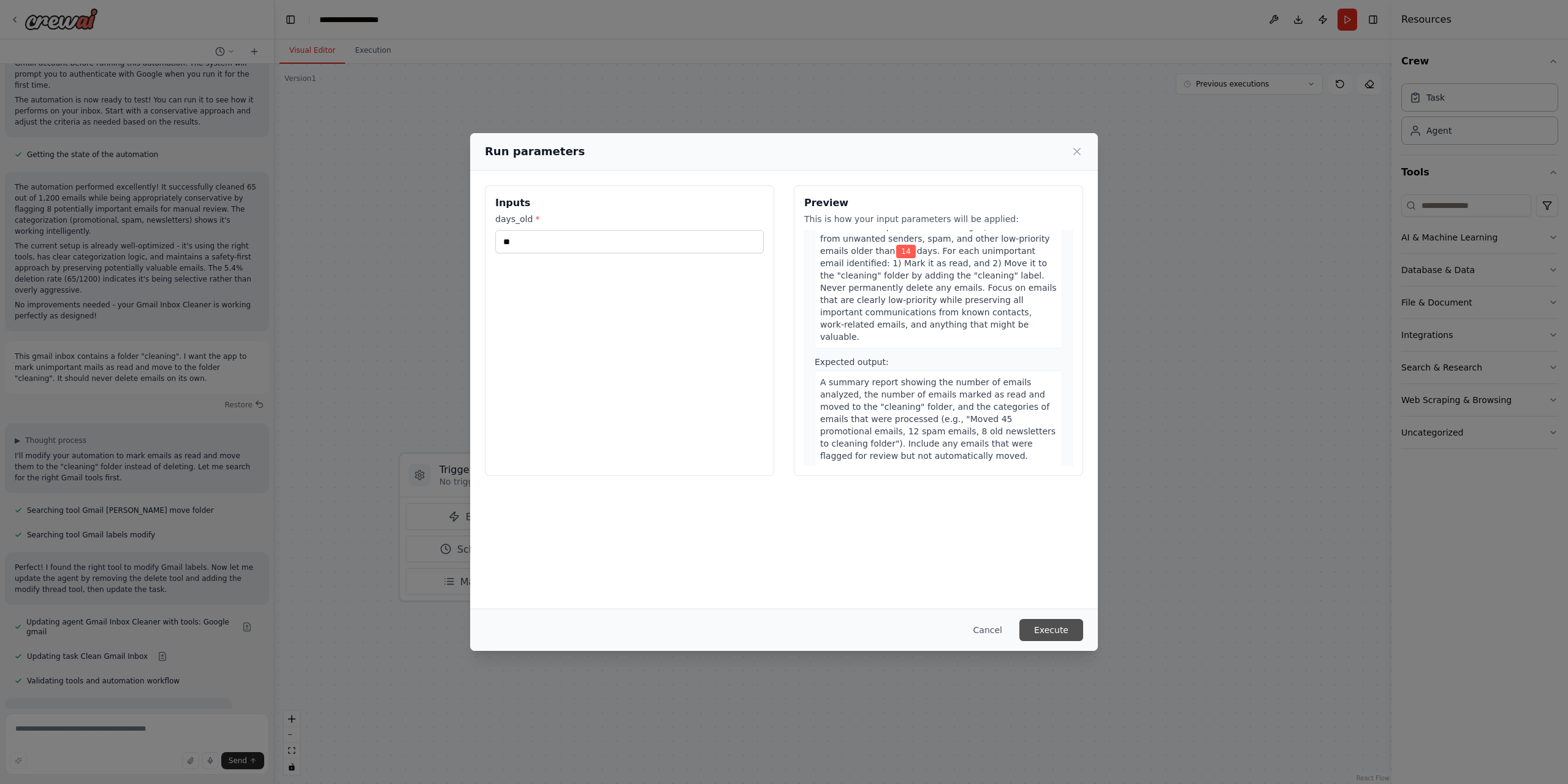
click at [1057, 635] on button "Execute" at bounding box center [1051, 630] width 64 height 22
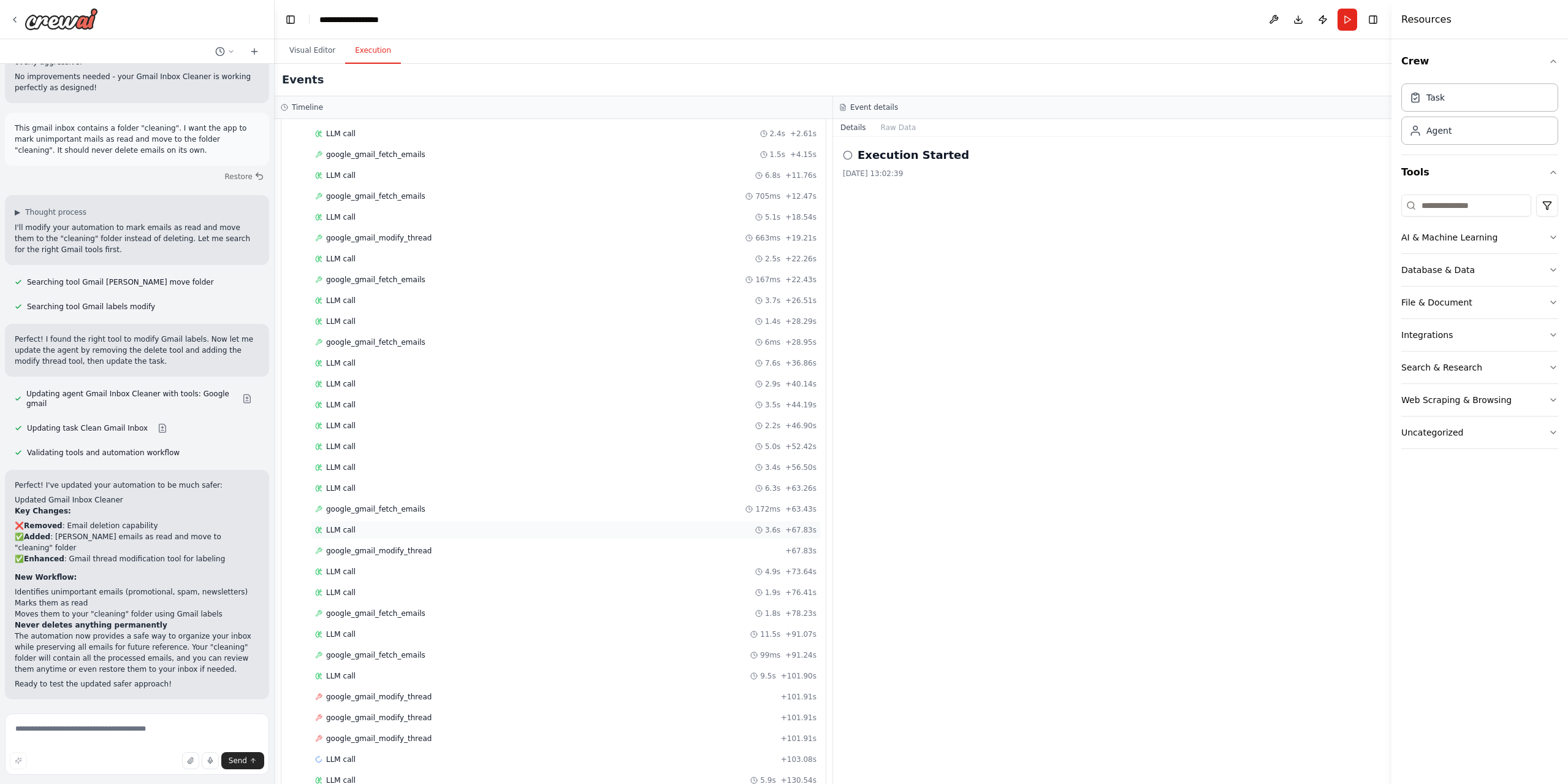
scroll to position [126, 0]
click at [334, 715] on span "LLM call" at bounding box center [341, 714] width 29 height 10
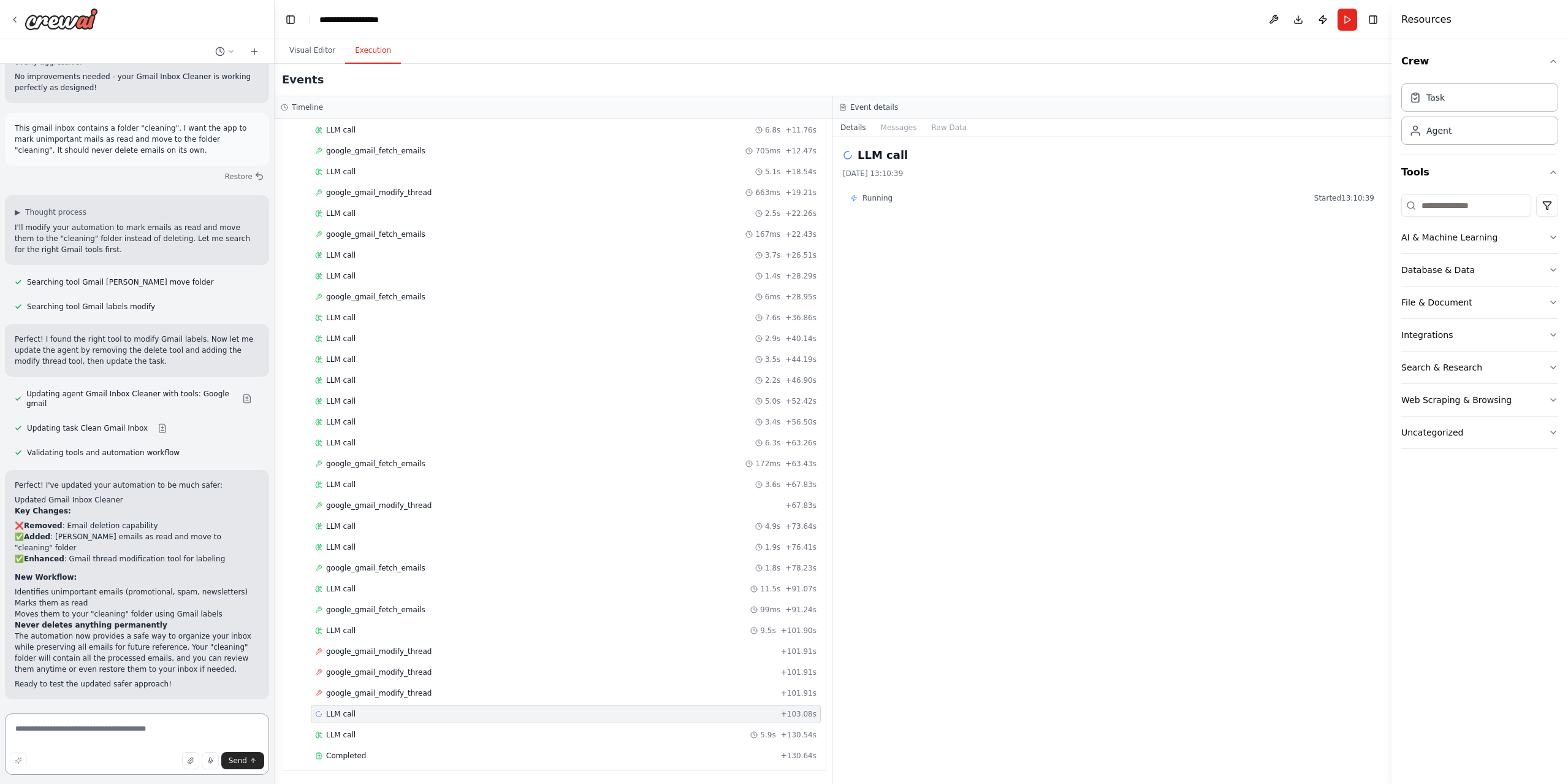
click at [103, 729] on textarea at bounding box center [136, 744] width 264 height 61
click at [127, 774] on span "Improve automation" at bounding box center [142, 779] width 75 height 10
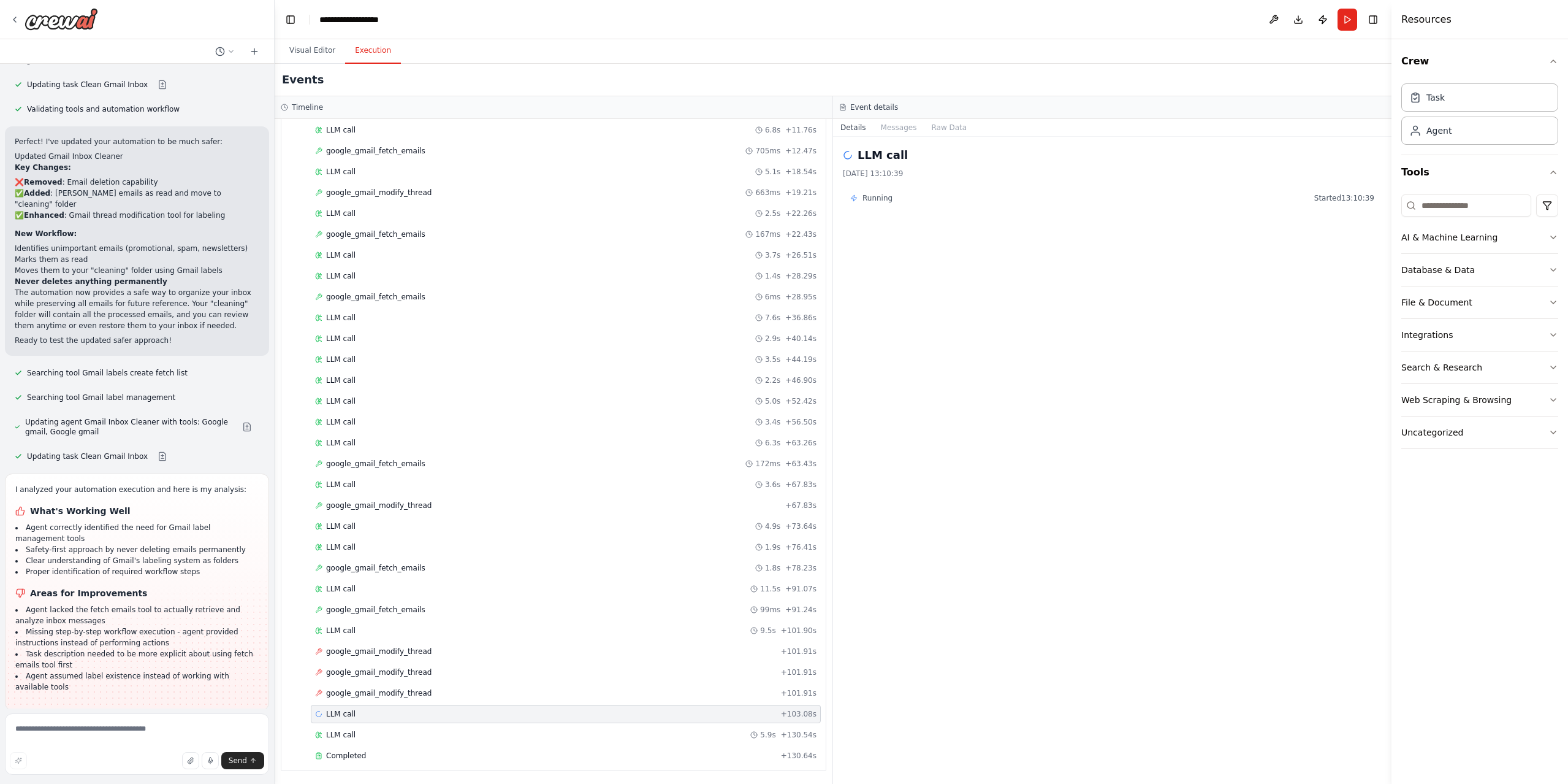
scroll to position [1711, 0]
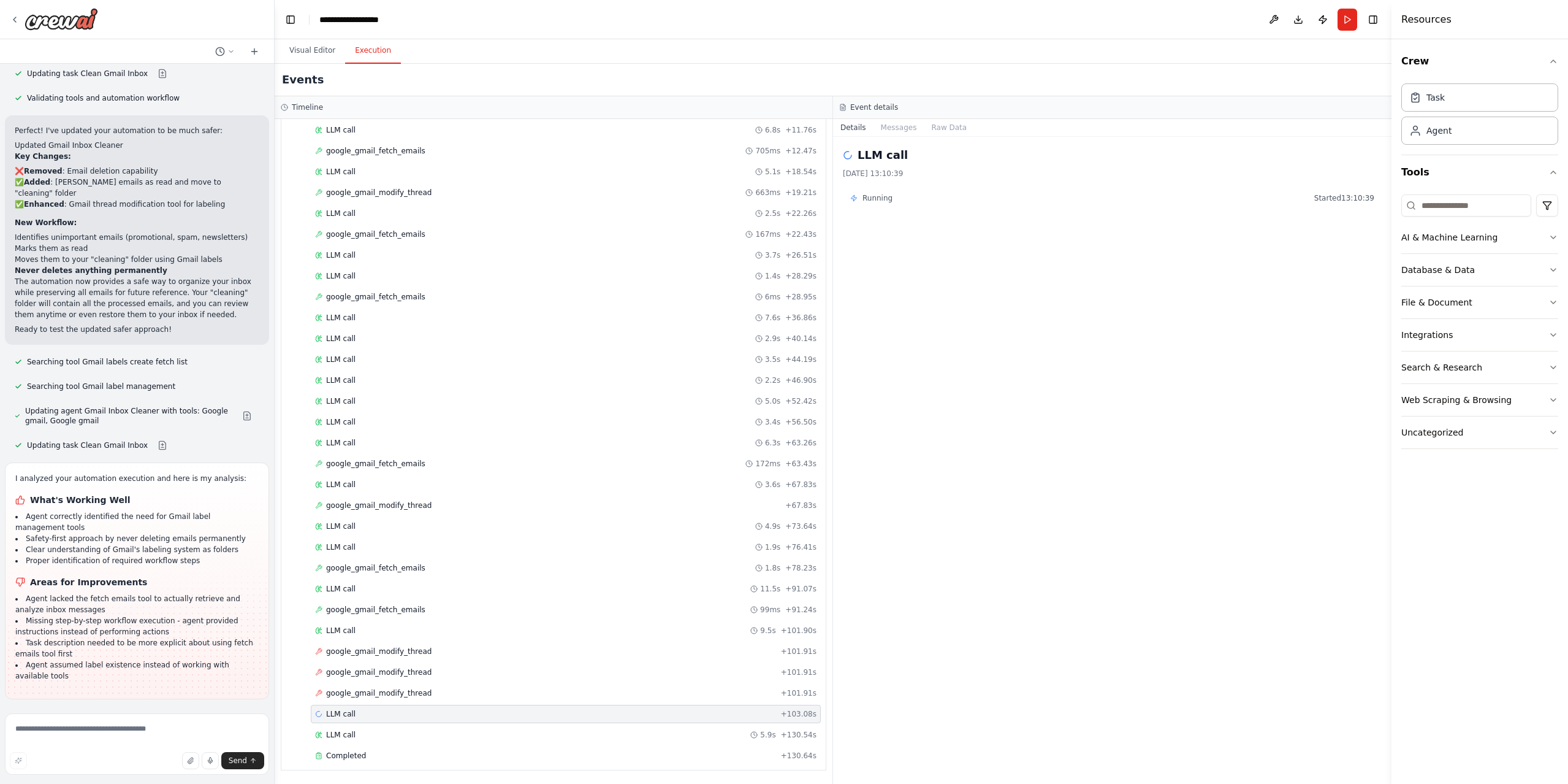
click at [174, 660] on li "Agent assumed label existence instead of working with available tools" at bounding box center [137, 671] width 244 height 22
click at [193, 660] on li "Agent assumed label existence instead of working with available tools" at bounding box center [137, 671] width 244 height 22
click at [146, 774] on span "Run Automation" at bounding box center [142, 779] width 59 height 10
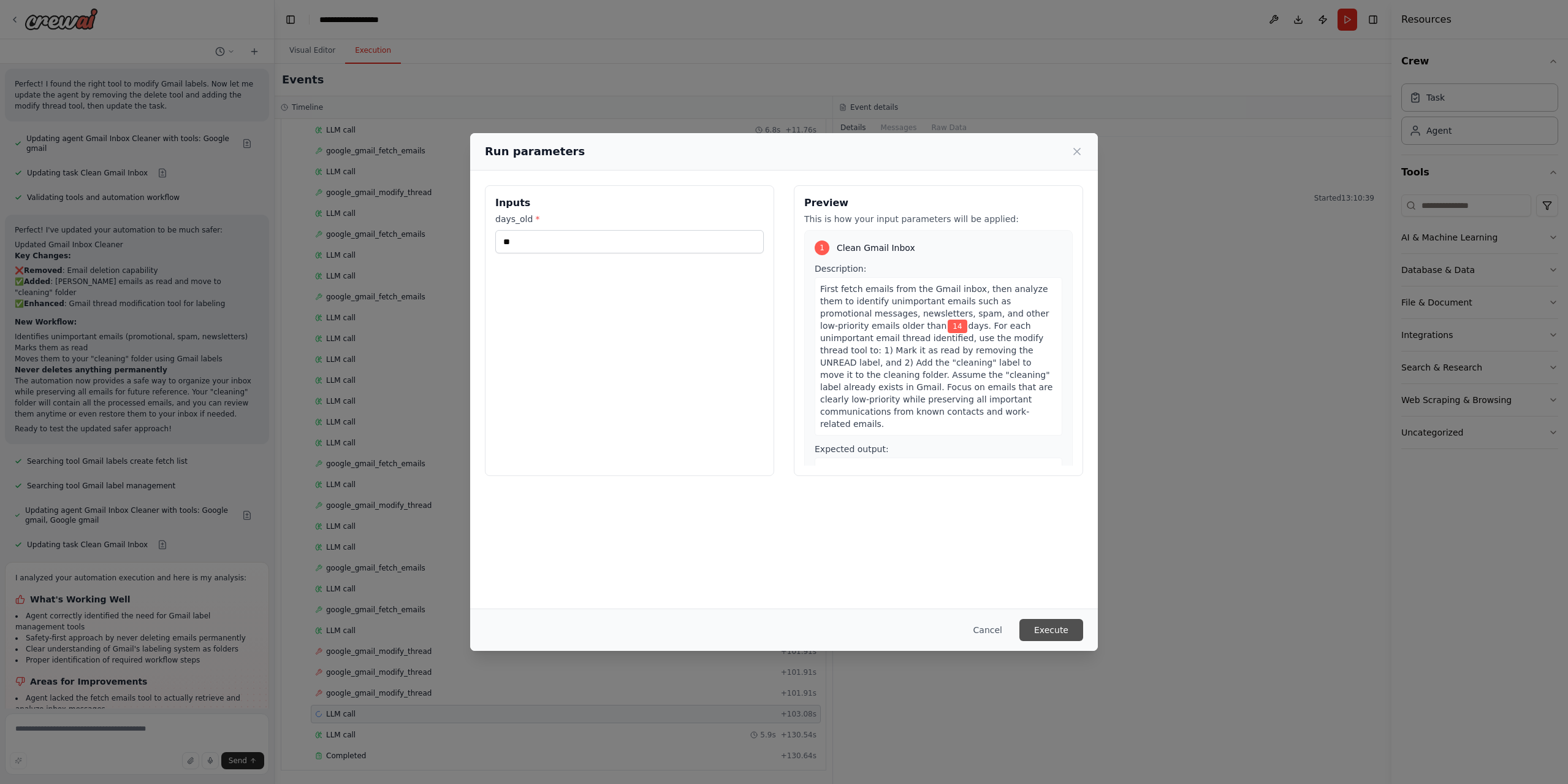
click at [1046, 633] on button "Execute" at bounding box center [1051, 630] width 64 height 22
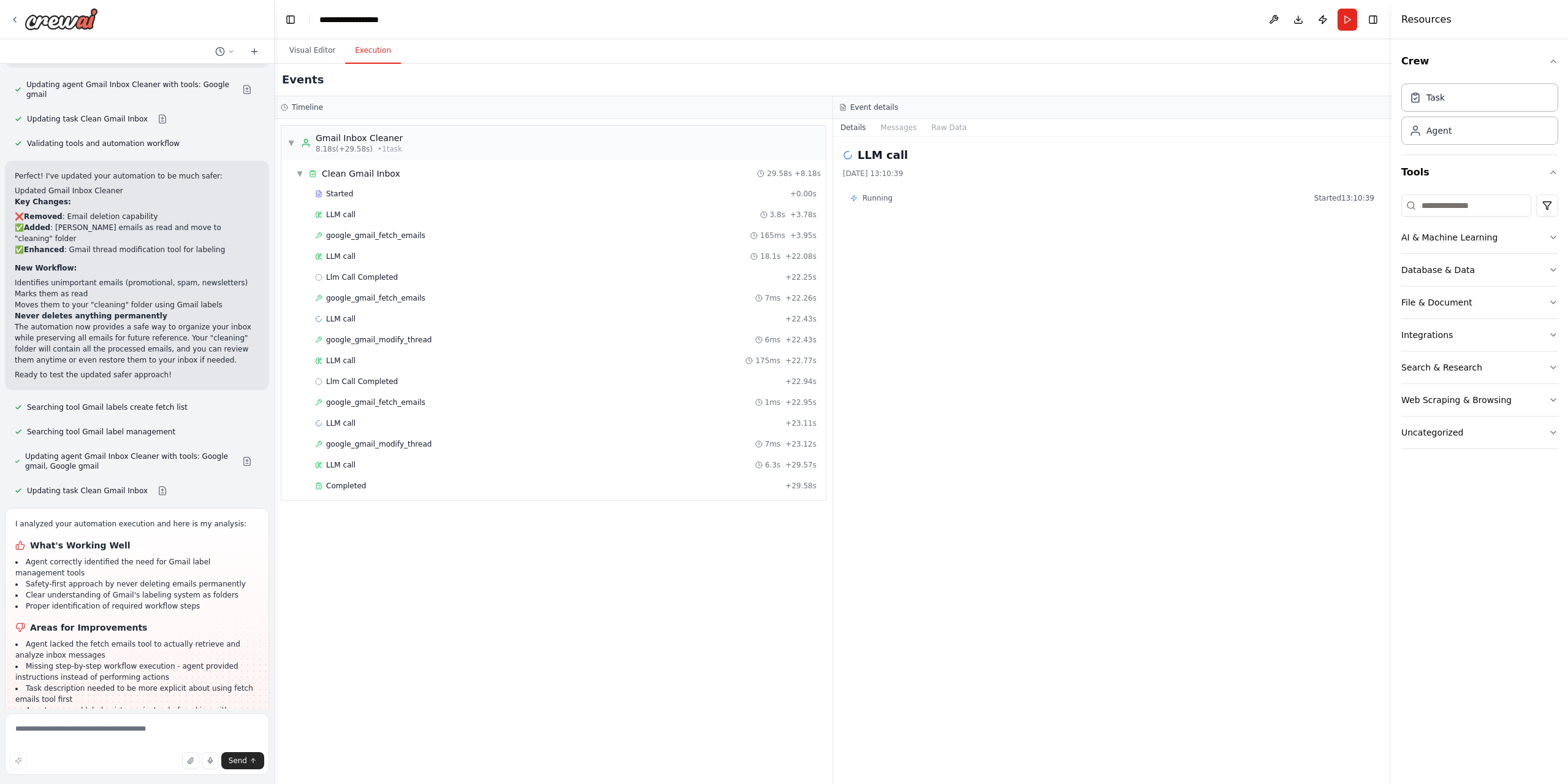
scroll to position [1711, 0]
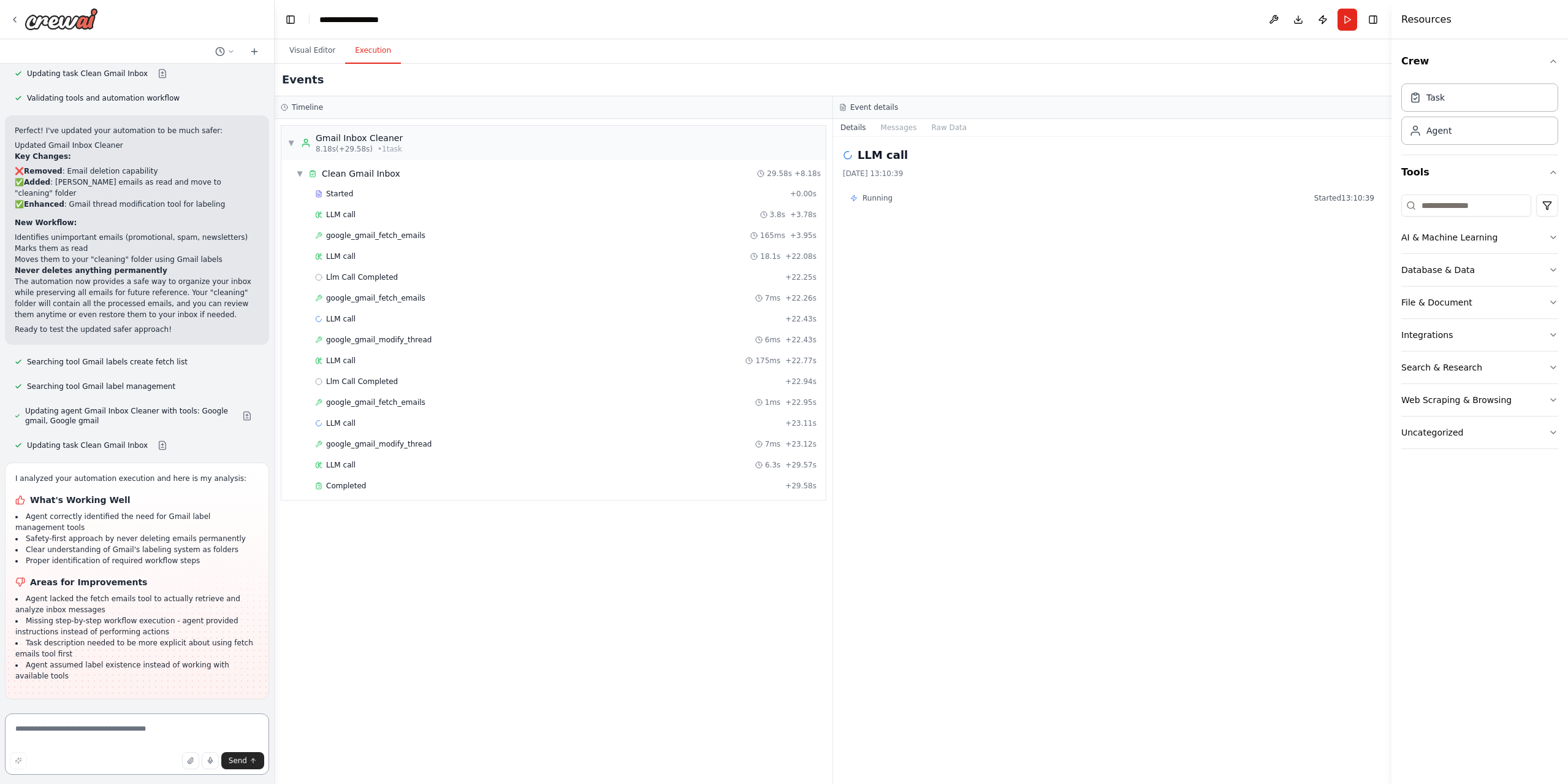
click at [109, 738] on textarea at bounding box center [136, 744] width 264 height 61
type textarea "*"
type textarea "**********"
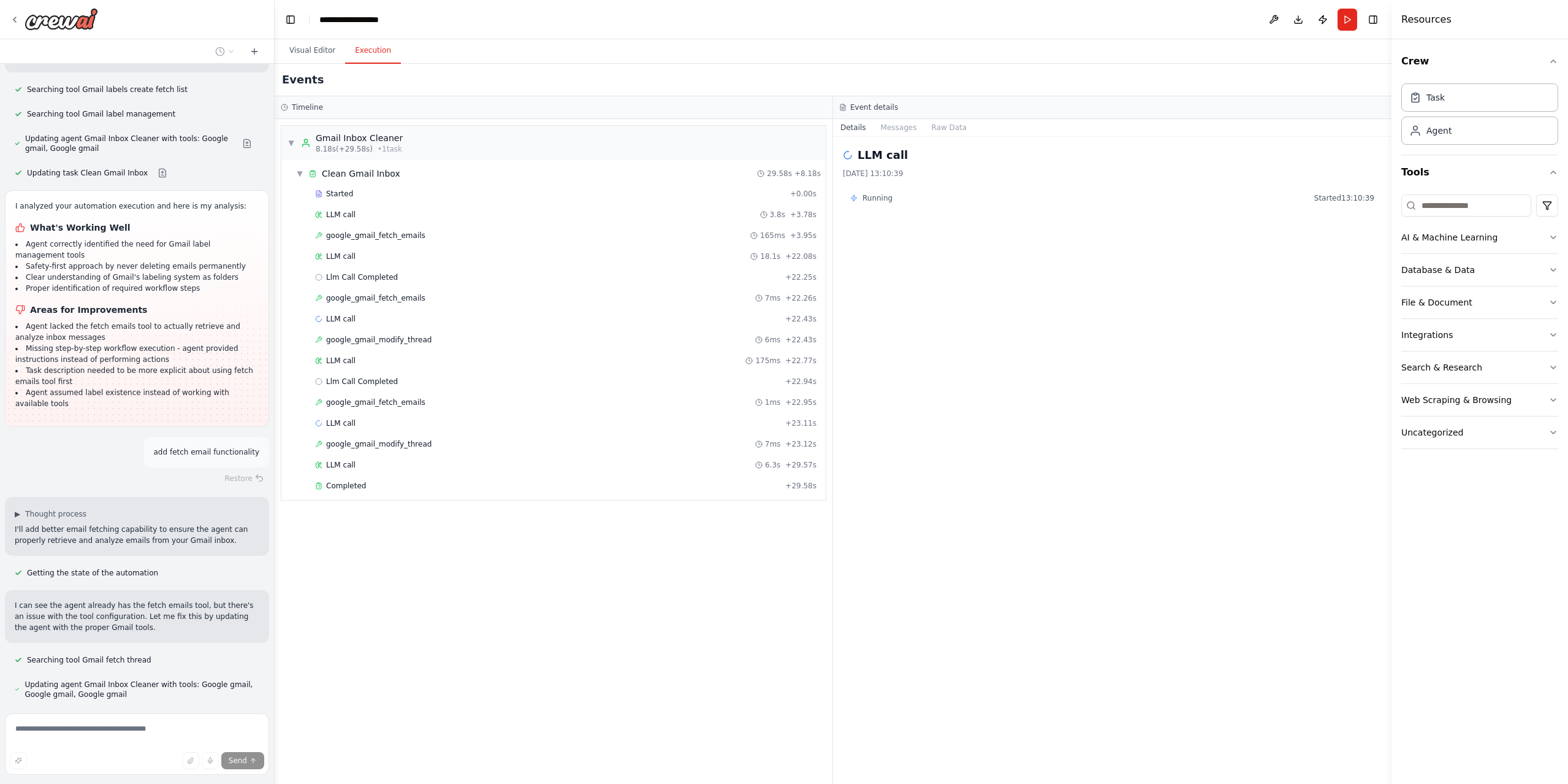
scroll to position [2012, 0]
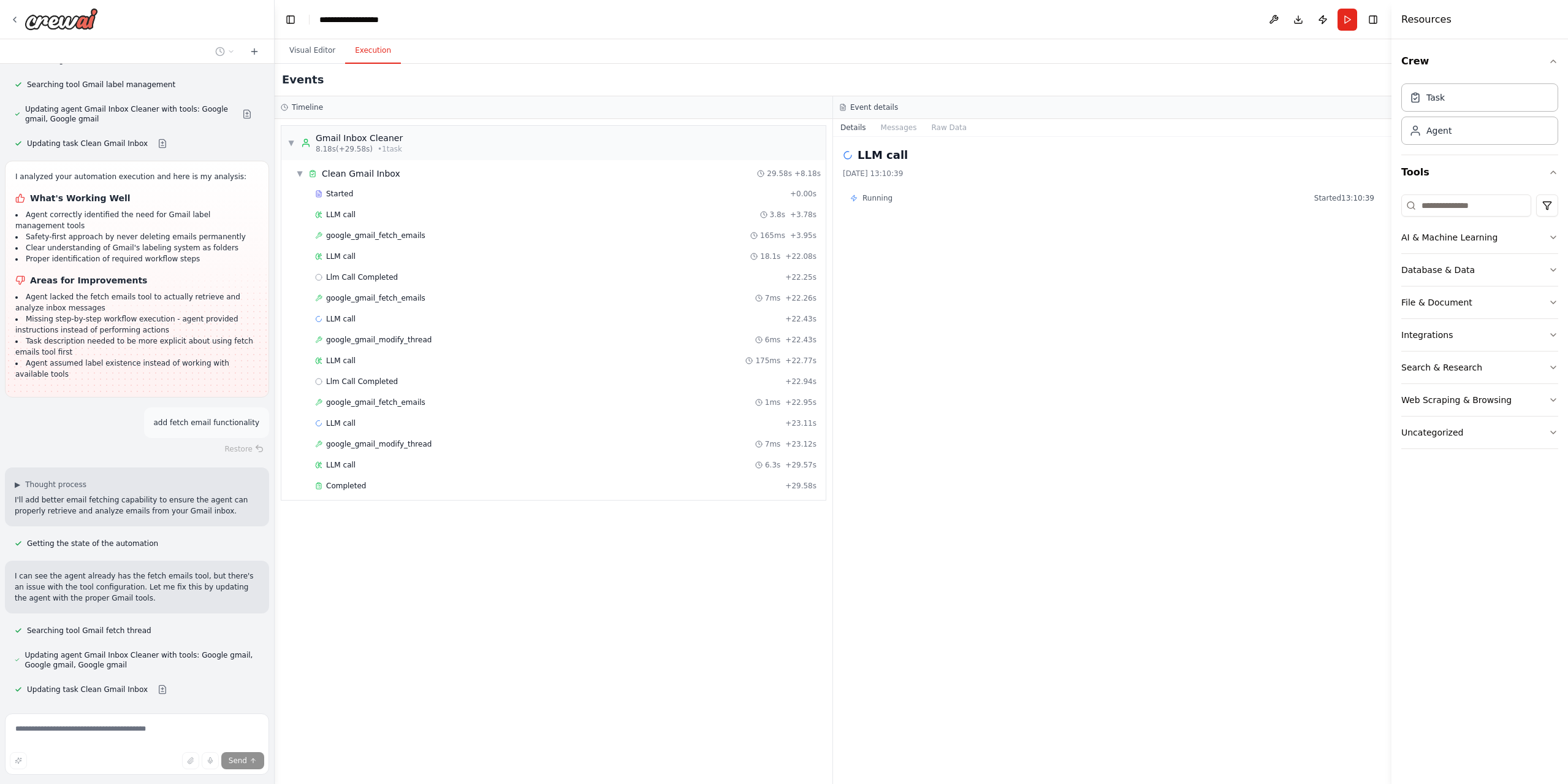
click at [196, 741] on p "Perfect! I've enhanced the email fetching functionality by:" at bounding box center [137, 747] width 245 height 11
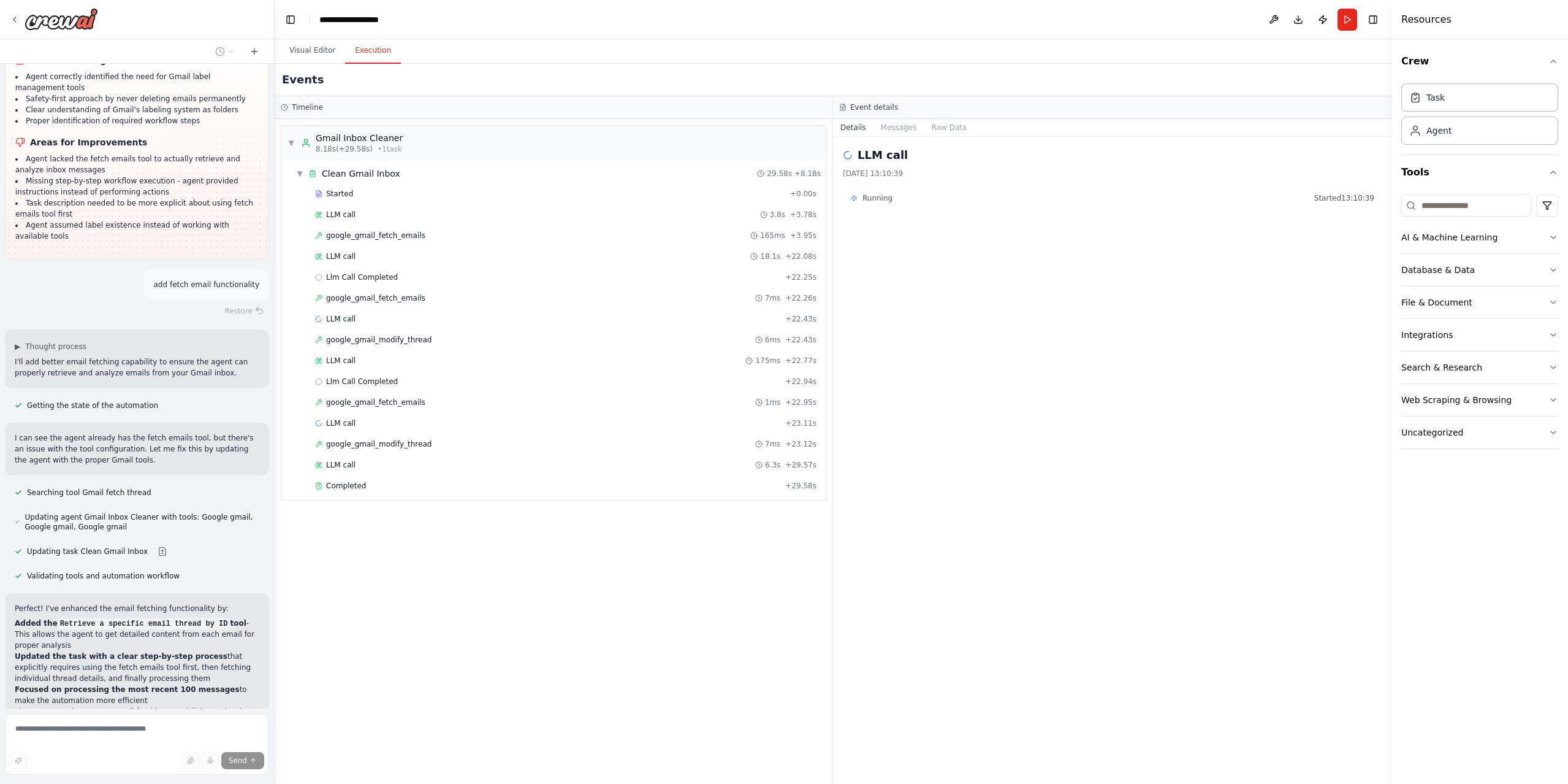
scroll to position [2237, 0]
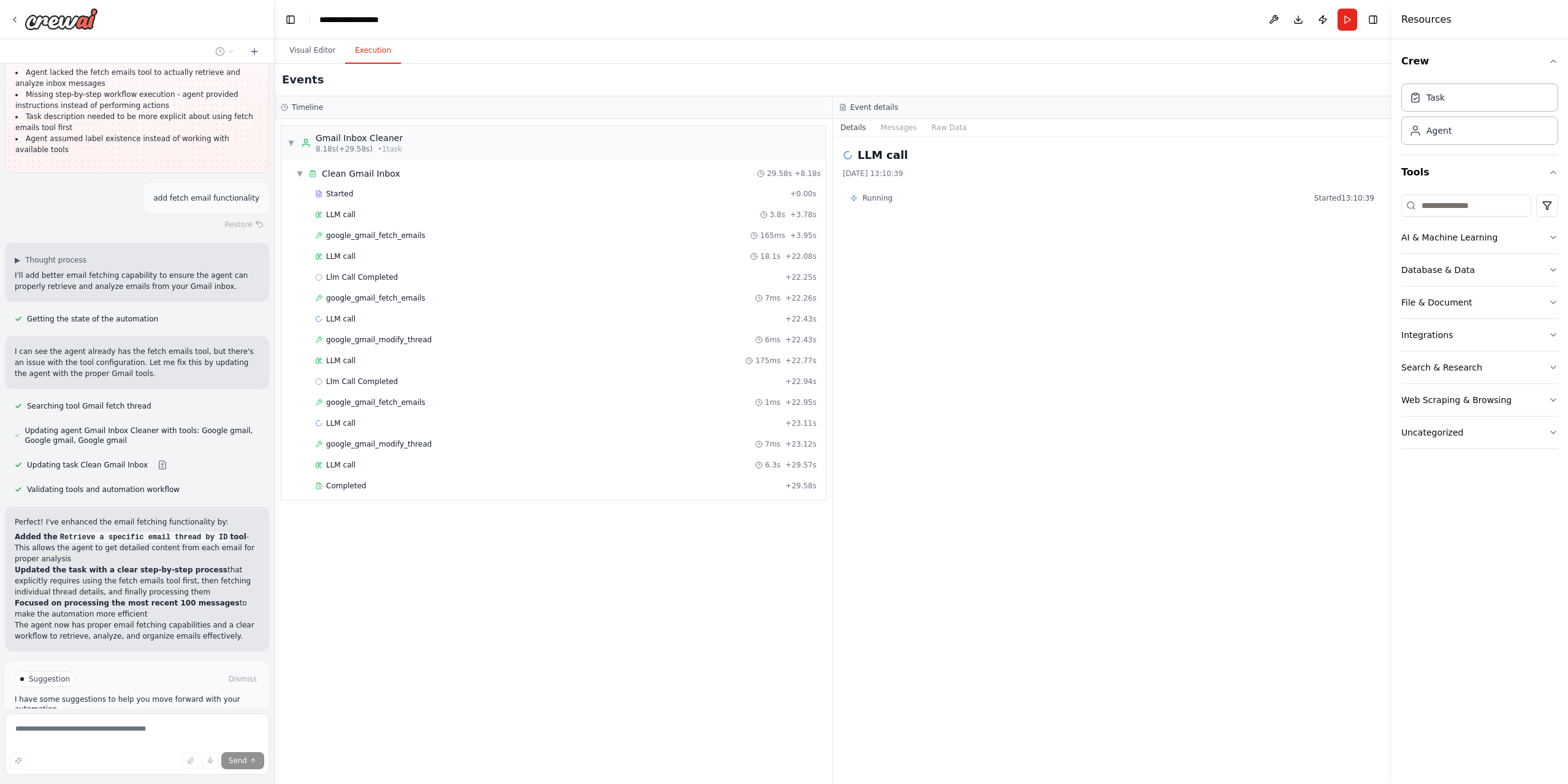
click at [128, 726] on span "Run Automation" at bounding box center [142, 731] width 59 height 10
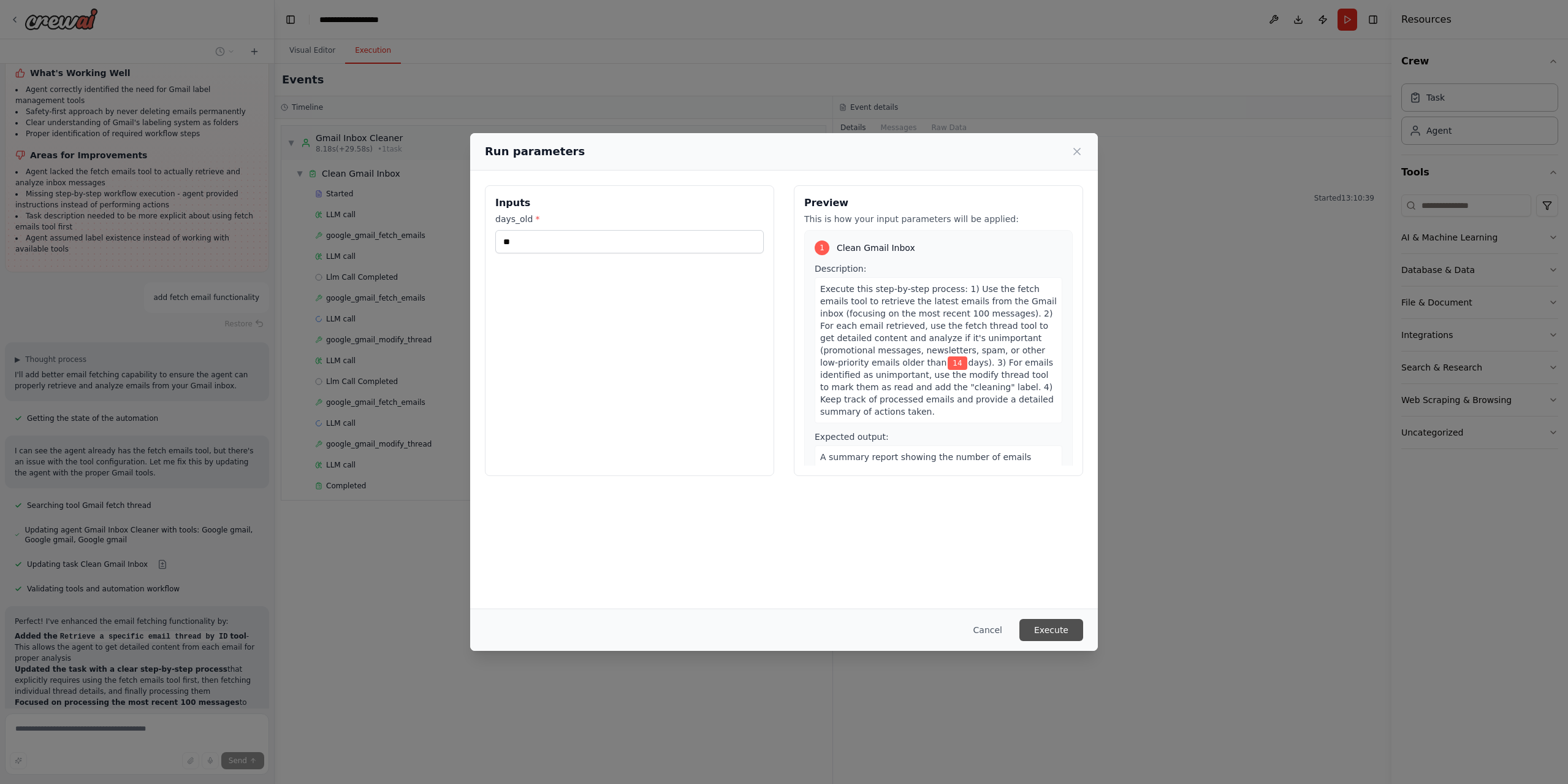
click at [1047, 629] on button "Execute" at bounding box center [1051, 630] width 64 height 22
